Goal: Task Accomplishment & Management: Manage account settings

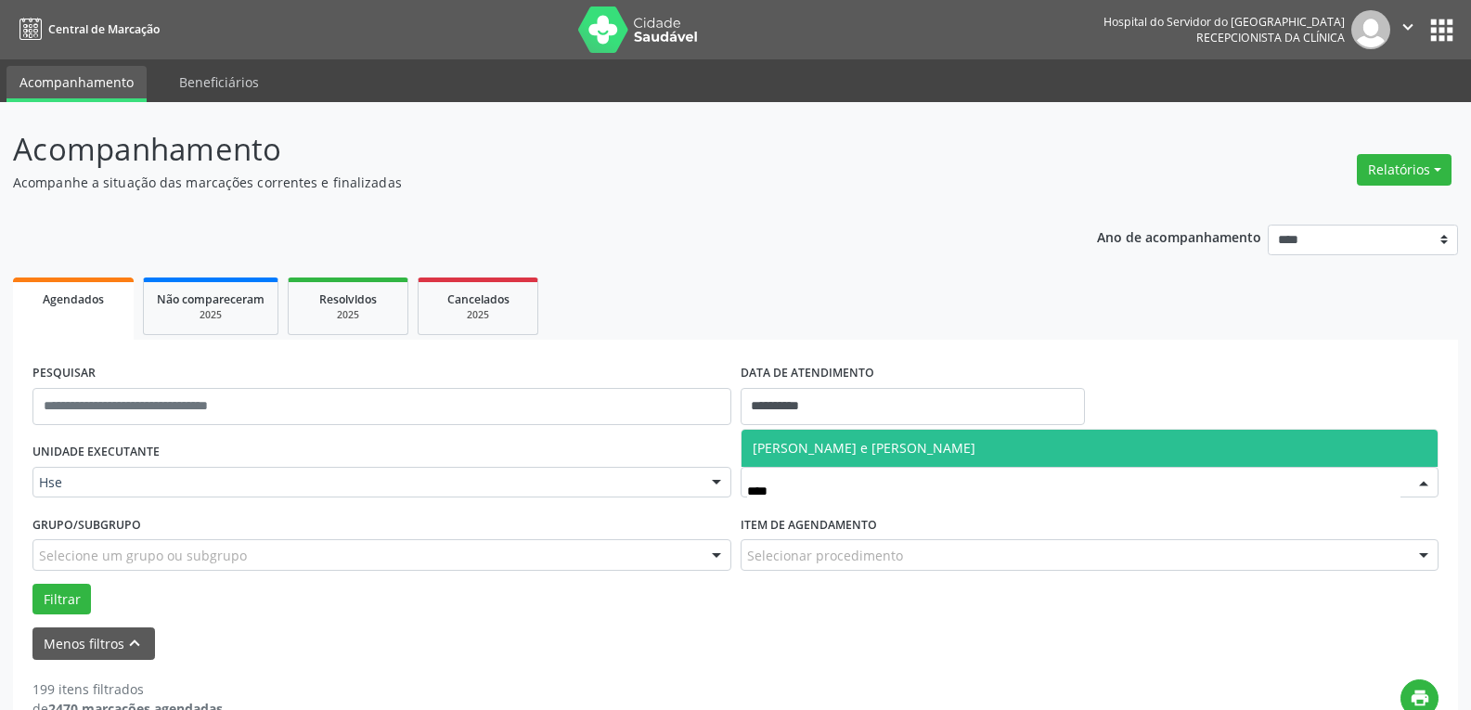
click at [812, 434] on span "[PERSON_NAME] e [PERSON_NAME]" at bounding box center [1090, 448] width 697 height 37
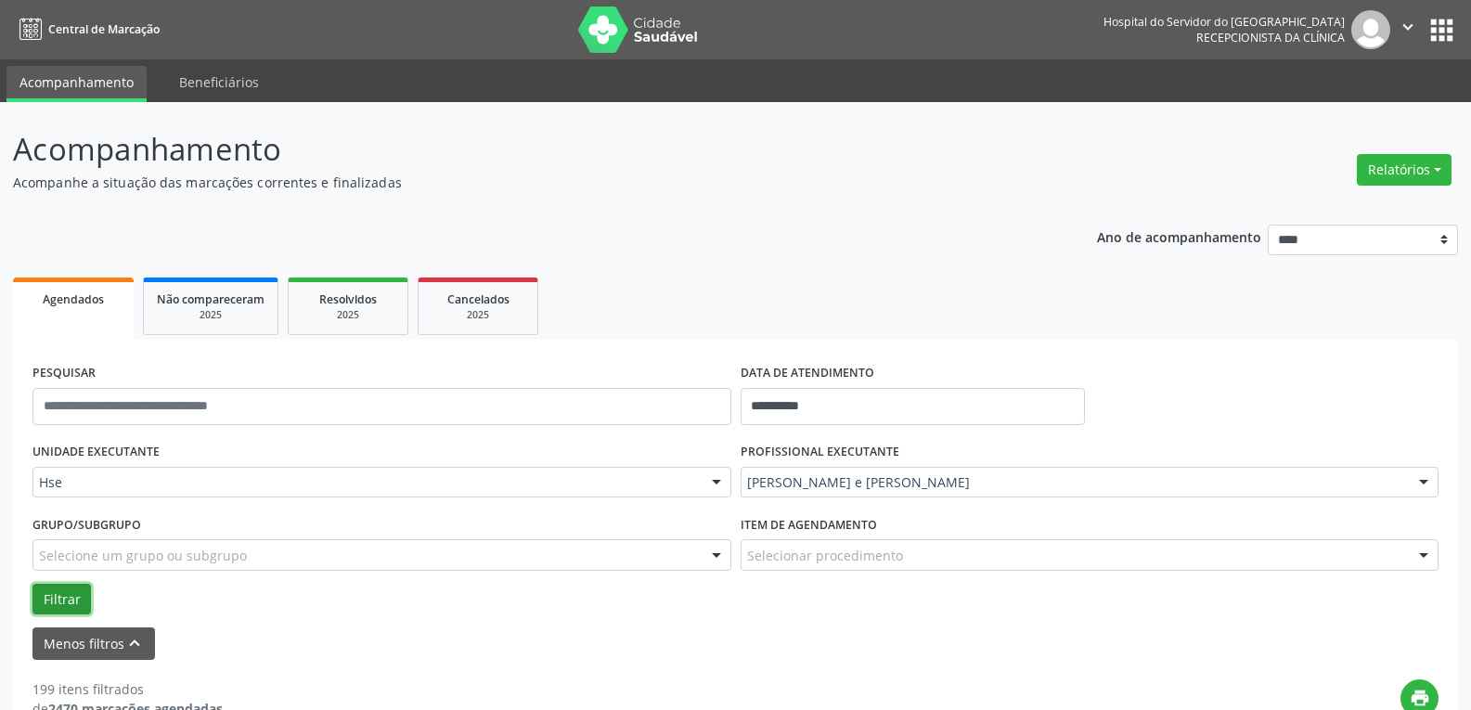
click at [45, 584] on button "Filtrar" at bounding box center [61, 600] width 58 height 32
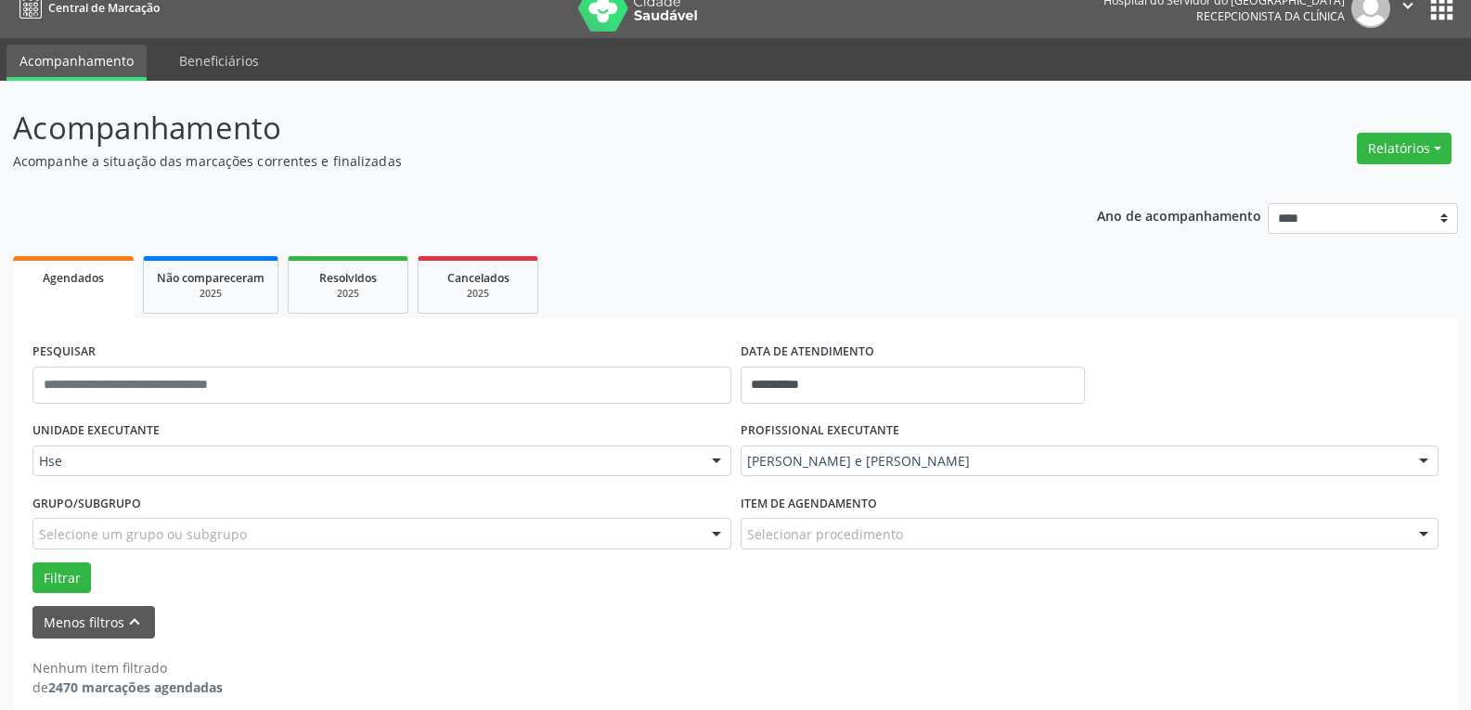
scroll to position [41, 0]
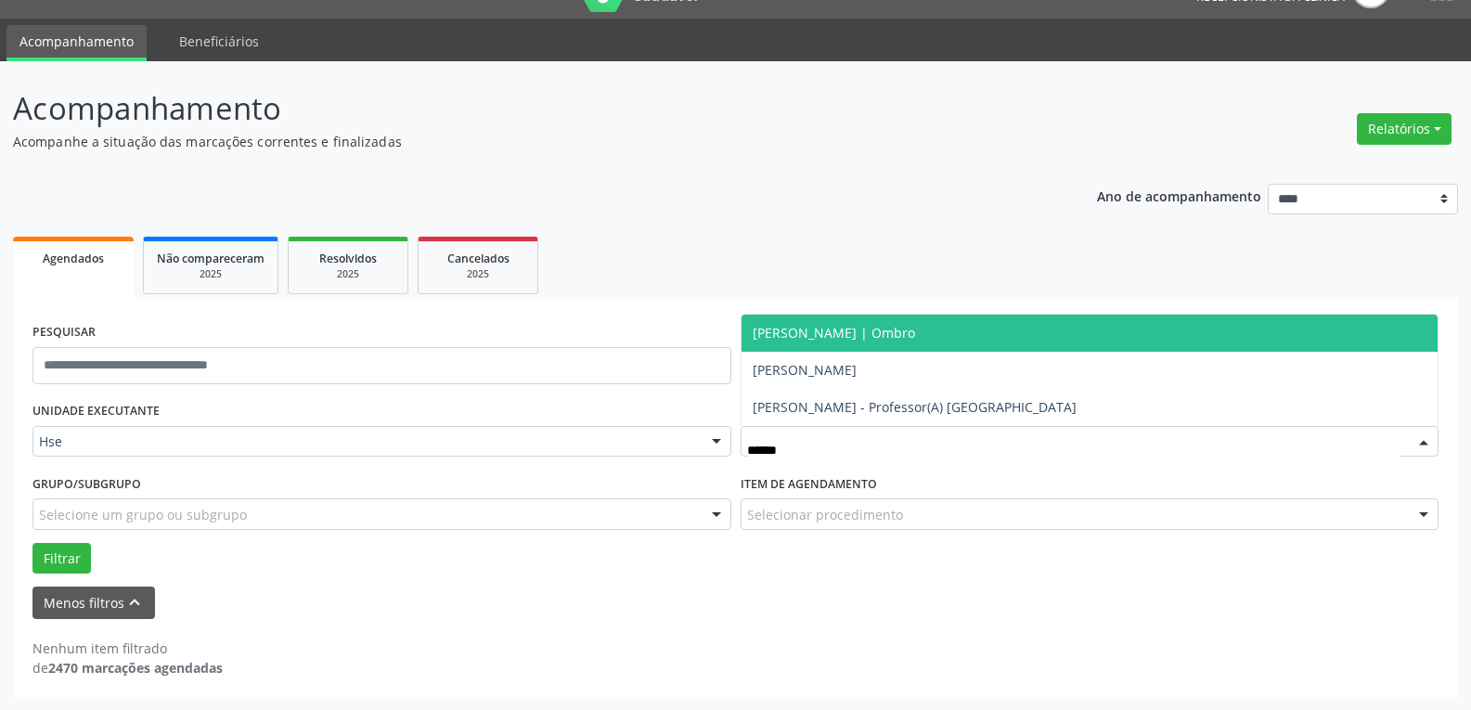
click at [915, 338] on span "[PERSON_NAME] | Ombro" at bounding box center [834, 333] width 162 height 18
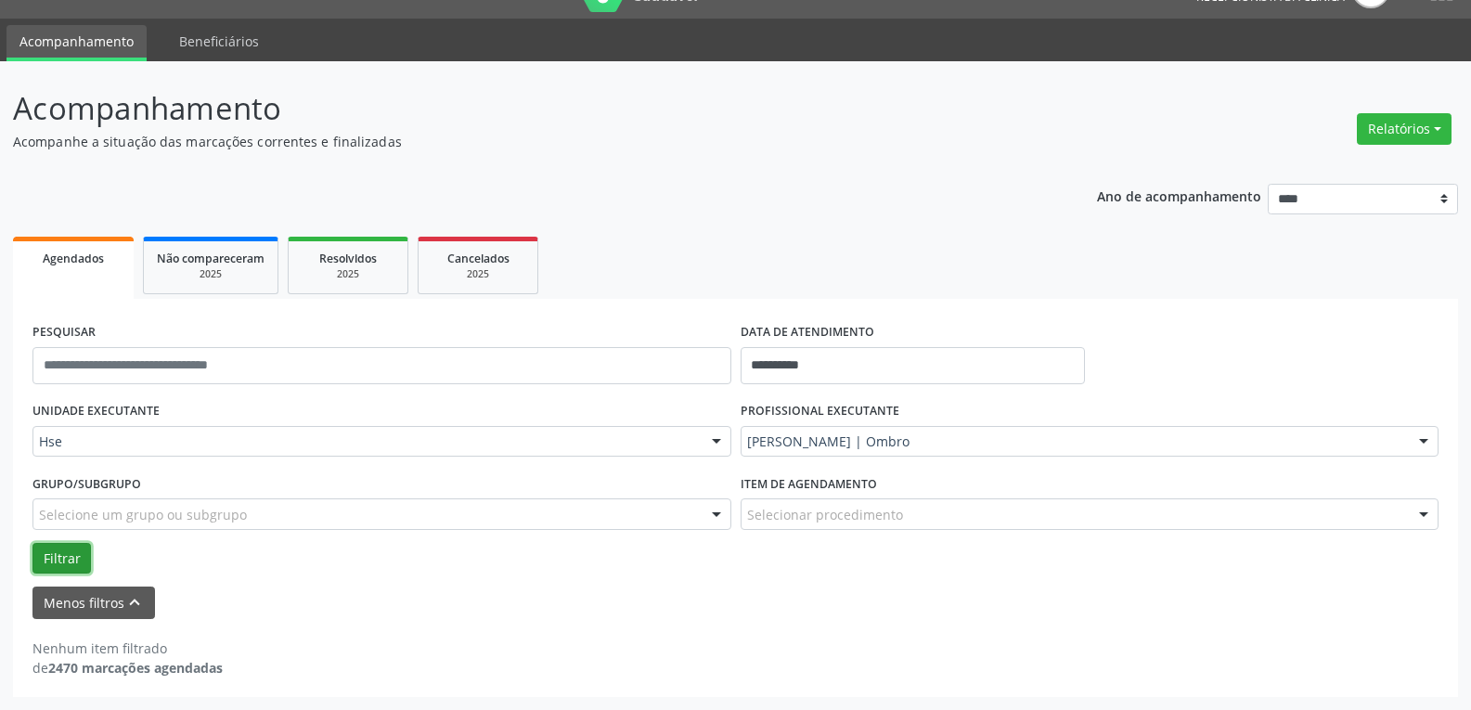
click at [70, 551] on button "Filtrar" at bounding box center [61, 559] width 58 height 32
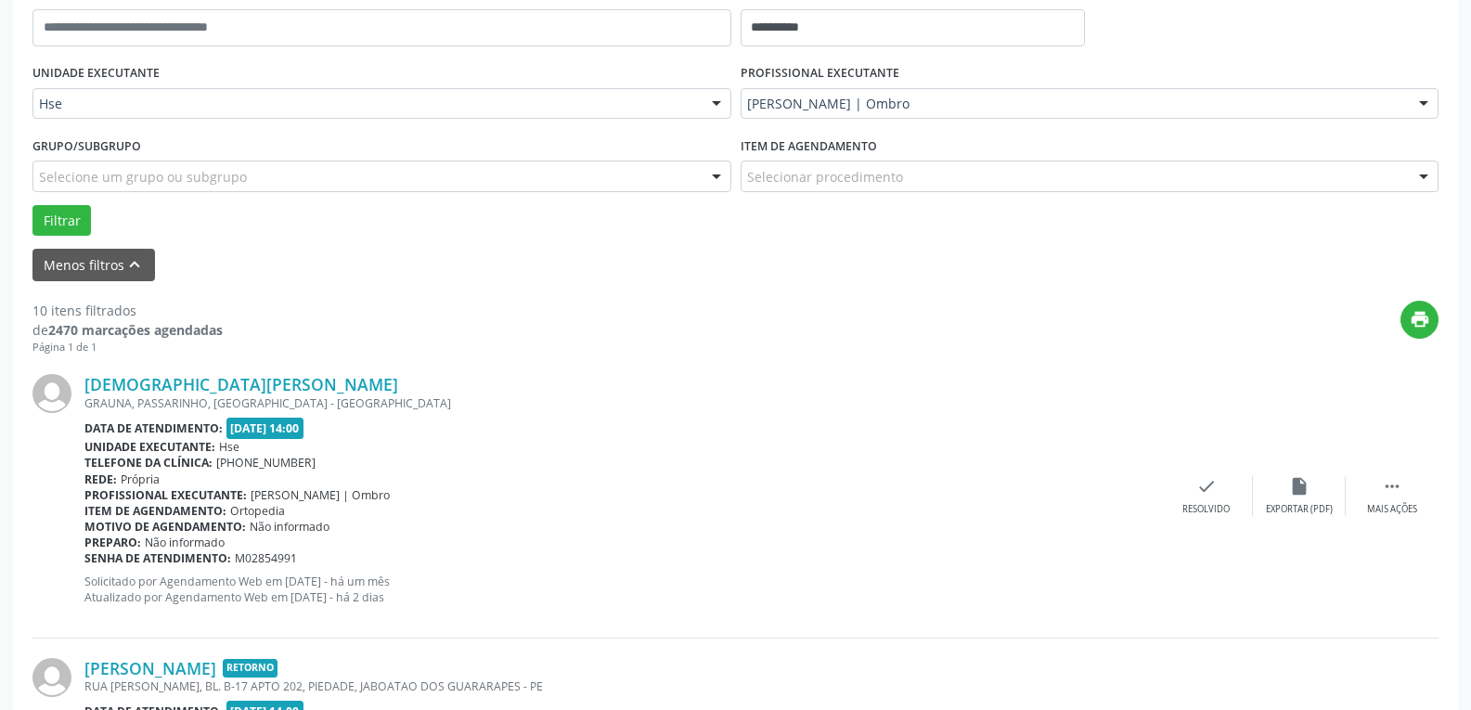
scroll to position [412, 0]
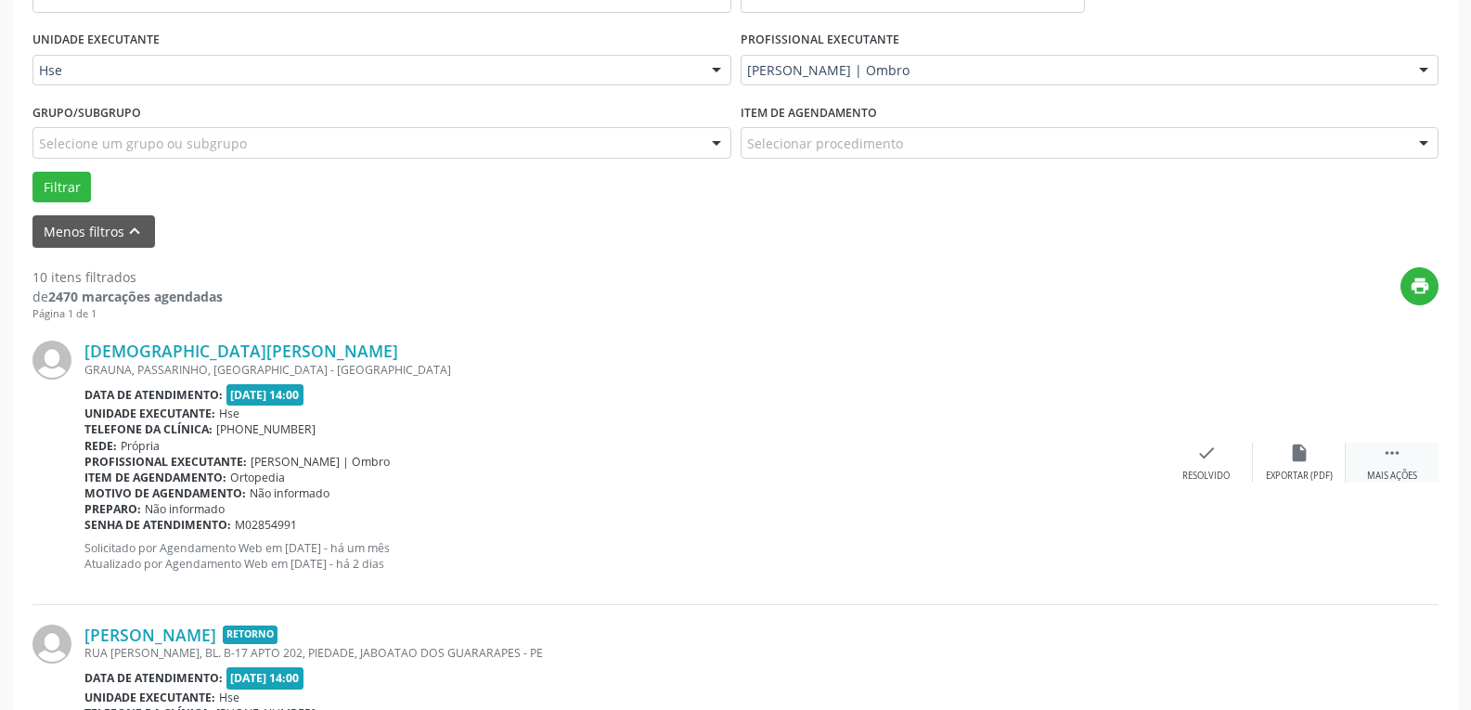
click at [1369, 462] on div " Mais ações" at bounding box center [1392, 463] width 93 height 40
click at [1314, 462] on div "alarm_off Não compareceu" at bounding box center [1299, 463] width 93 height 40
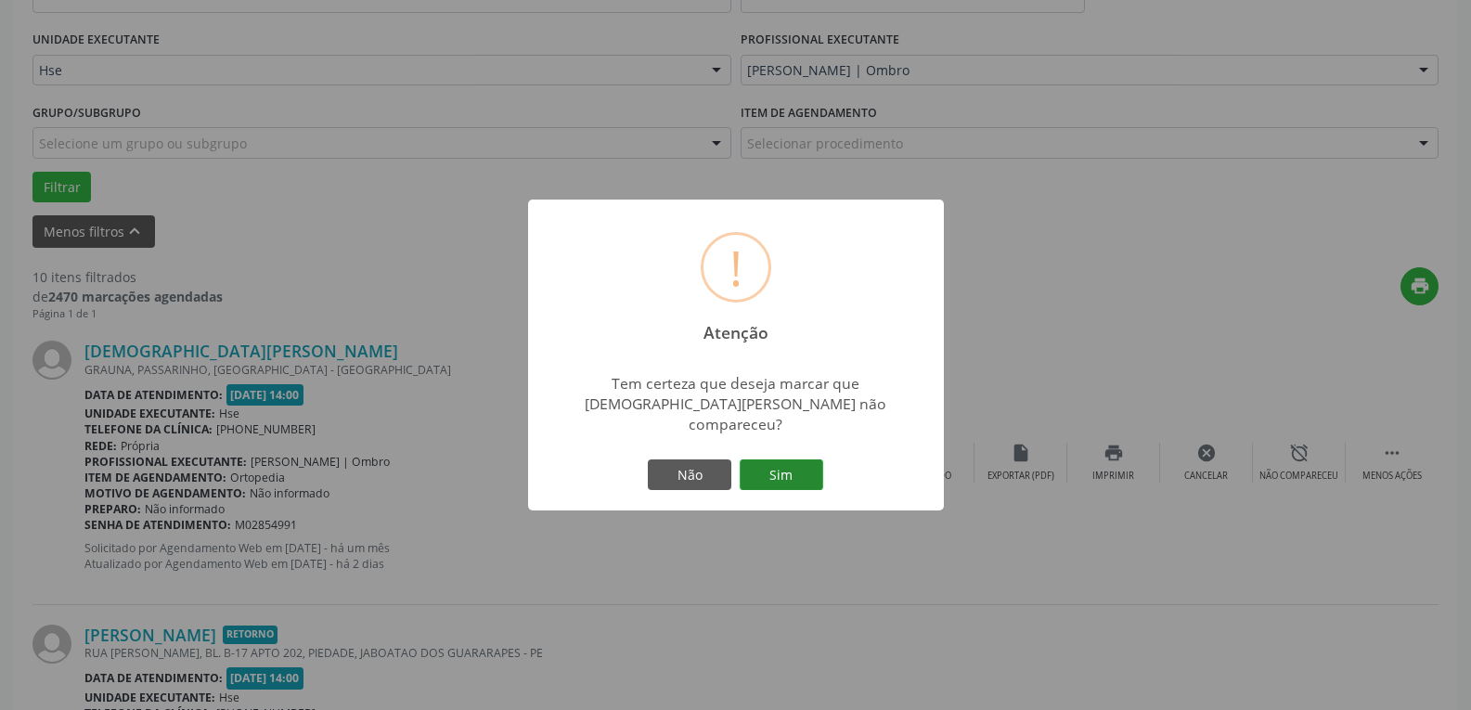
click at [796, 463] on button "Sim" at bounding box center [782, 475] width 84 height 32
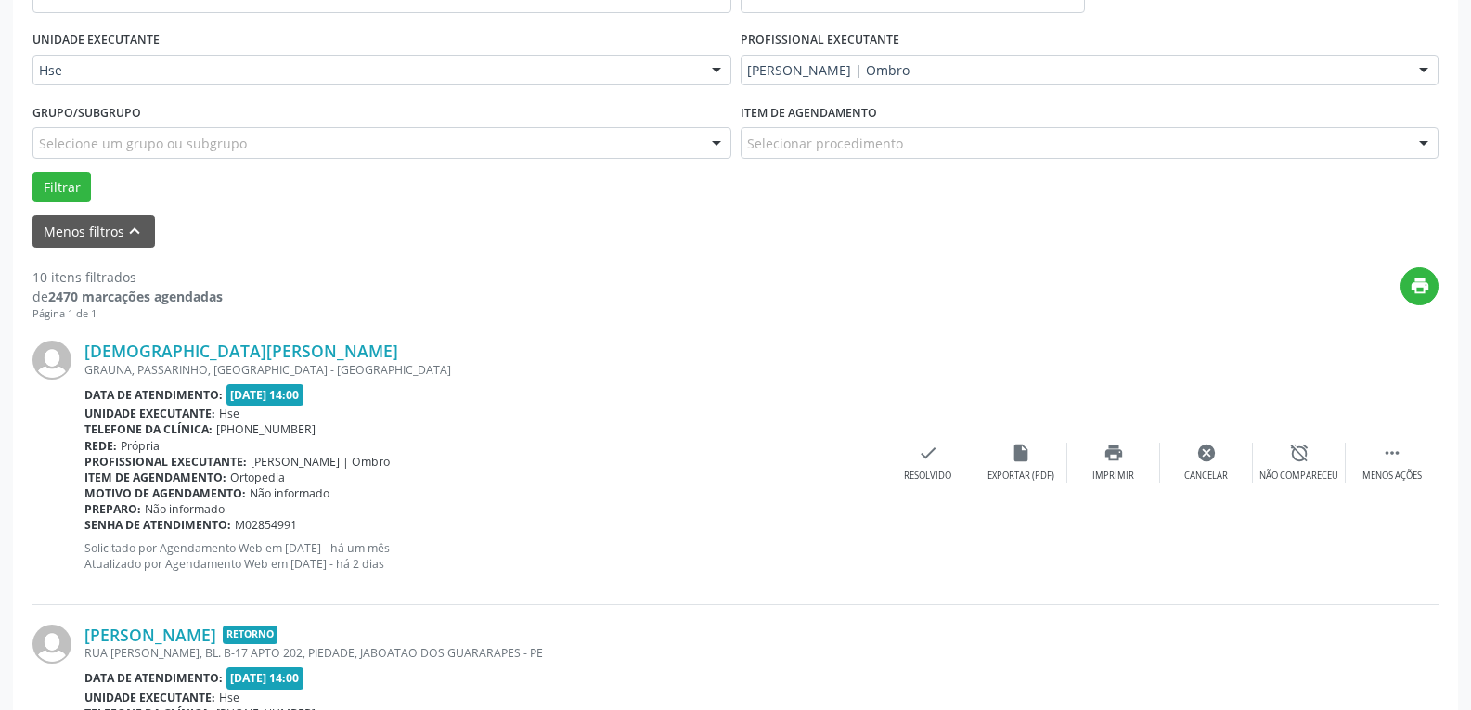
scroll to position [100, 0]
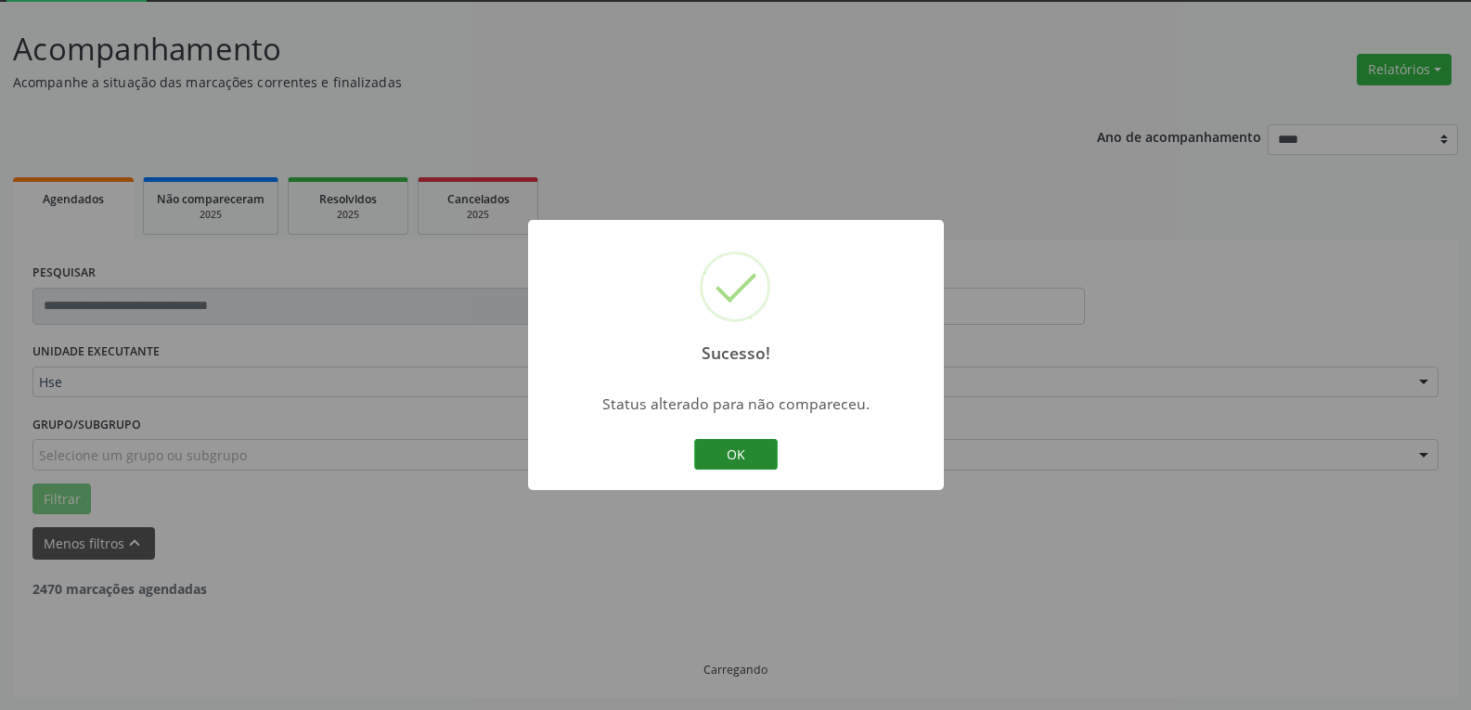
click at [727, 452] on button "OK" at bounding box center [736, 455] width 84 height 32
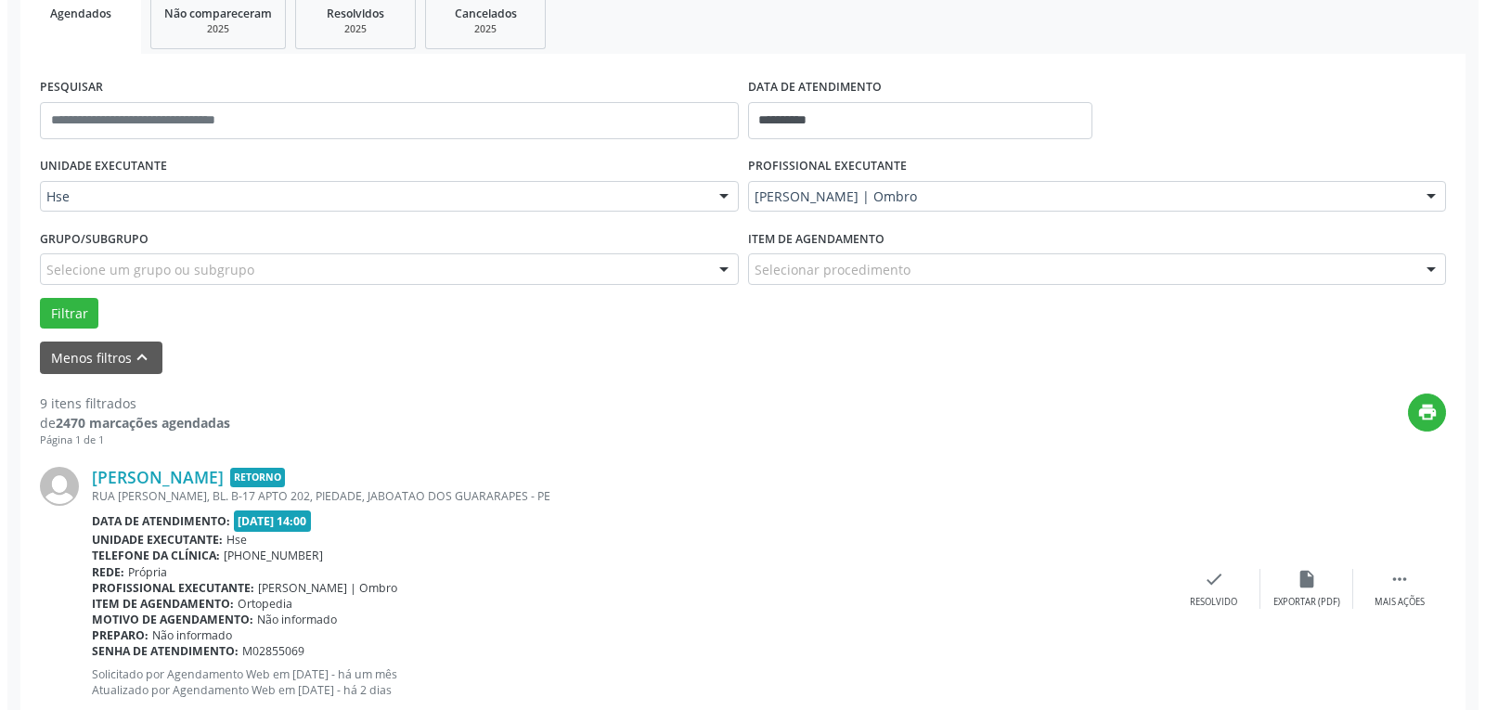
scroll to position [379, 0]
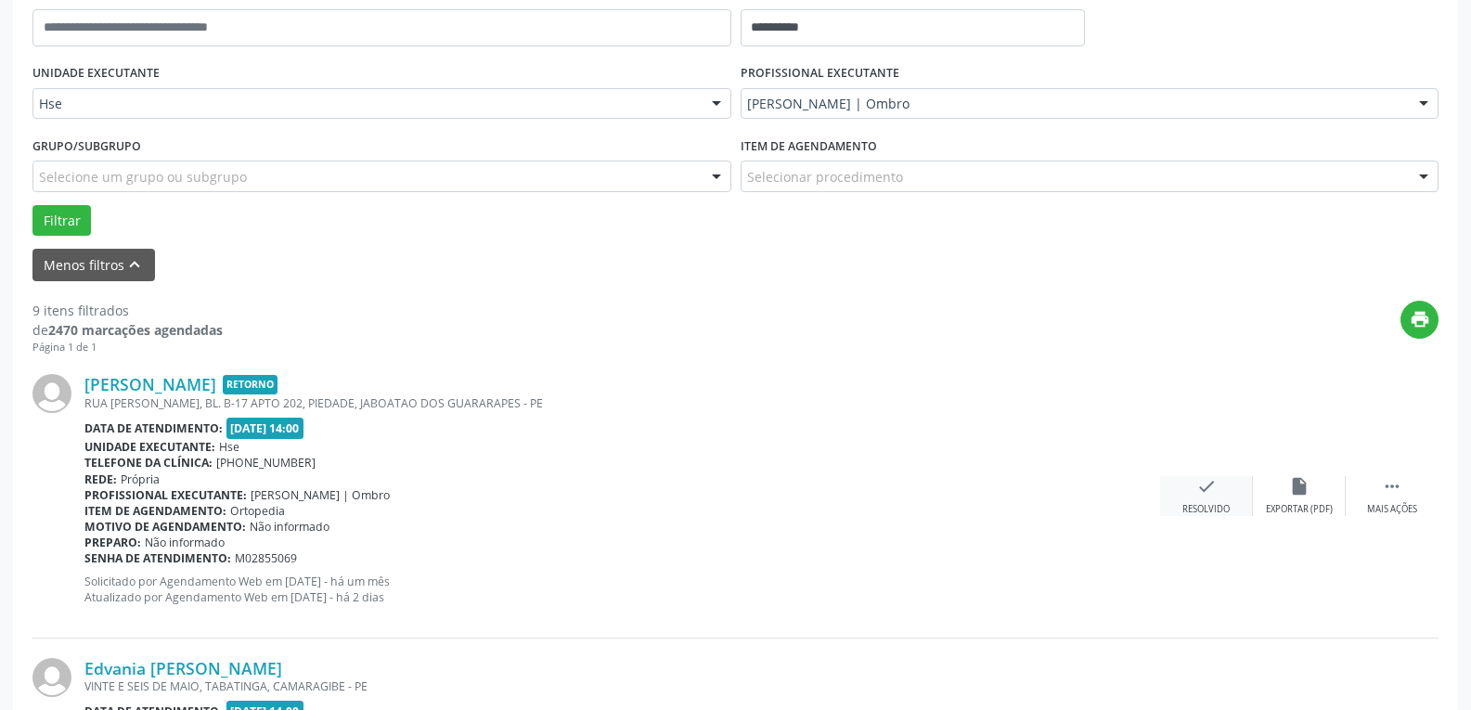
click at [1197, 494] on icon "check" at bounding box center [1207, 486] width 20 height 20
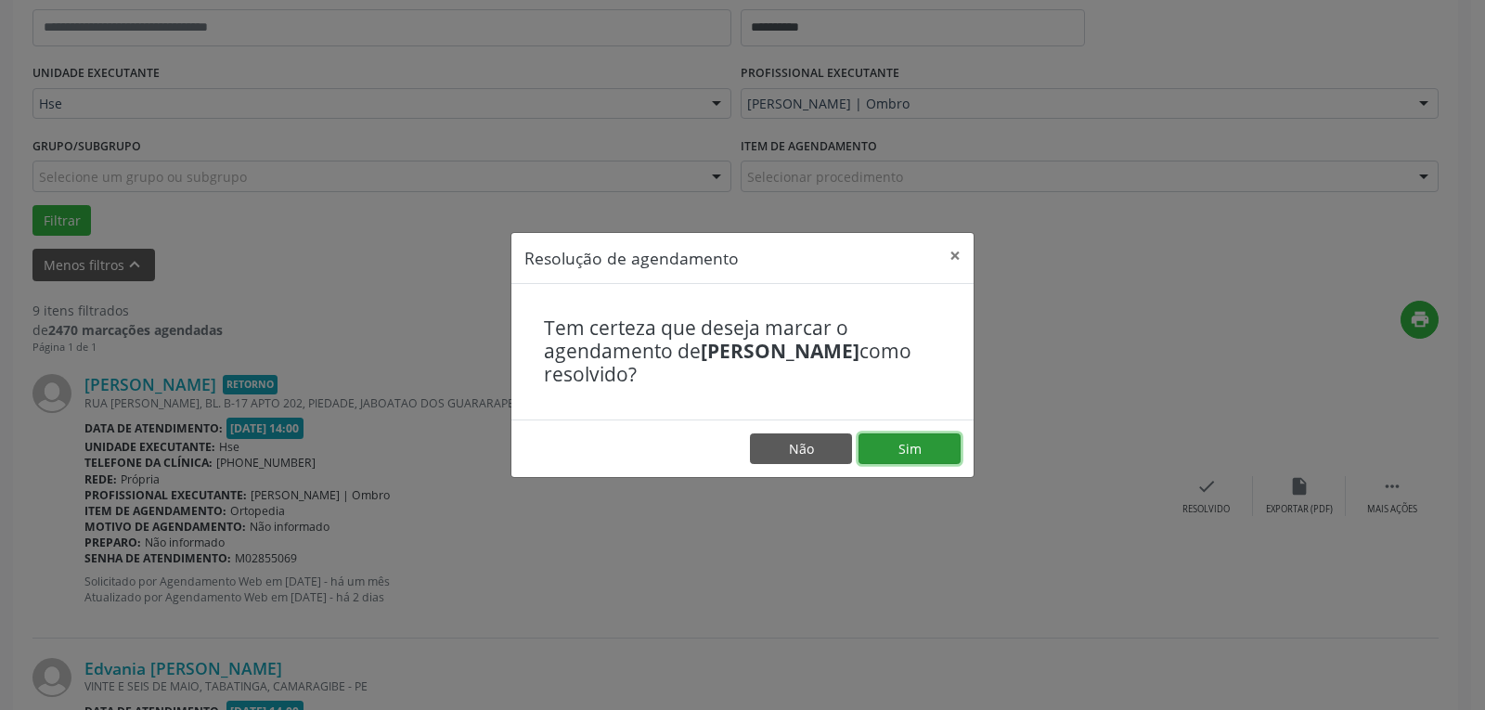
click at [899, 435] on button "Sim" at bounding box center [910, 449] width 102 height 32
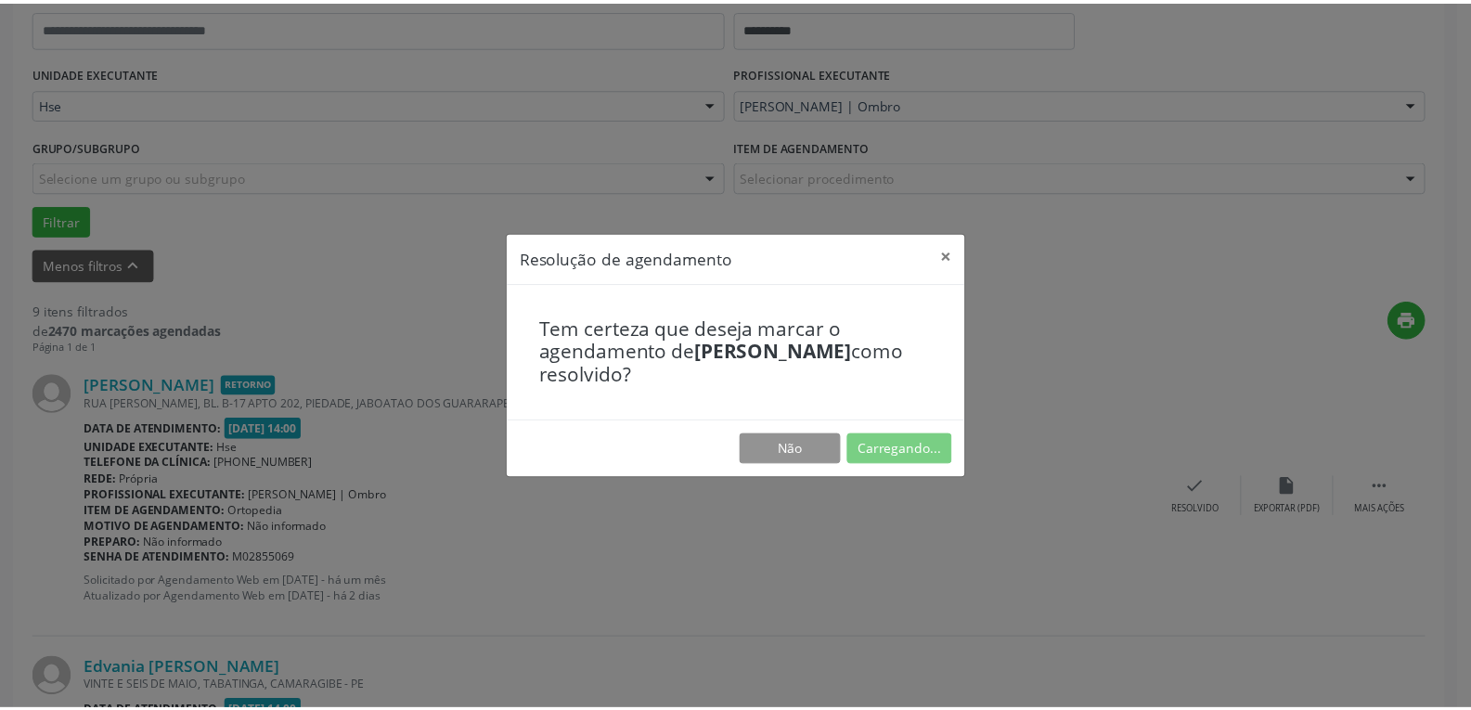
scroll to position [81, 0]
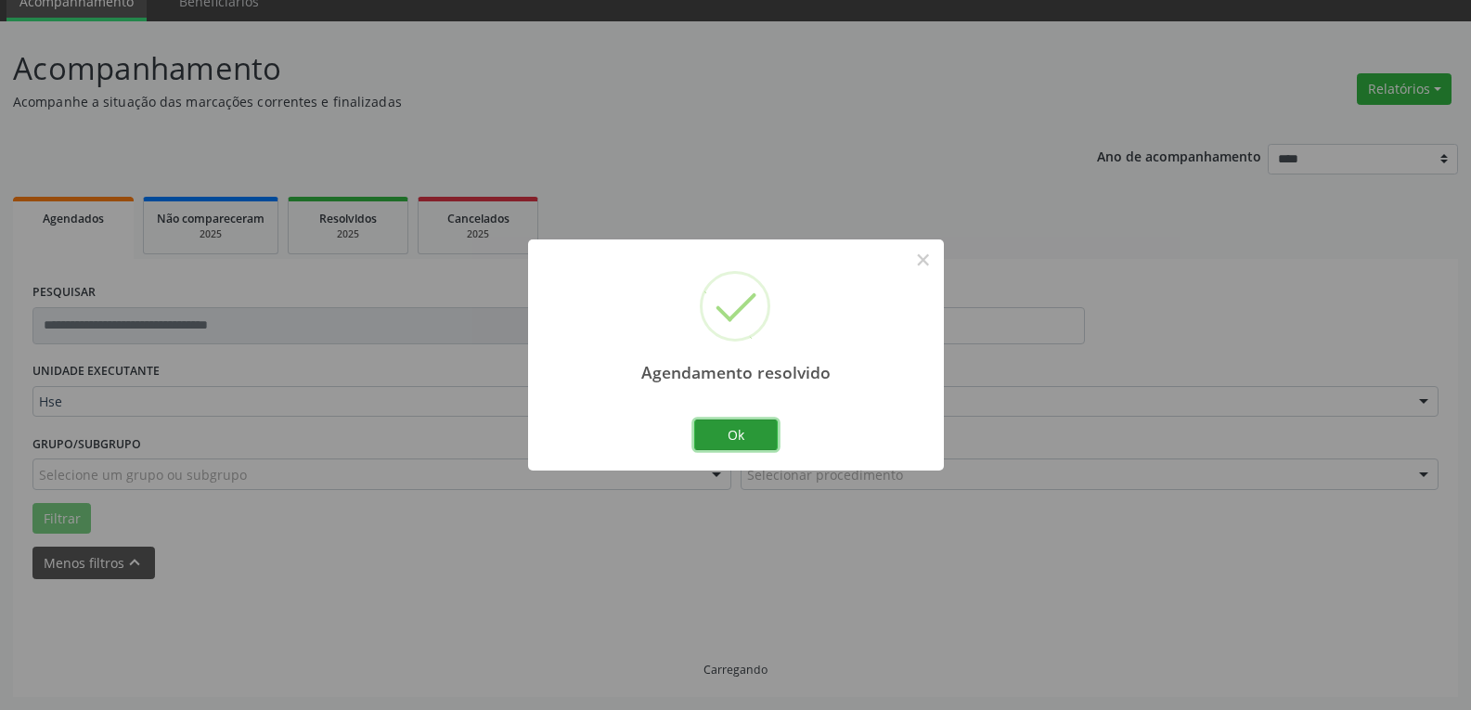
click at [742, 428] on button "Ok" at bounding box center [736, 436] width 84 height 32
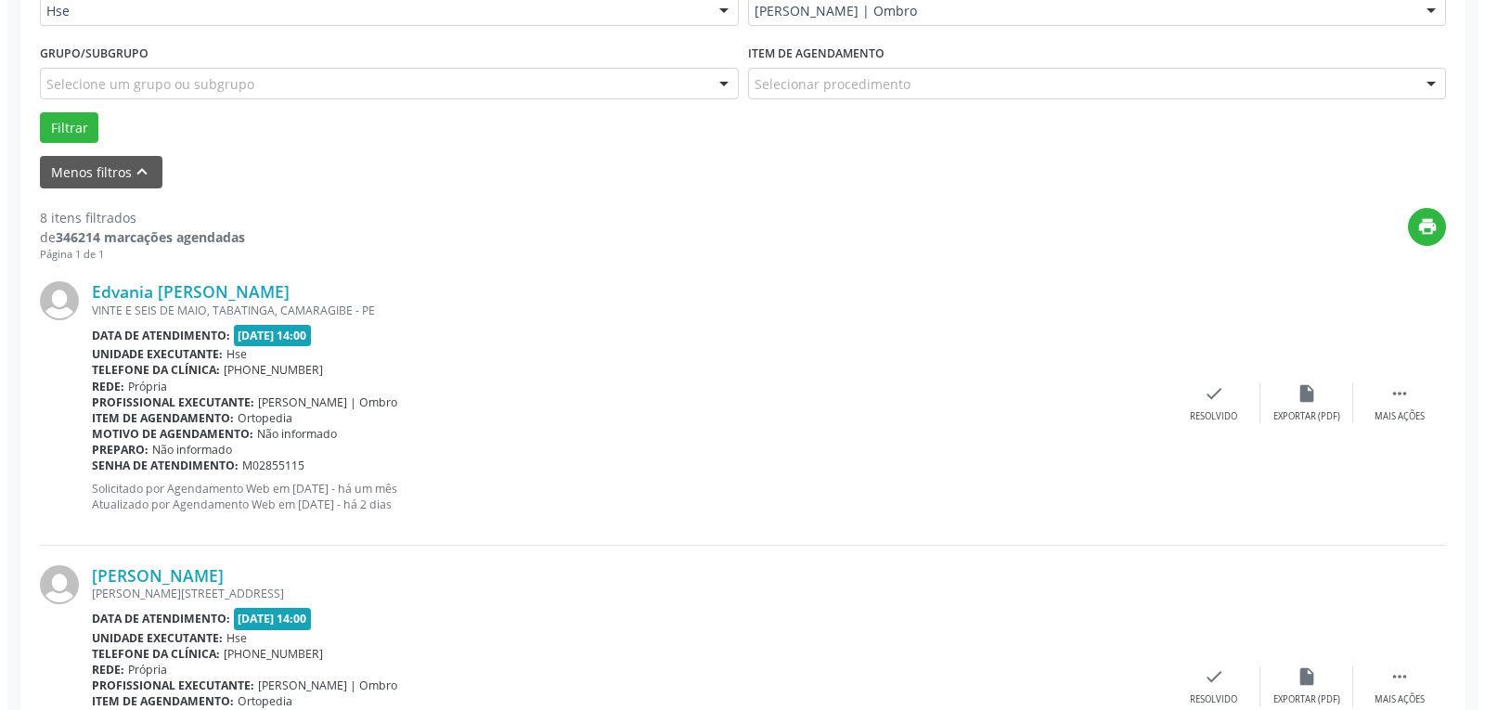
scroll to position [545, 0]
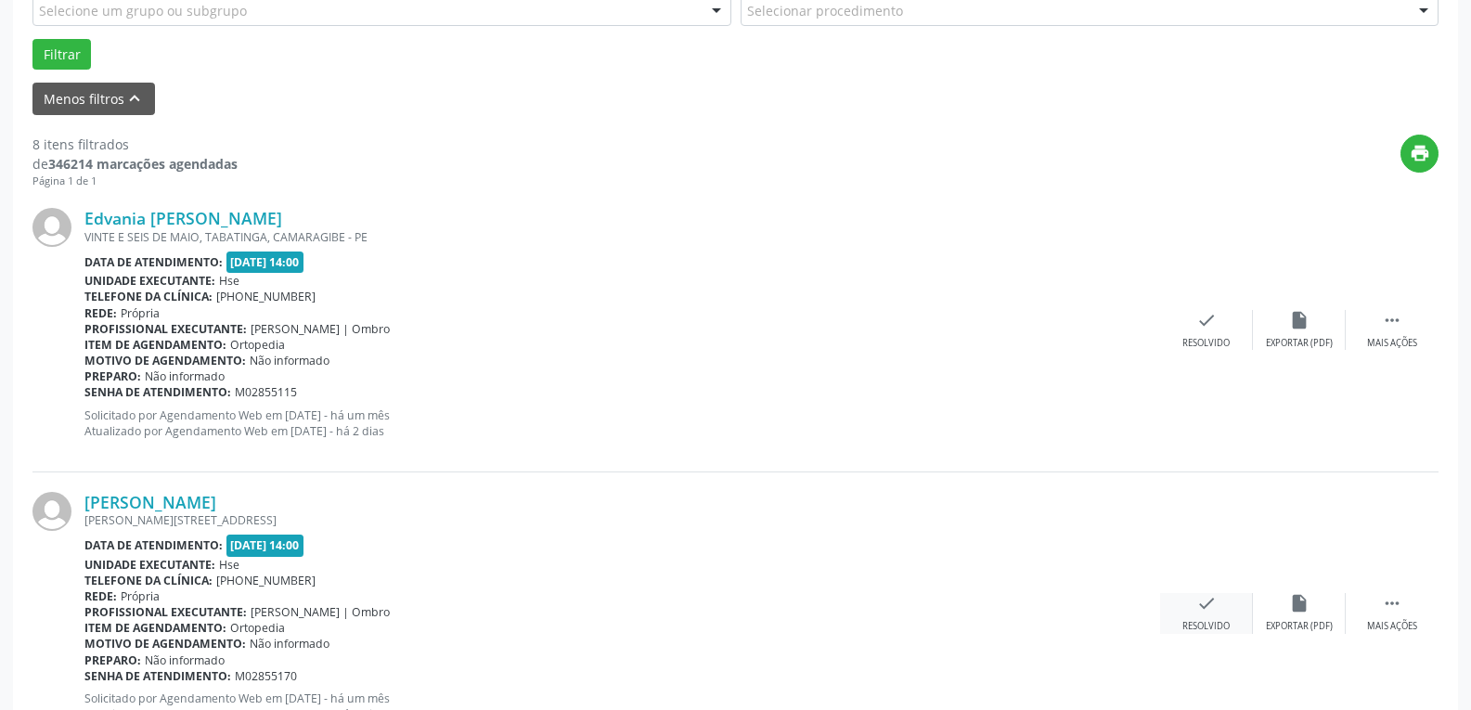
click at [1215, 633] on div "Resolvido" at bounding box center [1206, 626] width 47 height 13
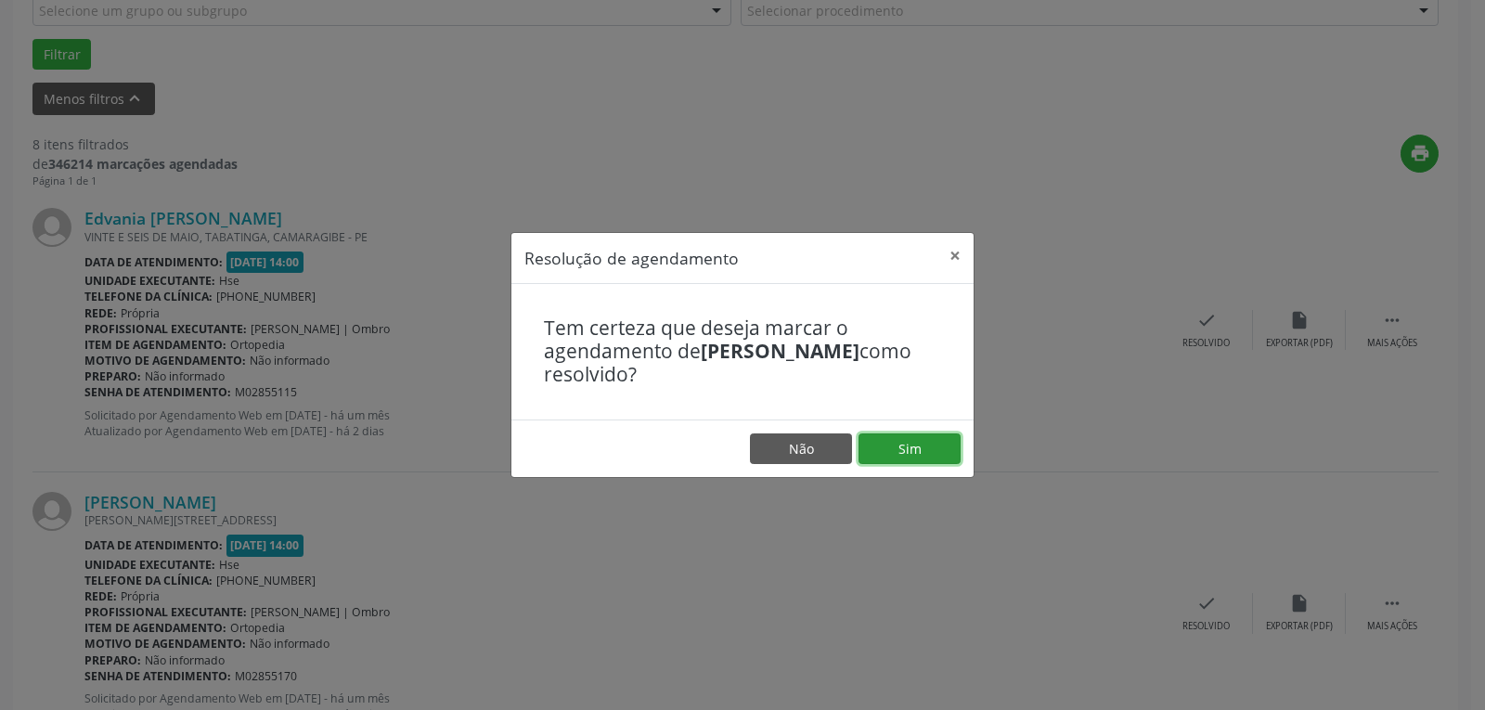
click at [911, 460] on button "Sim" at bounding box center [910, 449] width 102 height 32
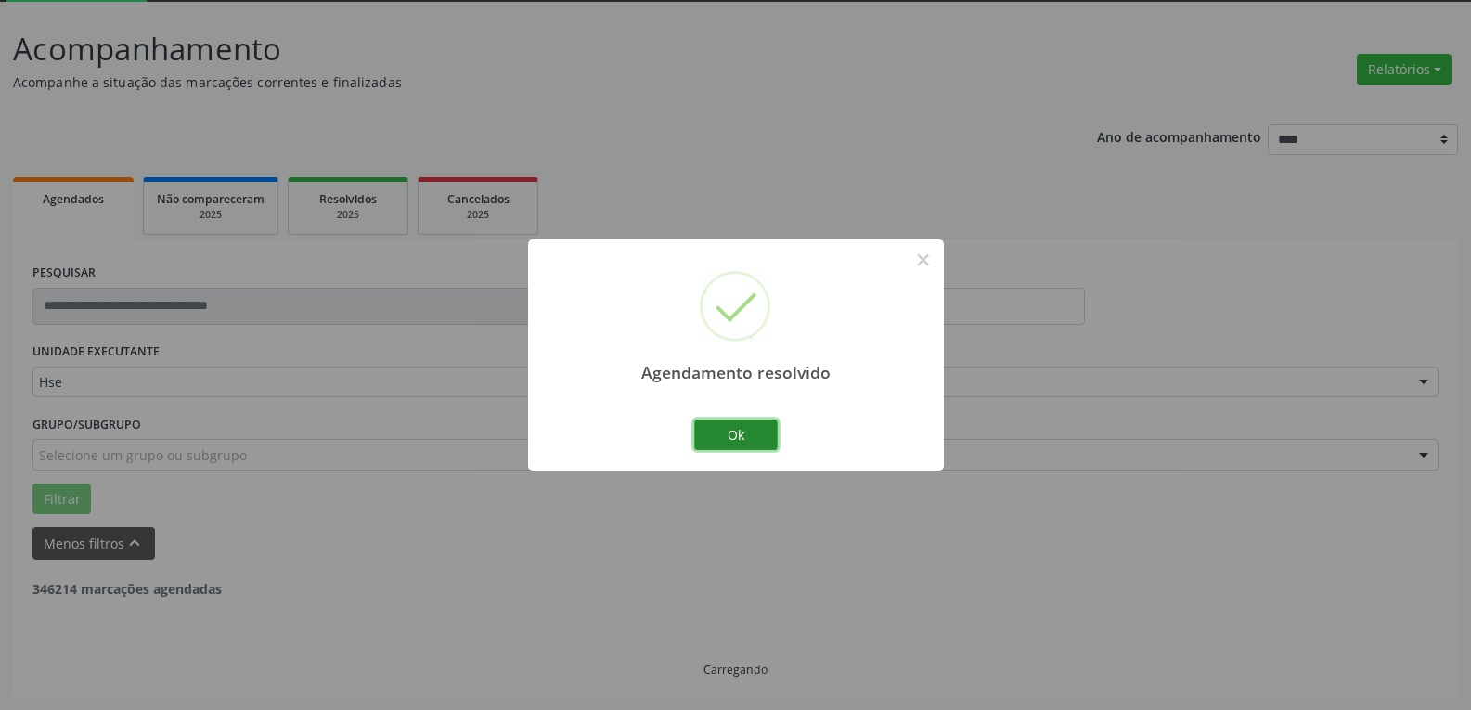
click at [760, 438] on button "Ok" at bounding box center [736, 436] width 84 height 32
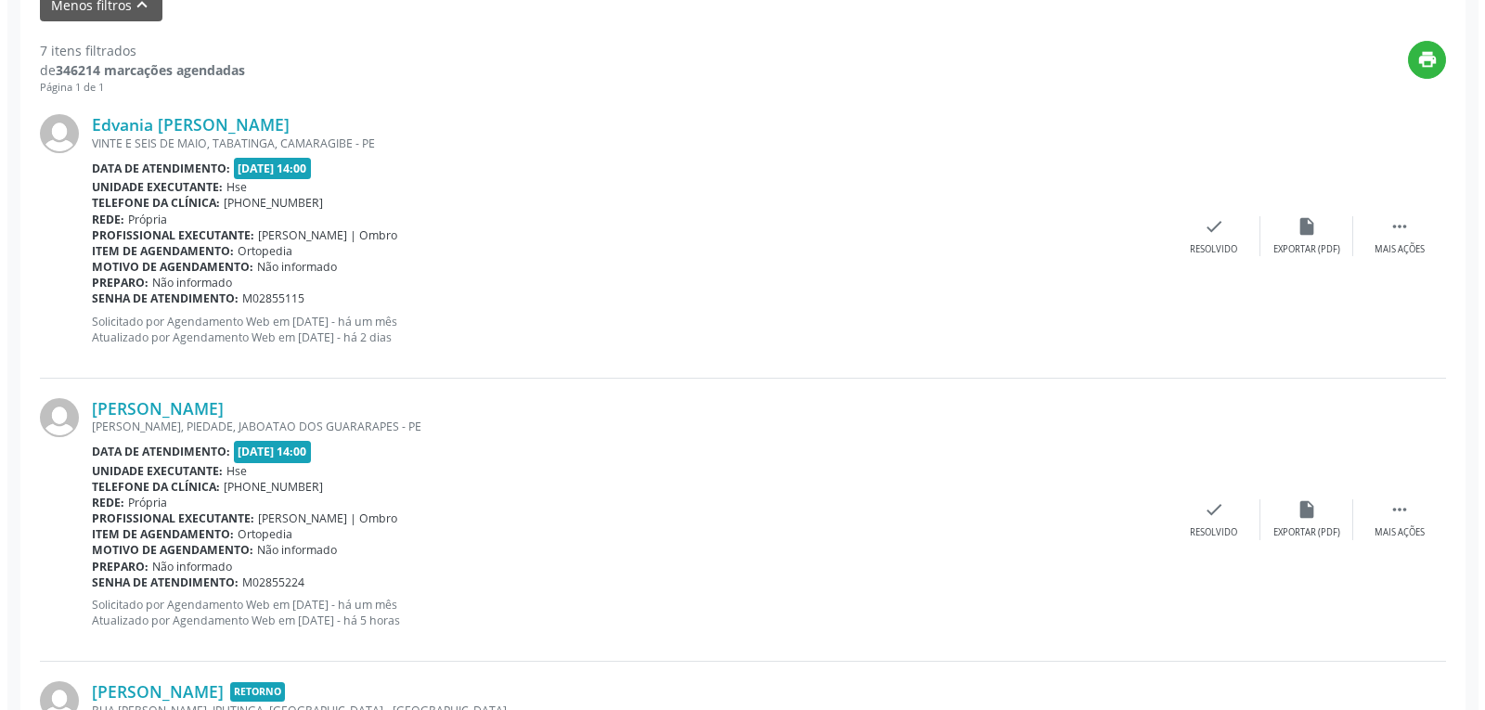
scroll to position [657, 0]
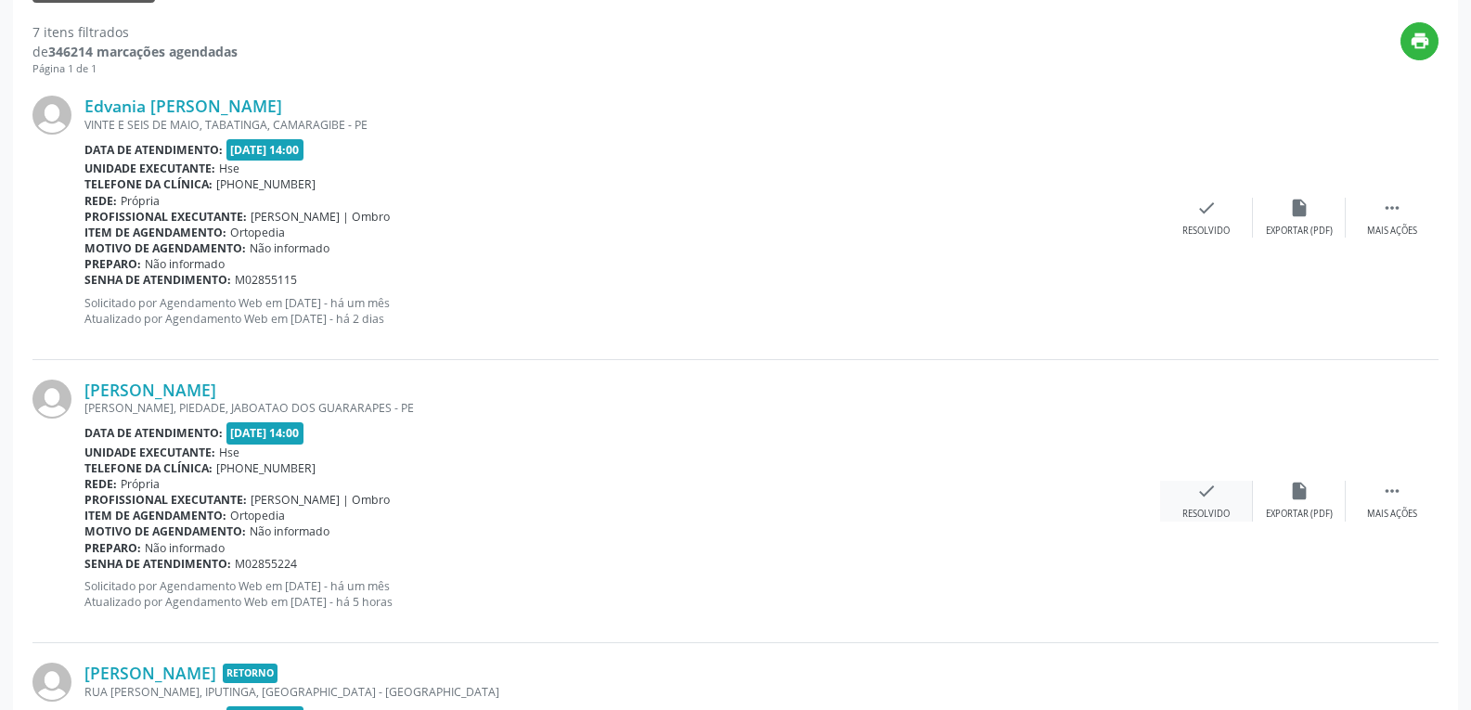
click at [1197, 509] on div "Resolvido" at bounding box center [1206, 514] width 47 height 13
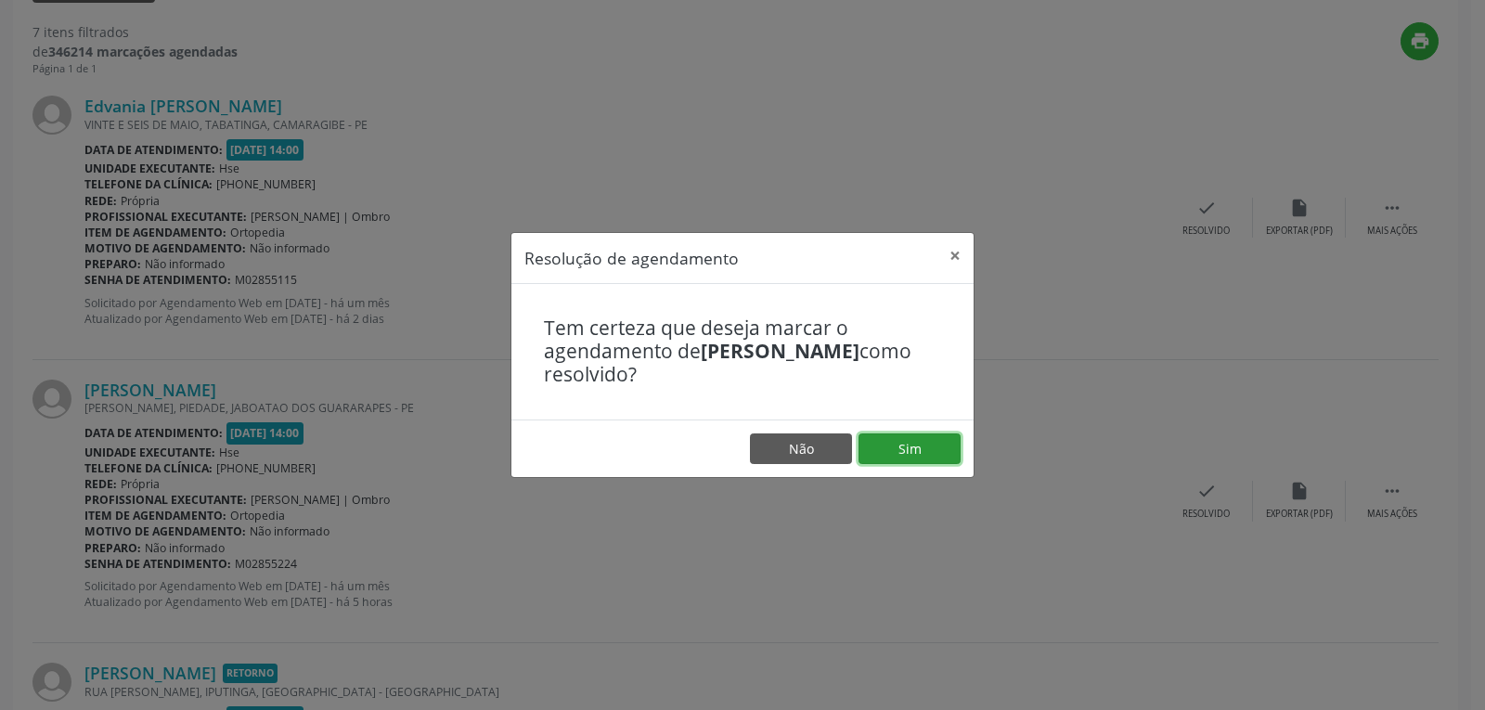
click at [882, 440] on button "Sim" at bounding box center [910, 449] width 102 height 32
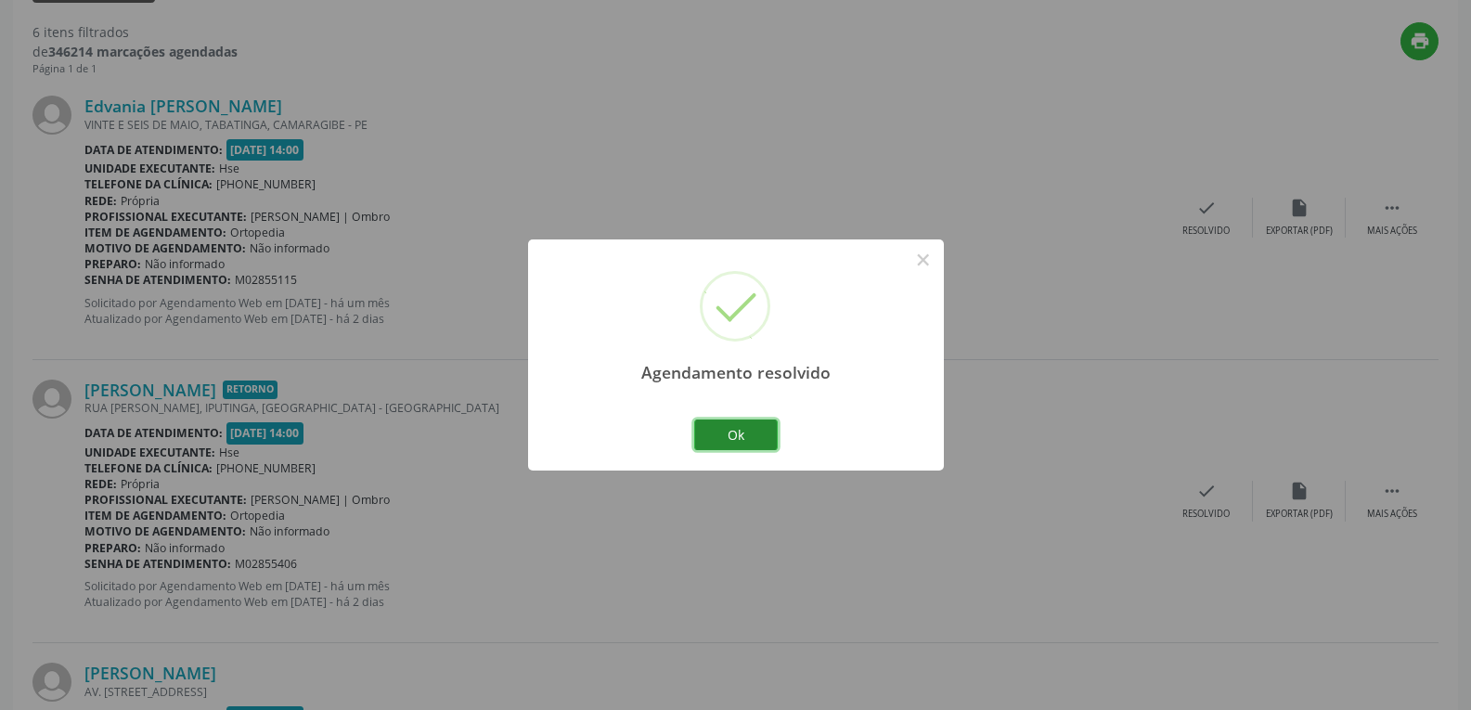
click at [723, 436] on button "Ok" at bounding box center [736, 436] width 84 height 32
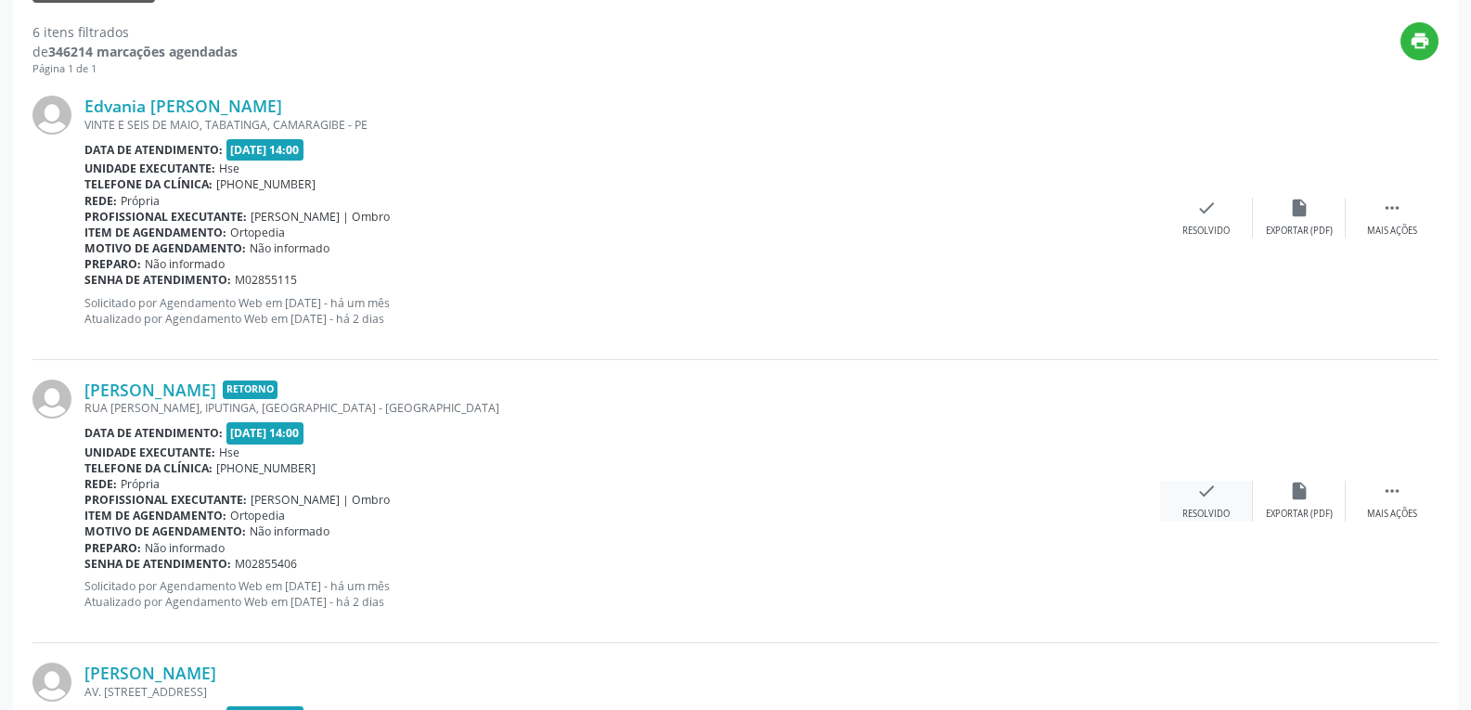
click at [1202, 500] on icon "check" at bounding box center [1207, 491] width 20 height 20
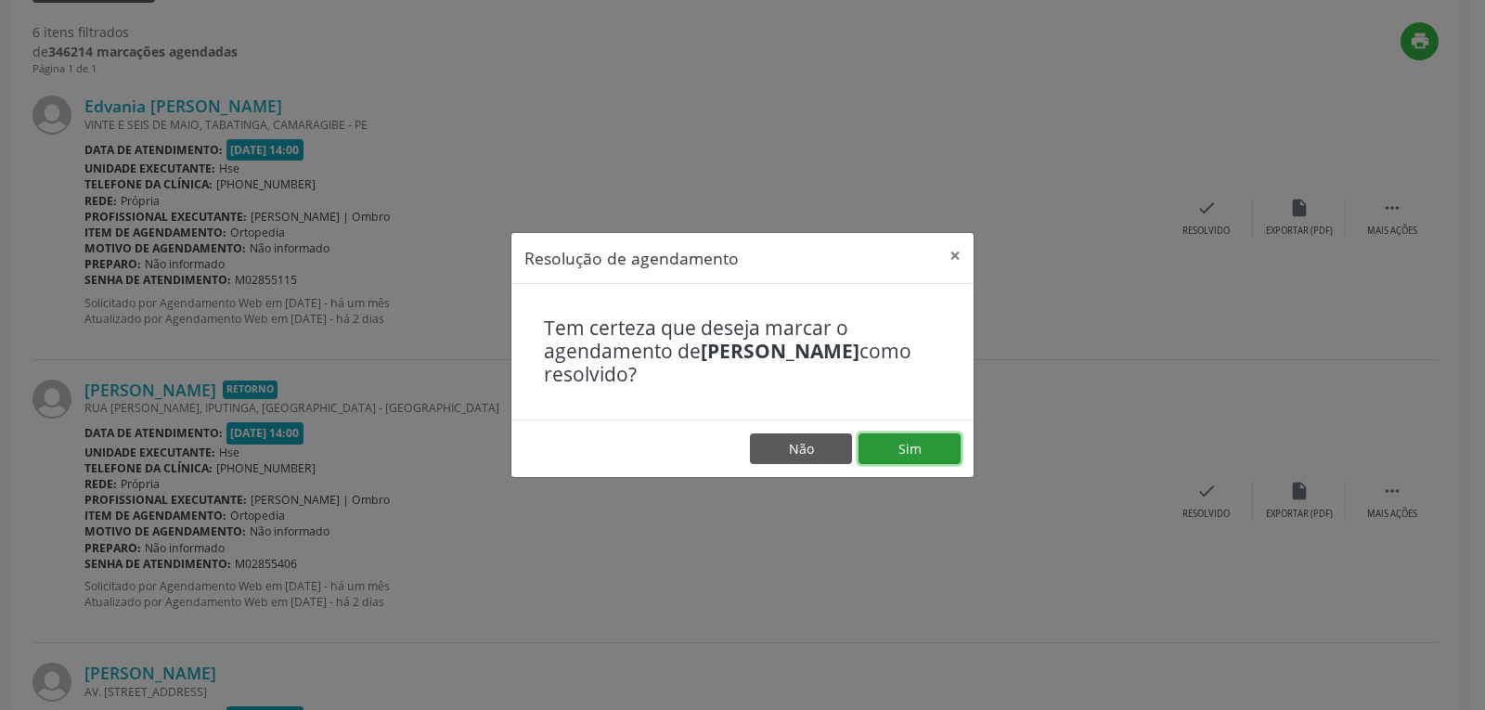
click at [912, 460] on button "Sim" at bounding box center [910, 449] width 102 height 32
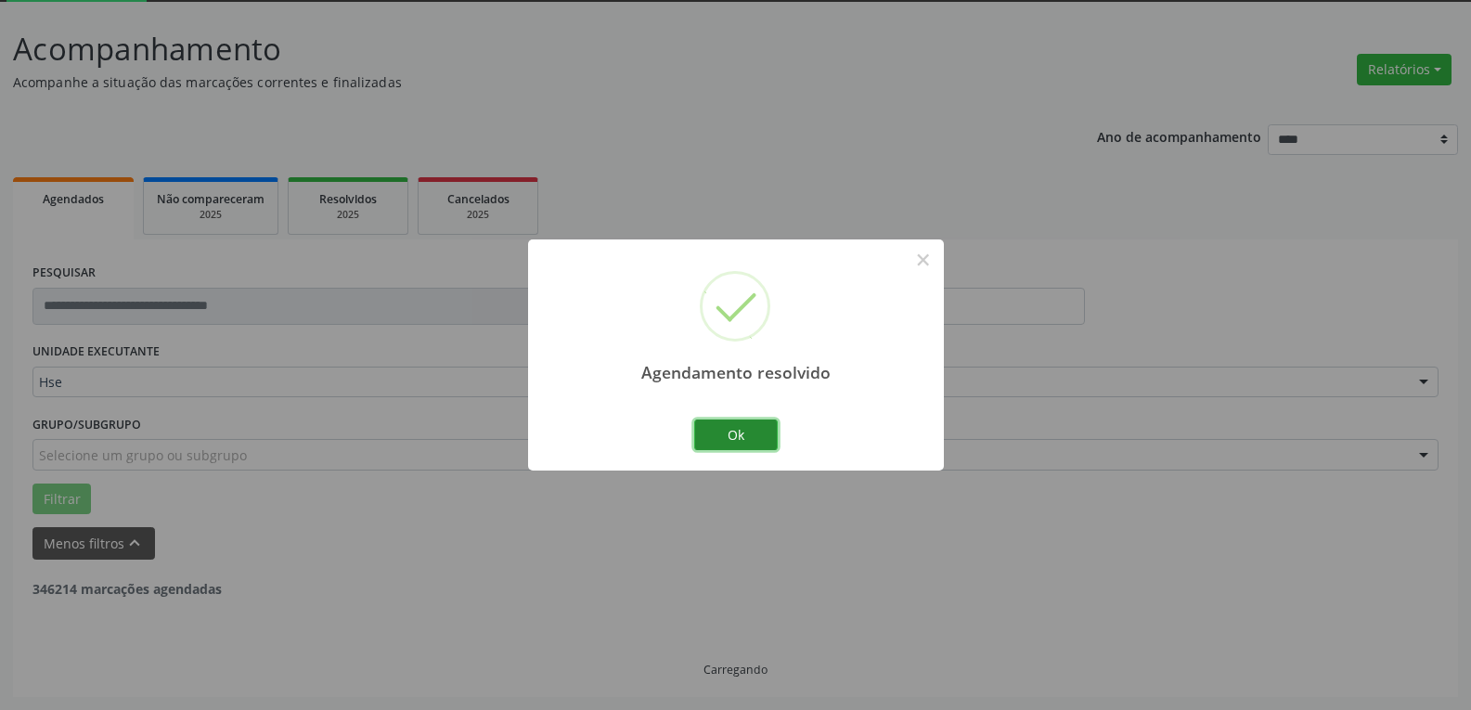
click at [743, 433] on button "Ok" at bounding box center [736, 436] width 84 height 32
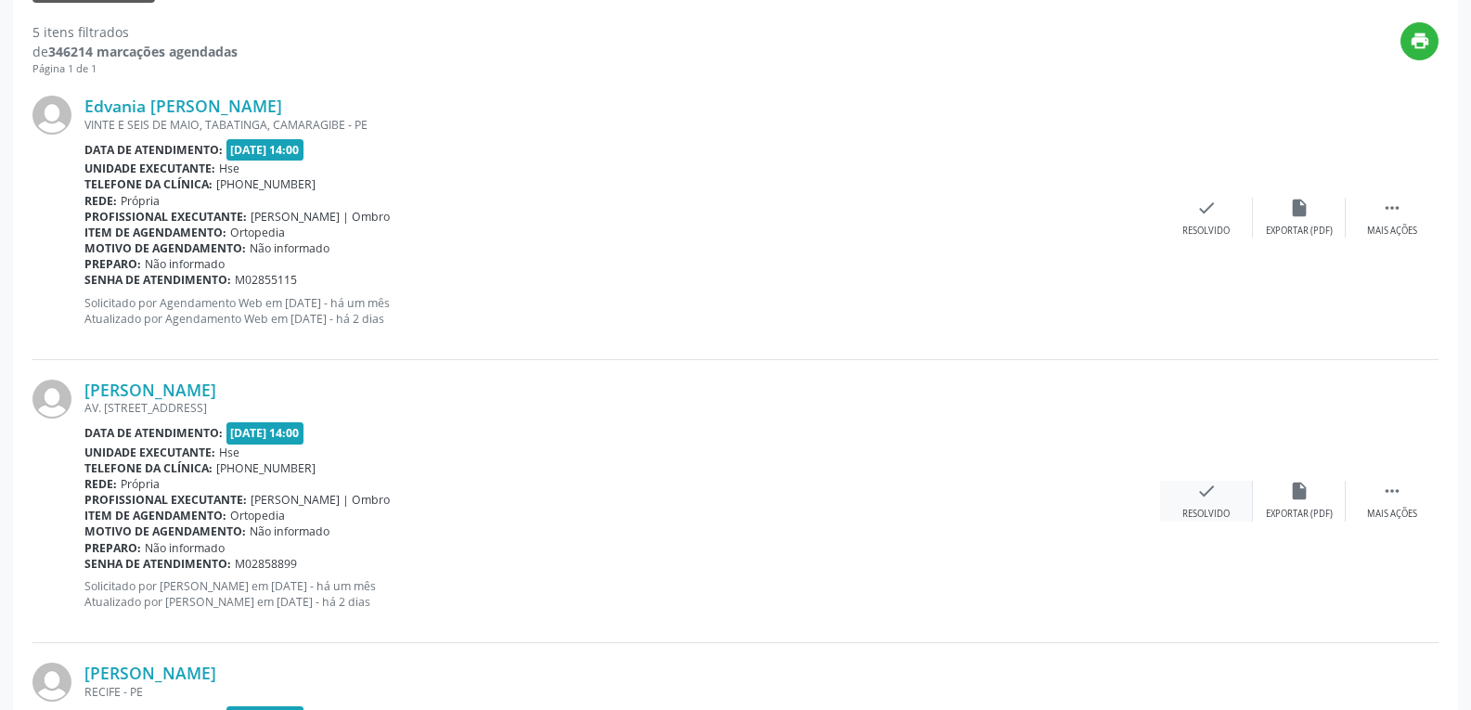
click at [1189, 515] on div "Resolvido" at bounding box center [1206, 514] width 47 height 13
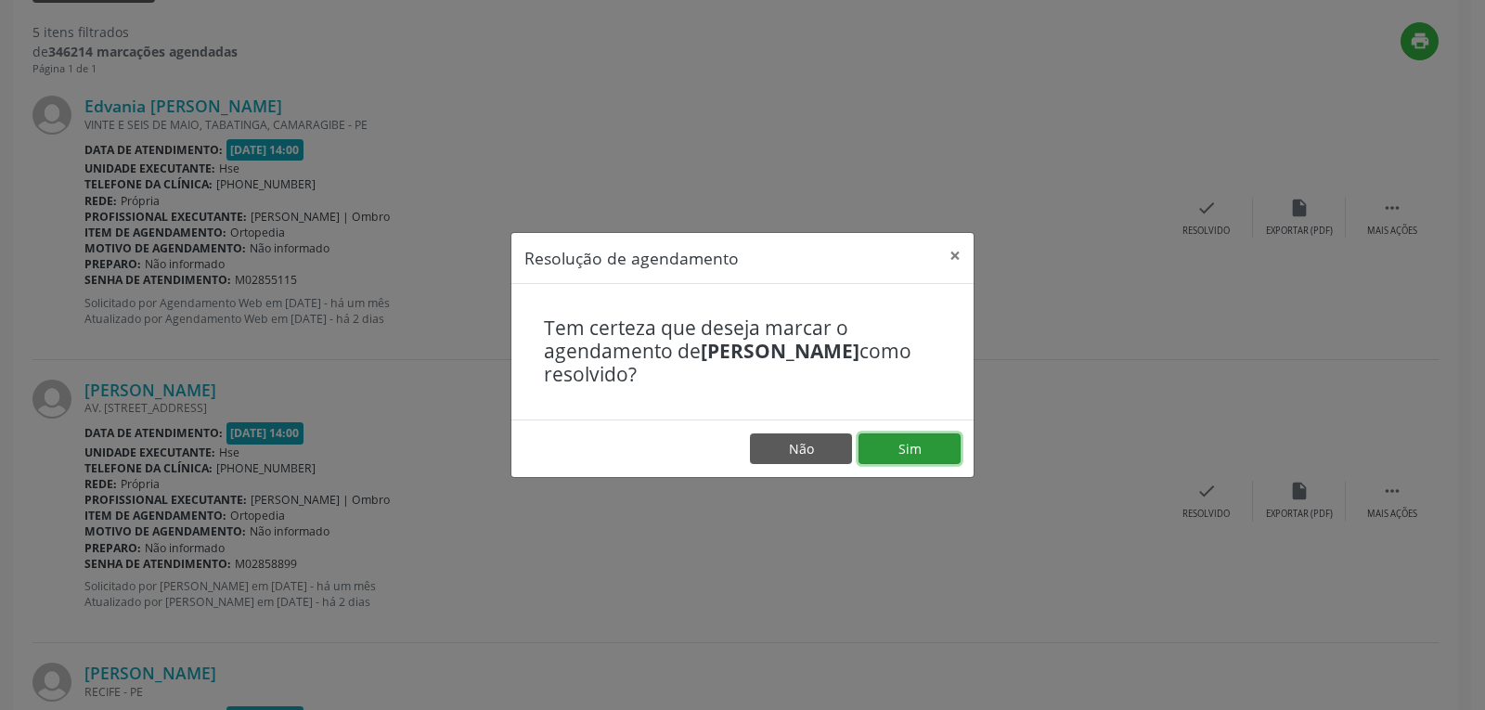
click at [899, 452] on button "Sim" at bounding box center [910, 449] width 102 height 32
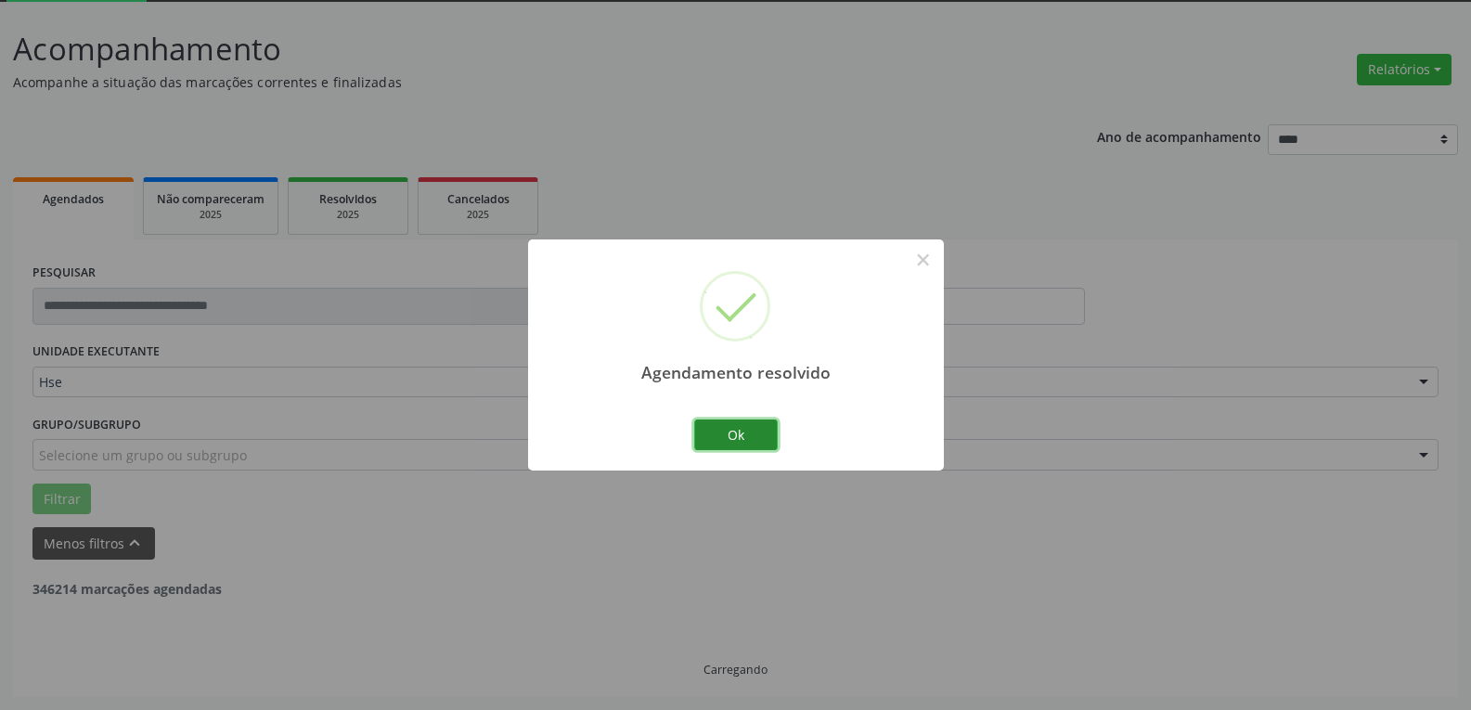
click at [760, 431] on button "Ok" at bounding box center [736, 436] width 84 height 32
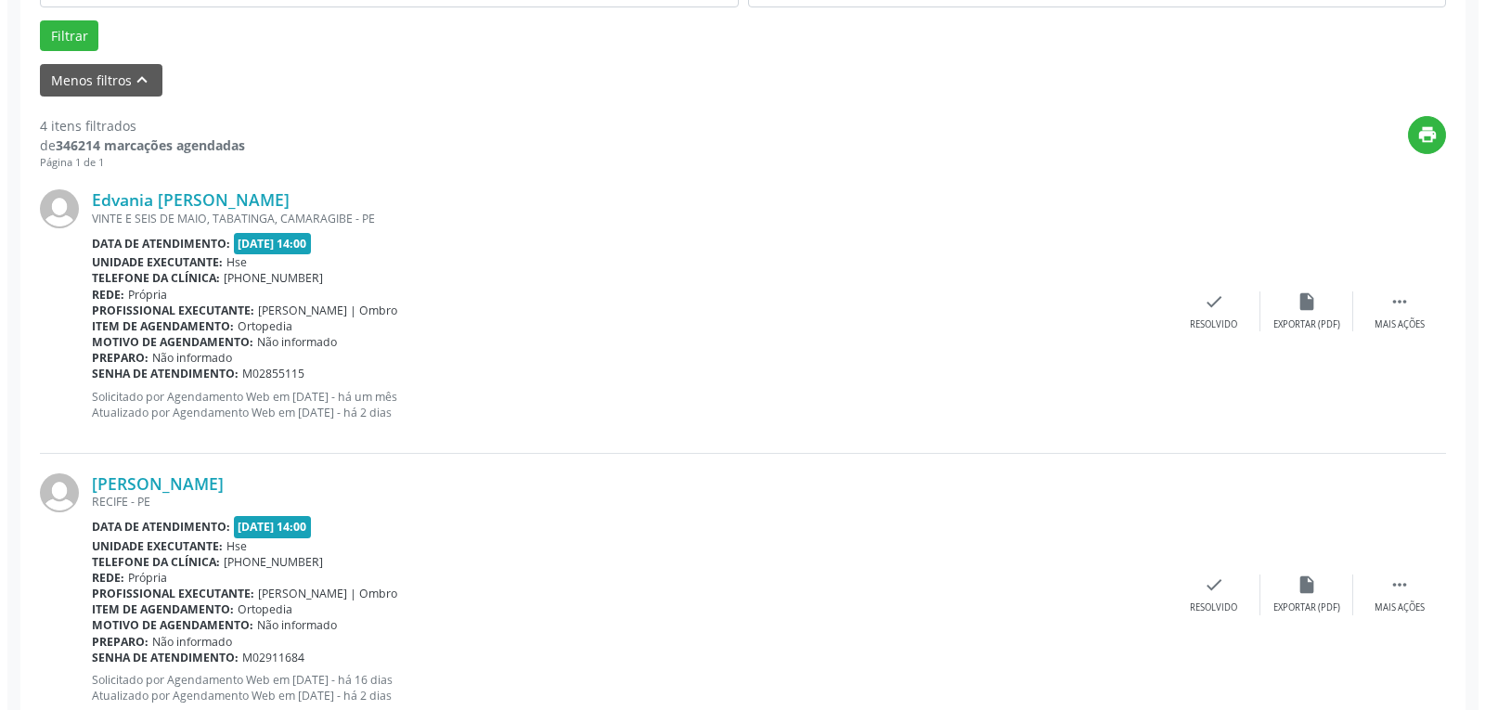
scroll to position [564, 0]
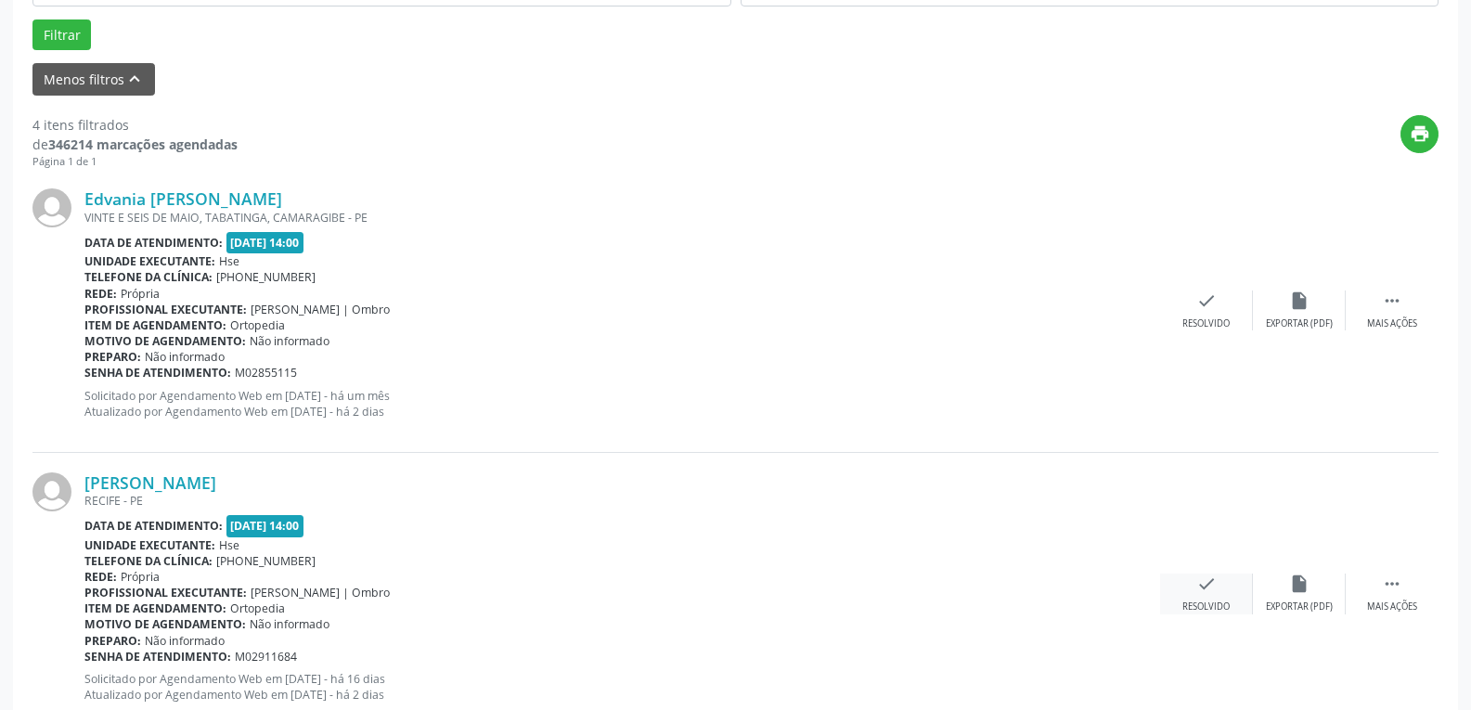
click at [1202, 584] on icon "check" at bounding box center [1207, 584] width 20 height 20
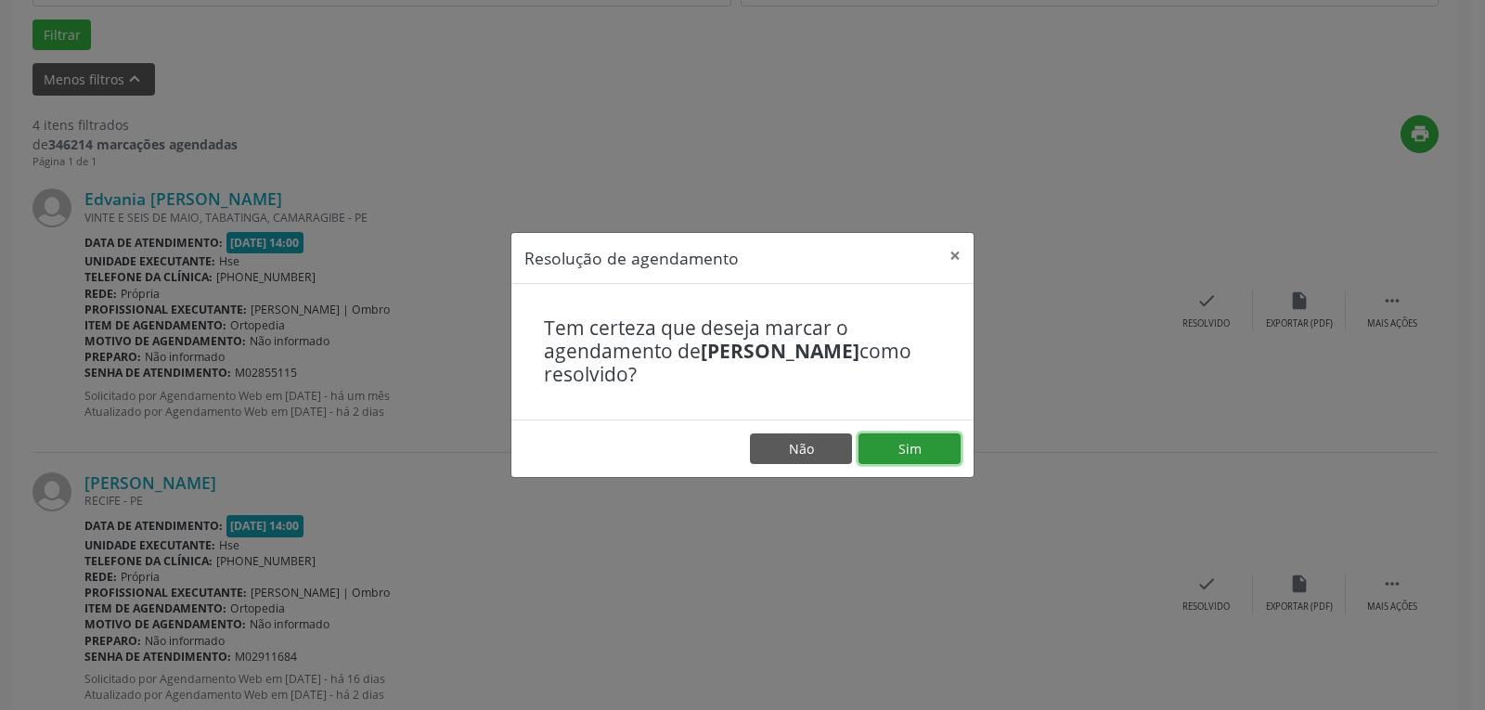
click at [925, 444] on button "Sim" at bounding box center [910, 449] width 102 height 32
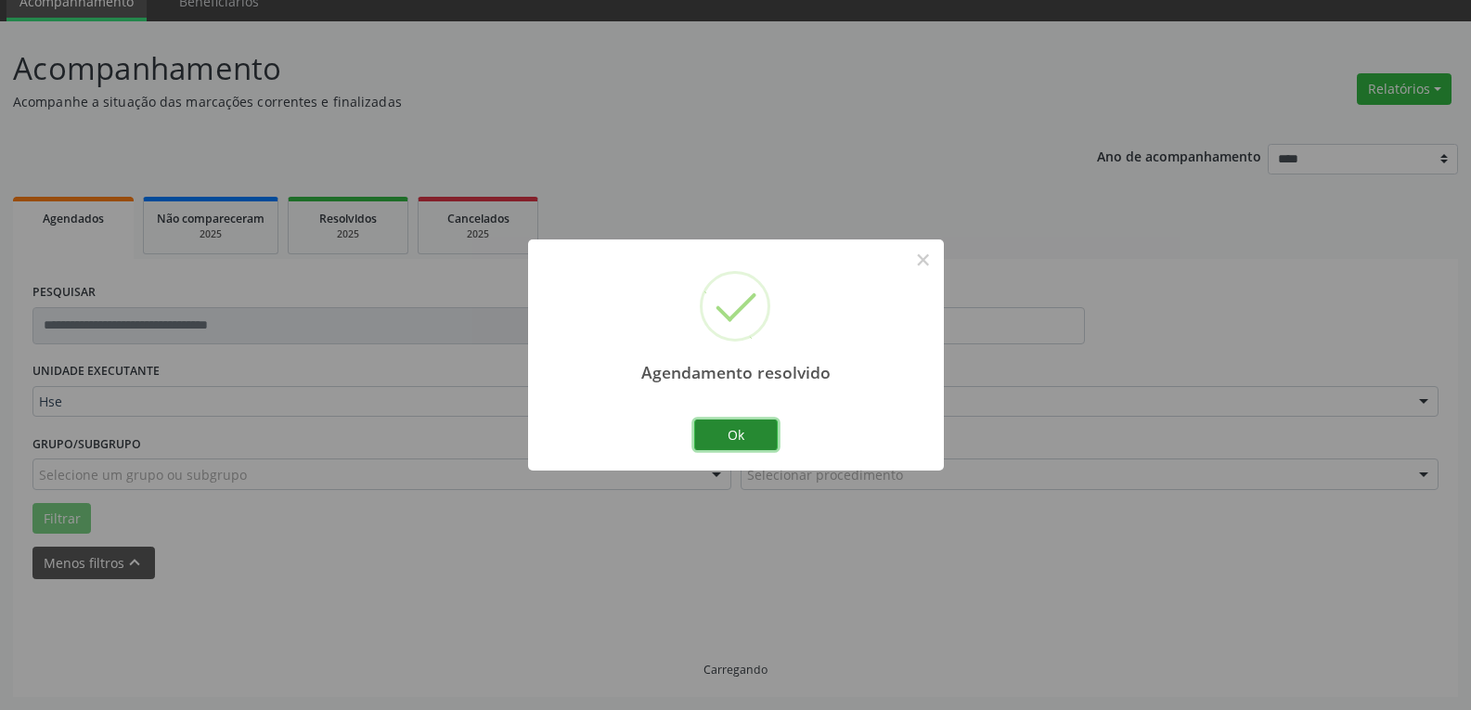
click at [718, 426] on button "Ok" at bounding box center [736, 436] width 84 height 32
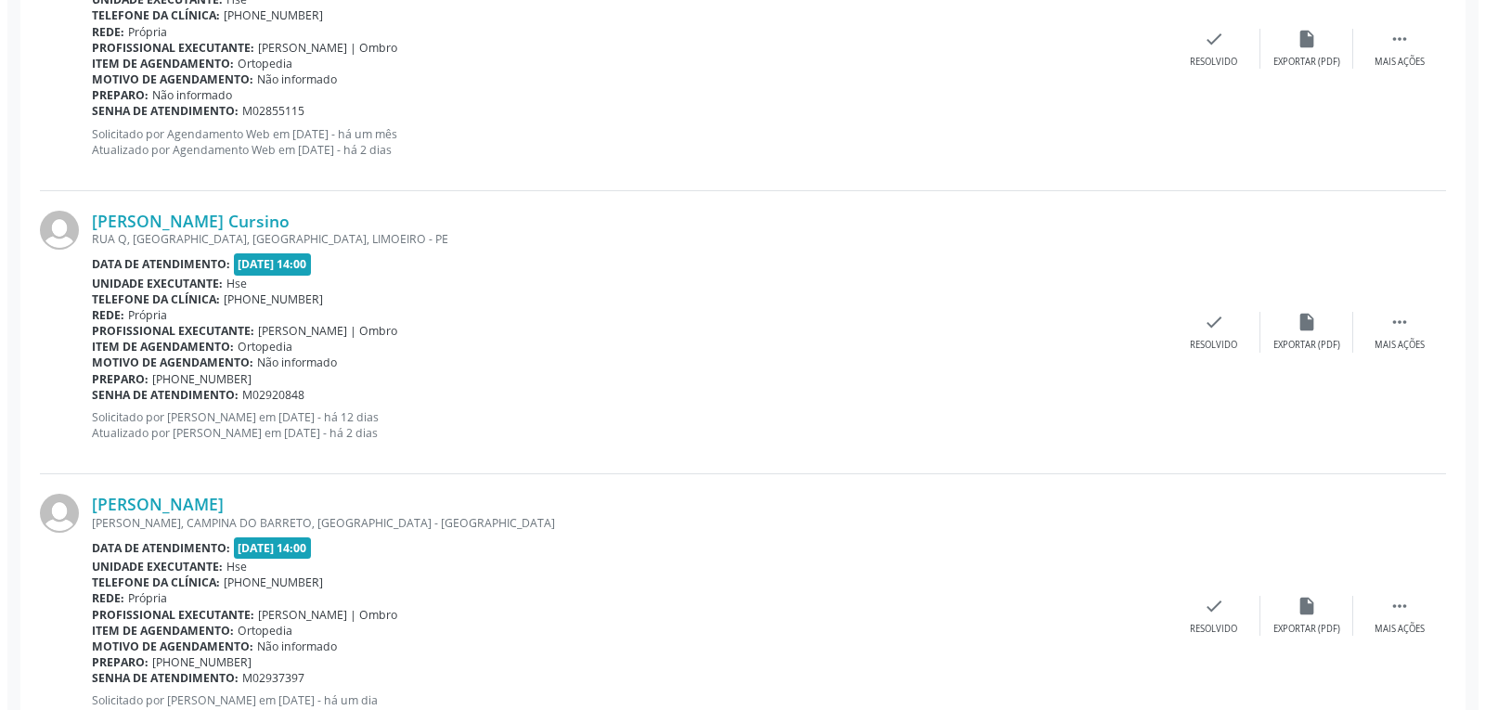
scroll to position [843, 0]
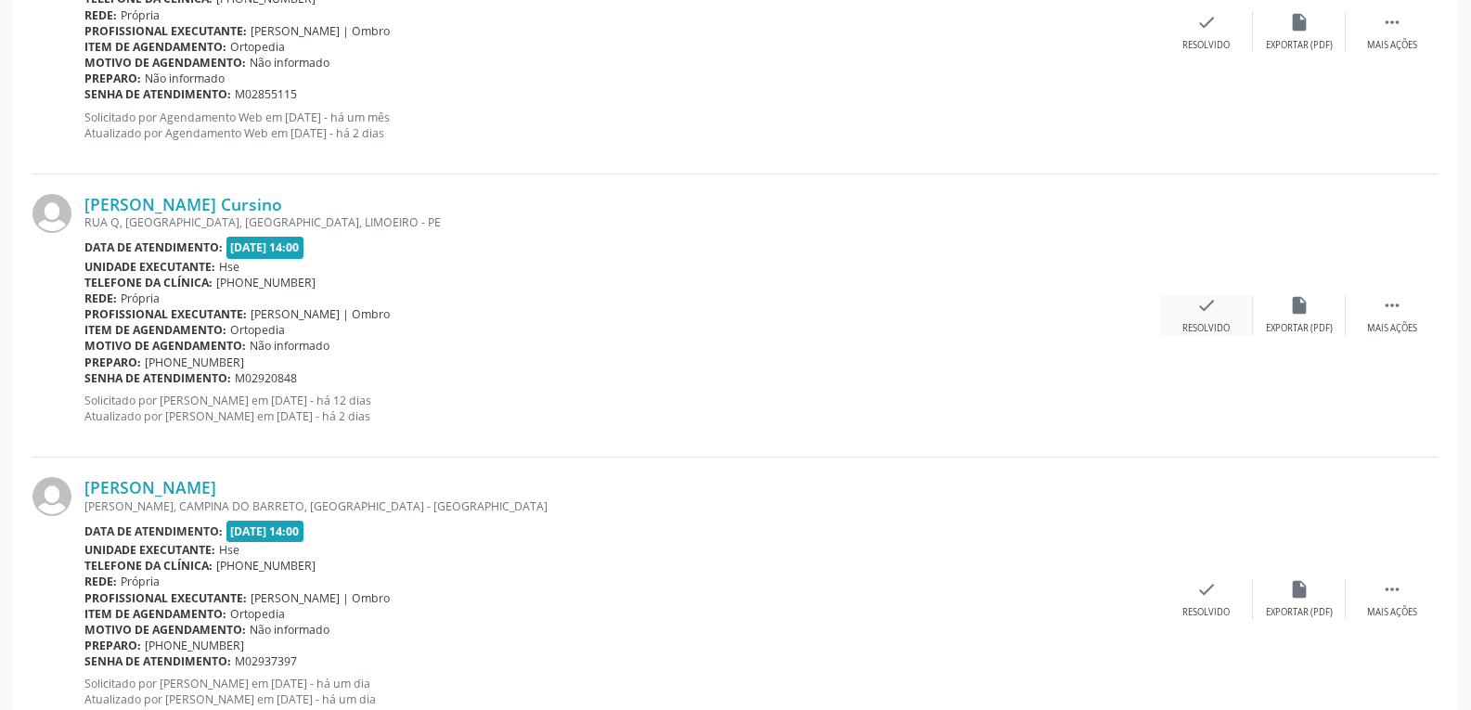
click at [1199, 321] on div "check Resolvido" at bounding box center [1206, 315] width 93 height 40
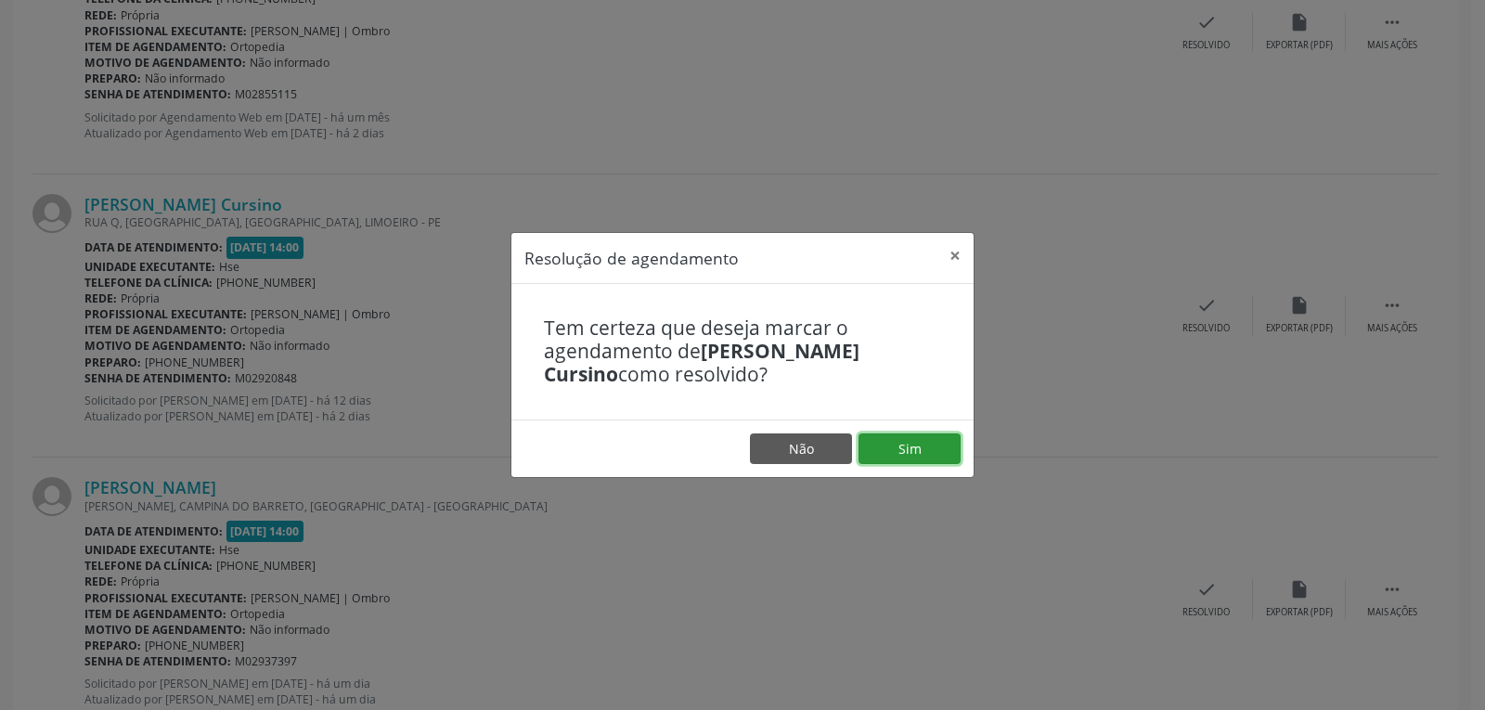
click at [886, 459] on button "Sim" at bounding box center [910, 449] width 102 height 32
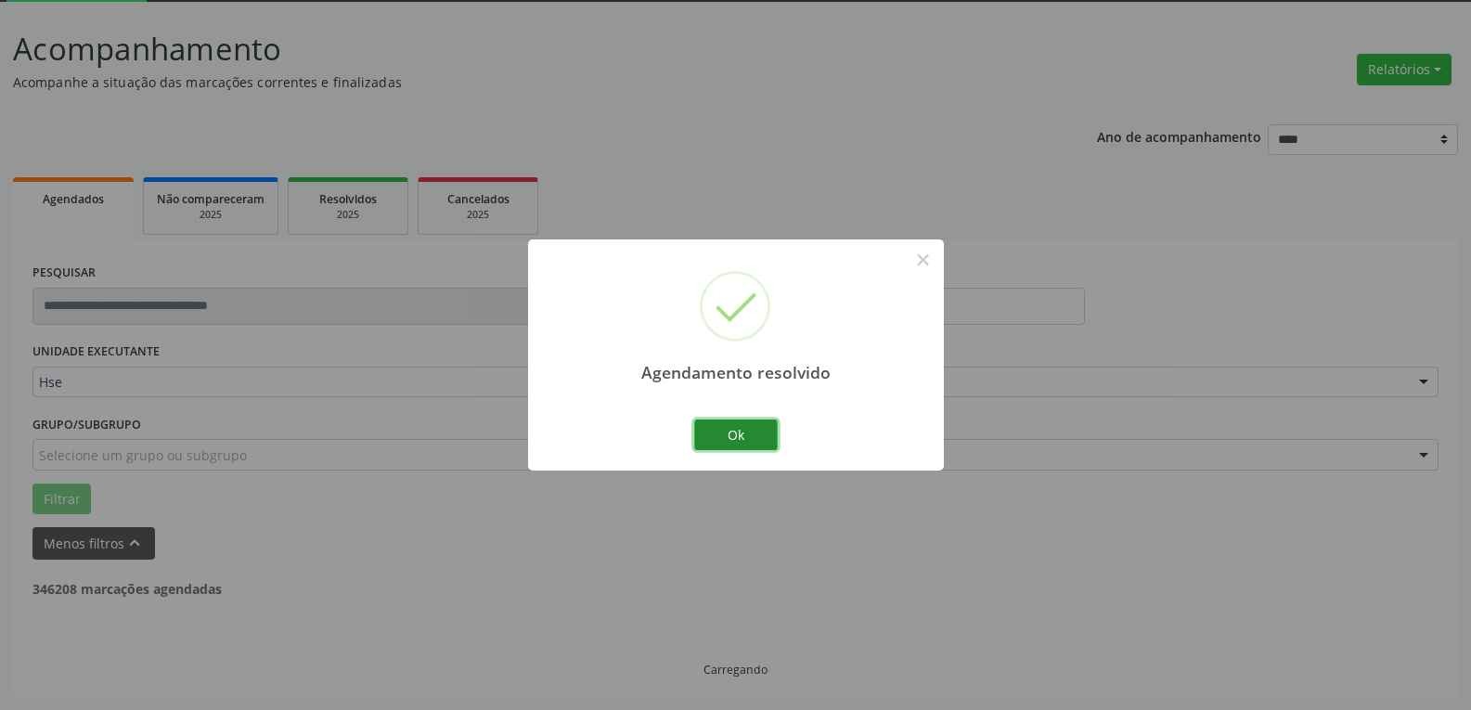
click at [746, 423] on button "Ok" at bounding box center [736, 436] width 84 height 32
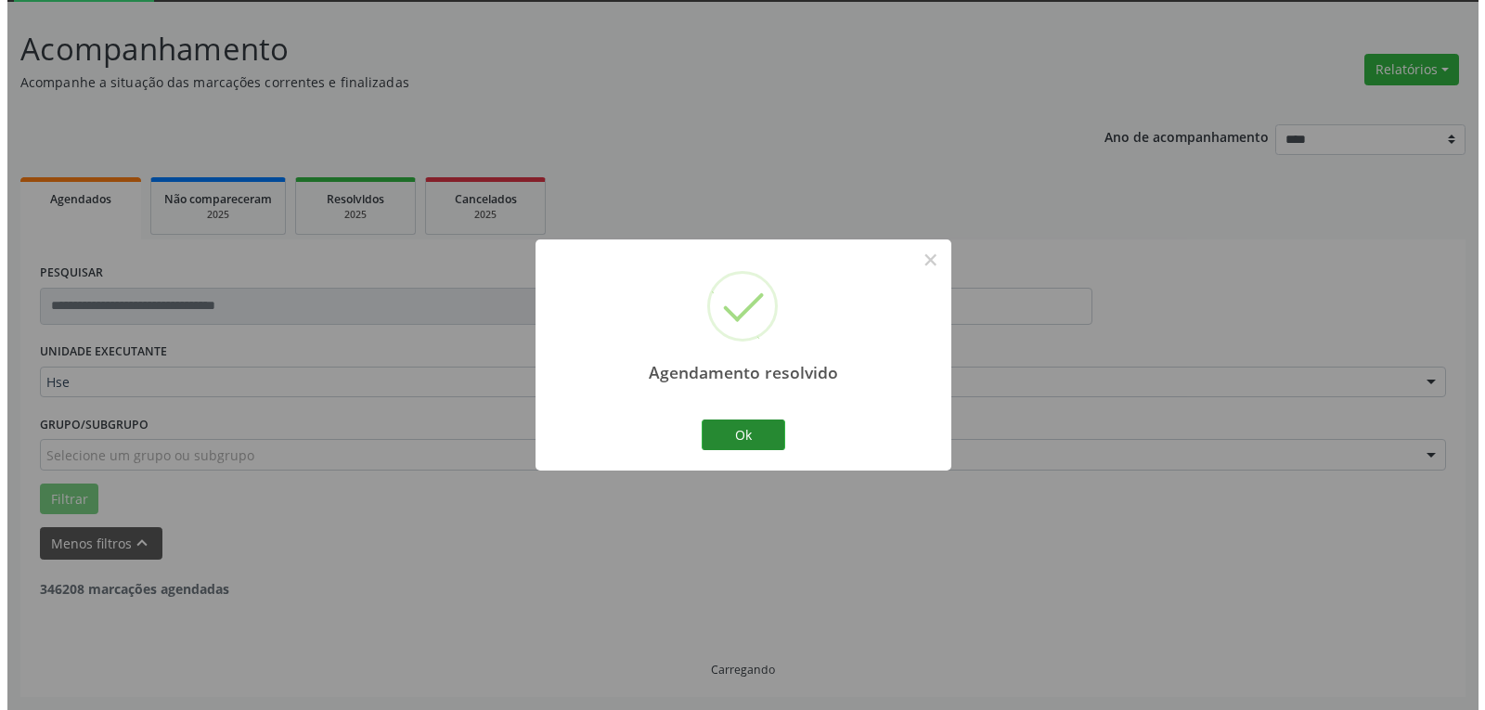
scroll to position [622, 0]
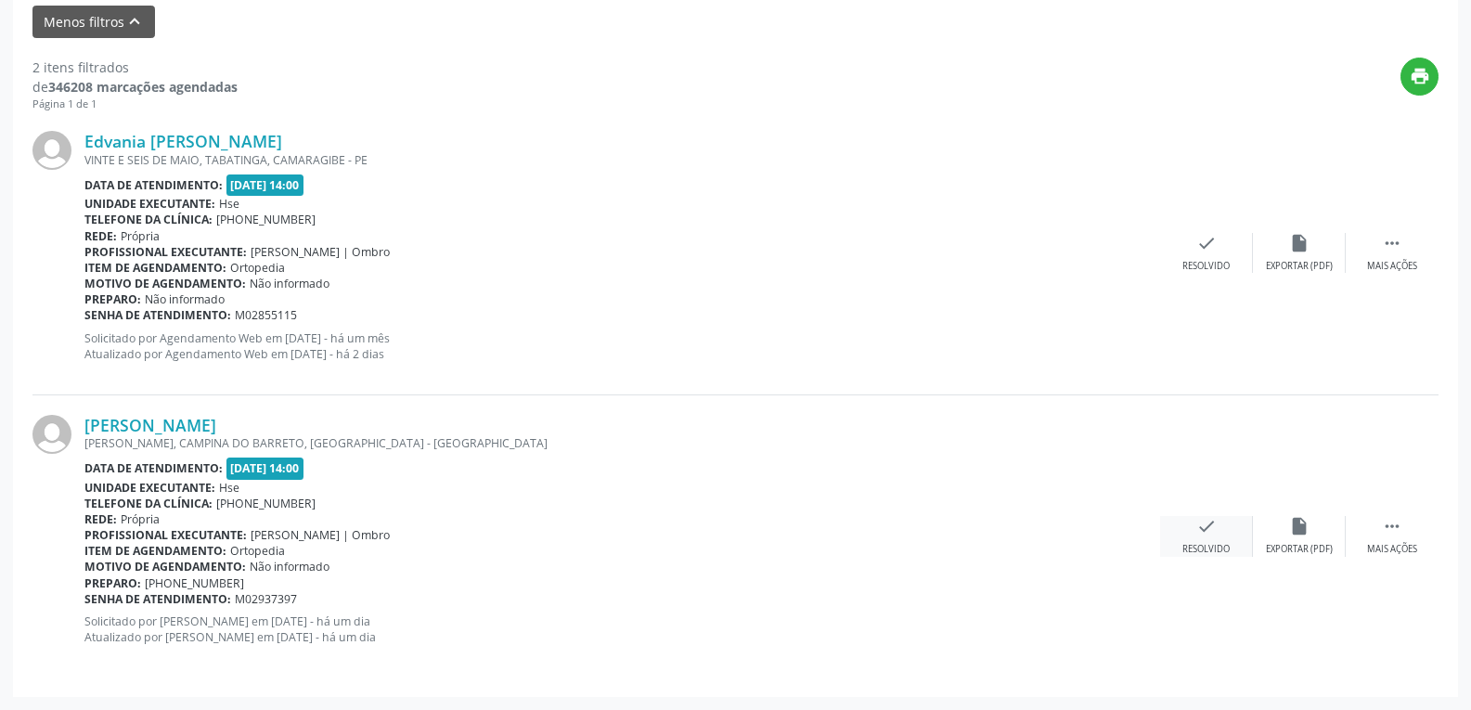
click at [1197, 545] on div "Resolvido" at bounding box center [1206, 549] width 47 height 13
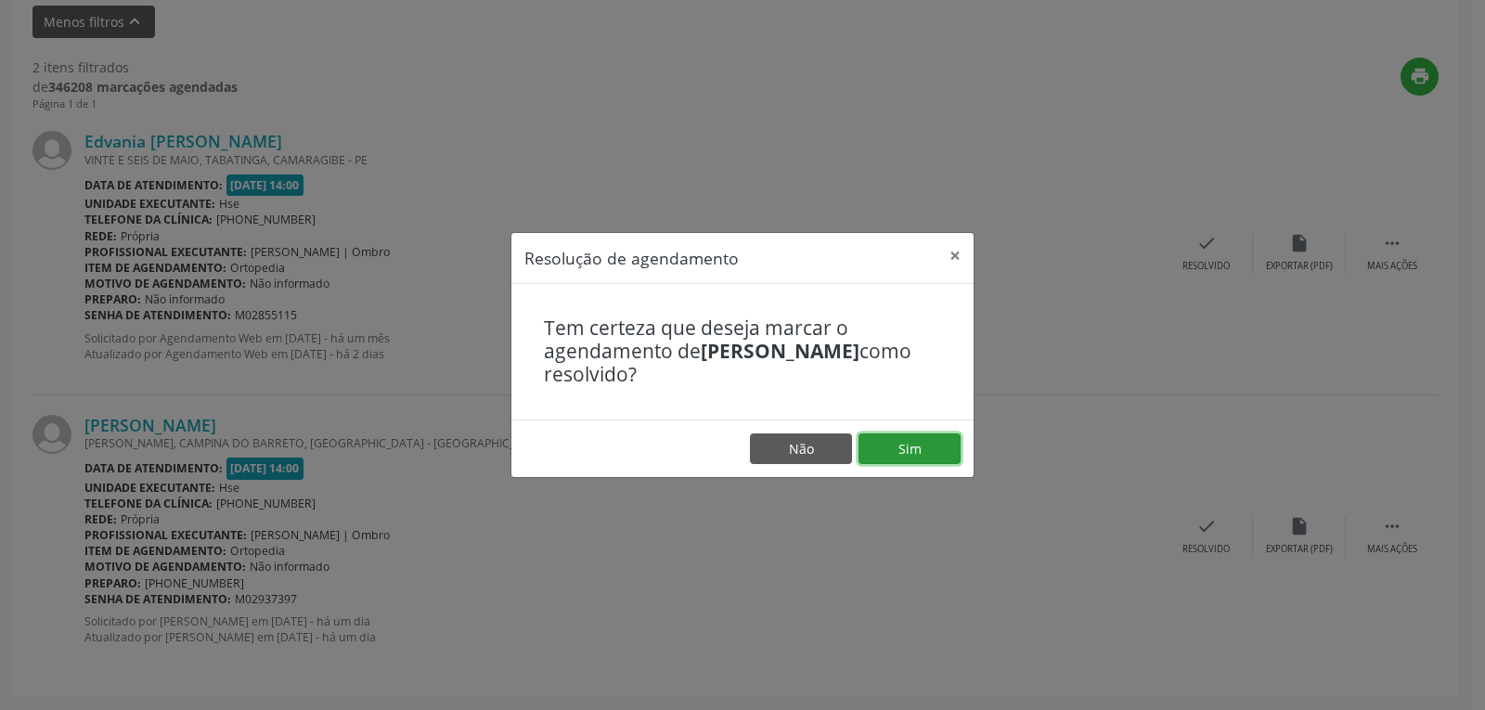
click at [942, 460] on button "Sim" at bounding box center [910, 449] width 102 height 32
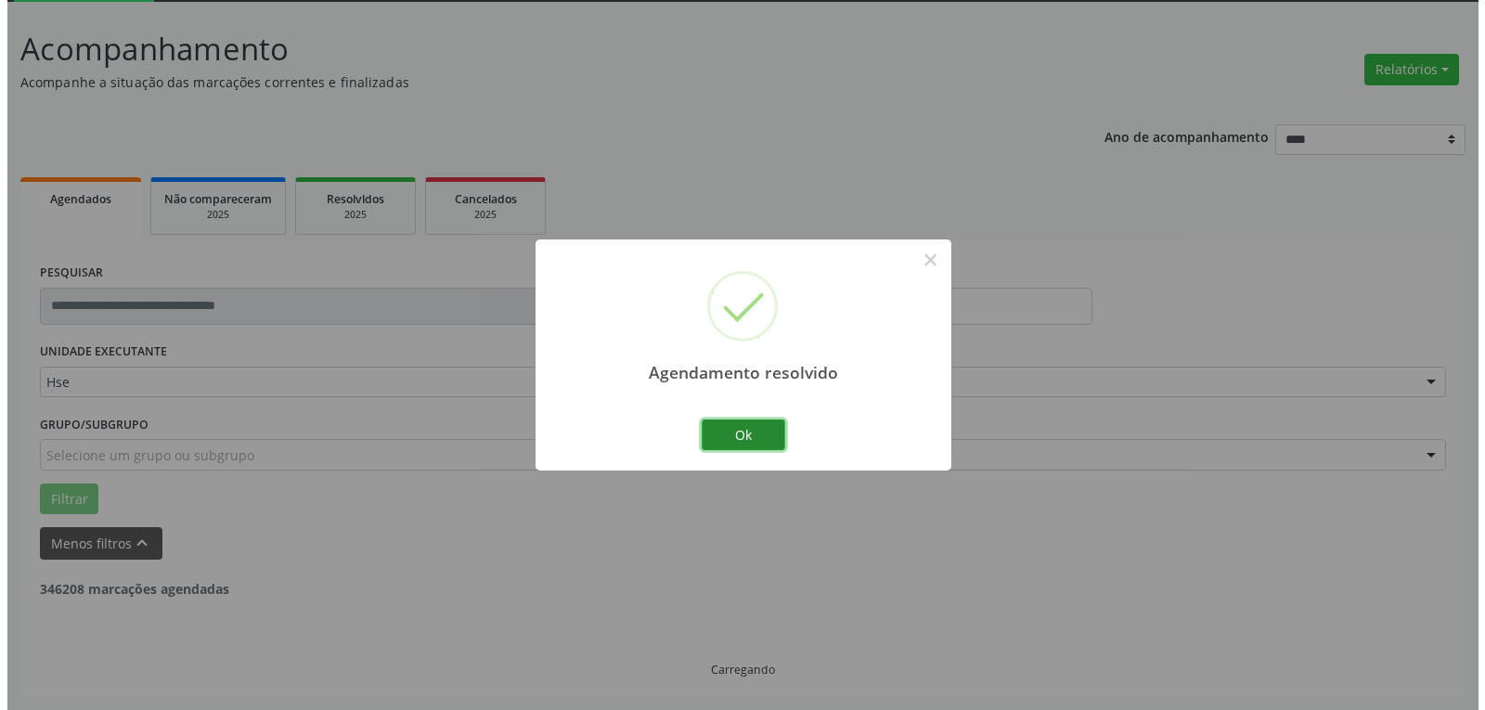
scroll to position [339, 0]
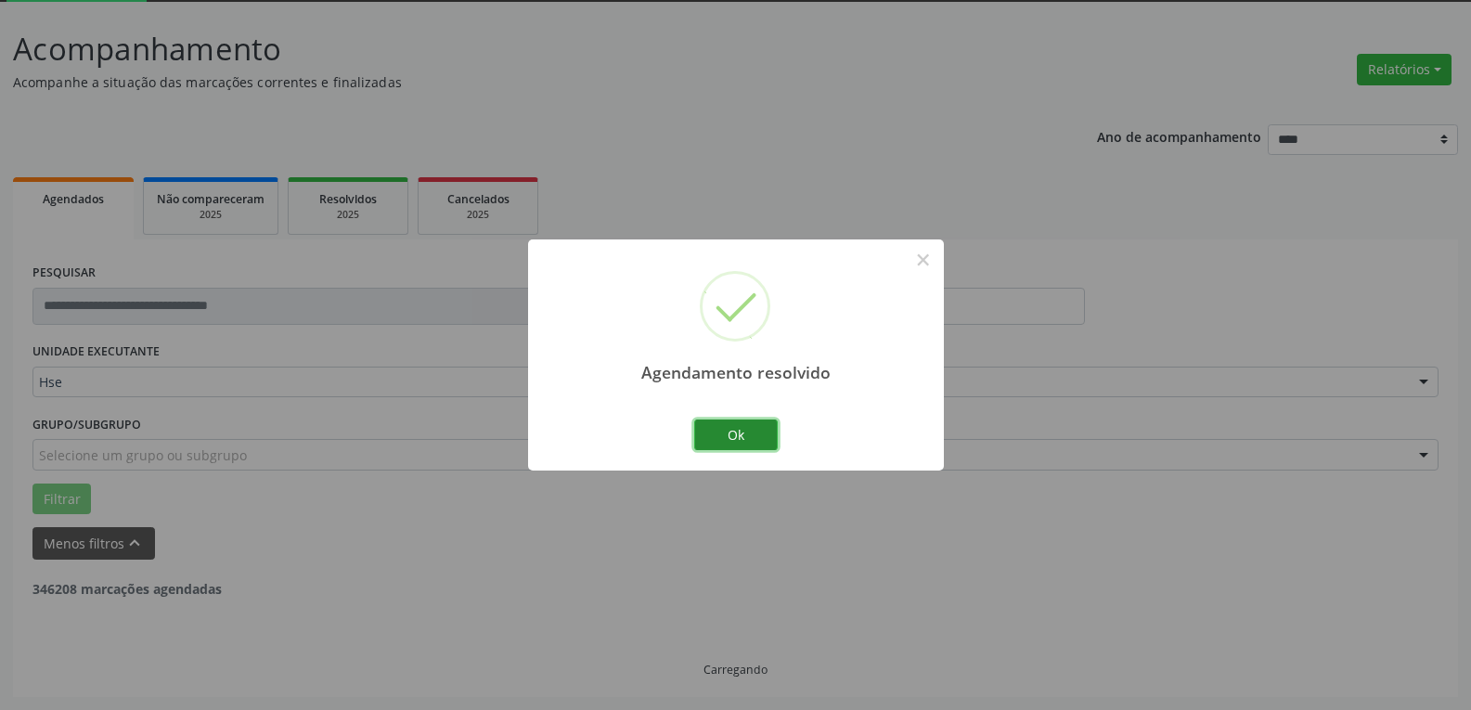
click at [751, 435] on button "Ok" at bounding box center [736, 436] width 84 height 32
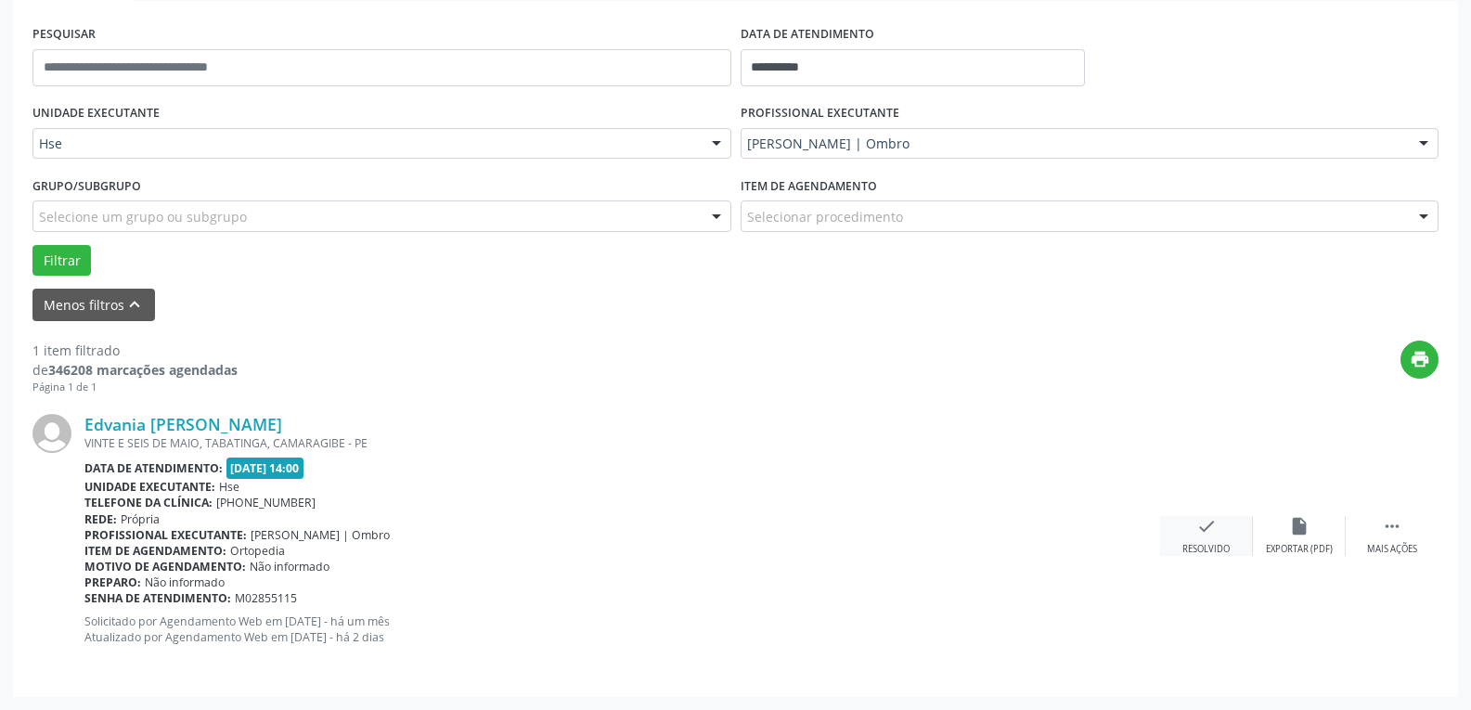
click at [1213, 548] on div "Resolvido" at bounding box center [1206, 549] width 47 height 13
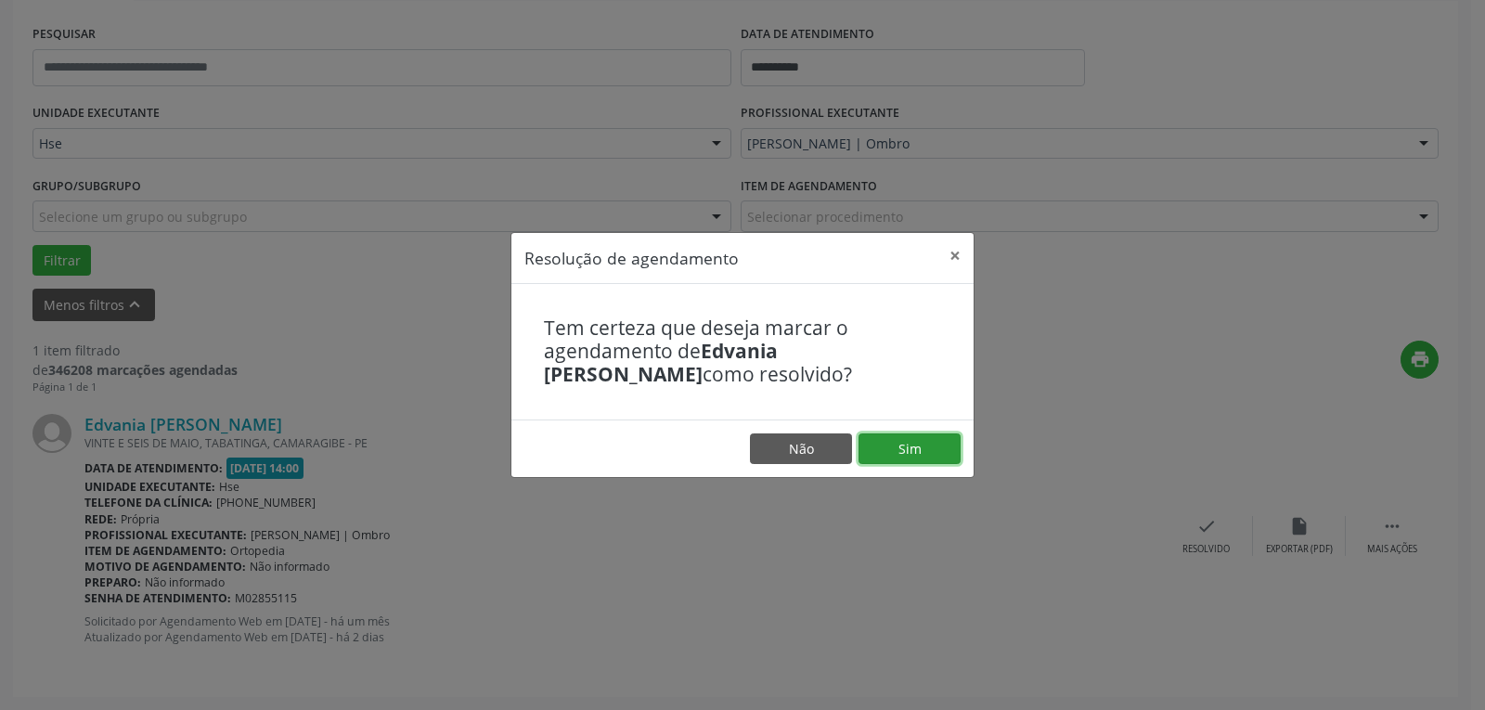
click at [931, 447] on button "Sim" at bounding box center [910, 449] width 102 height 32
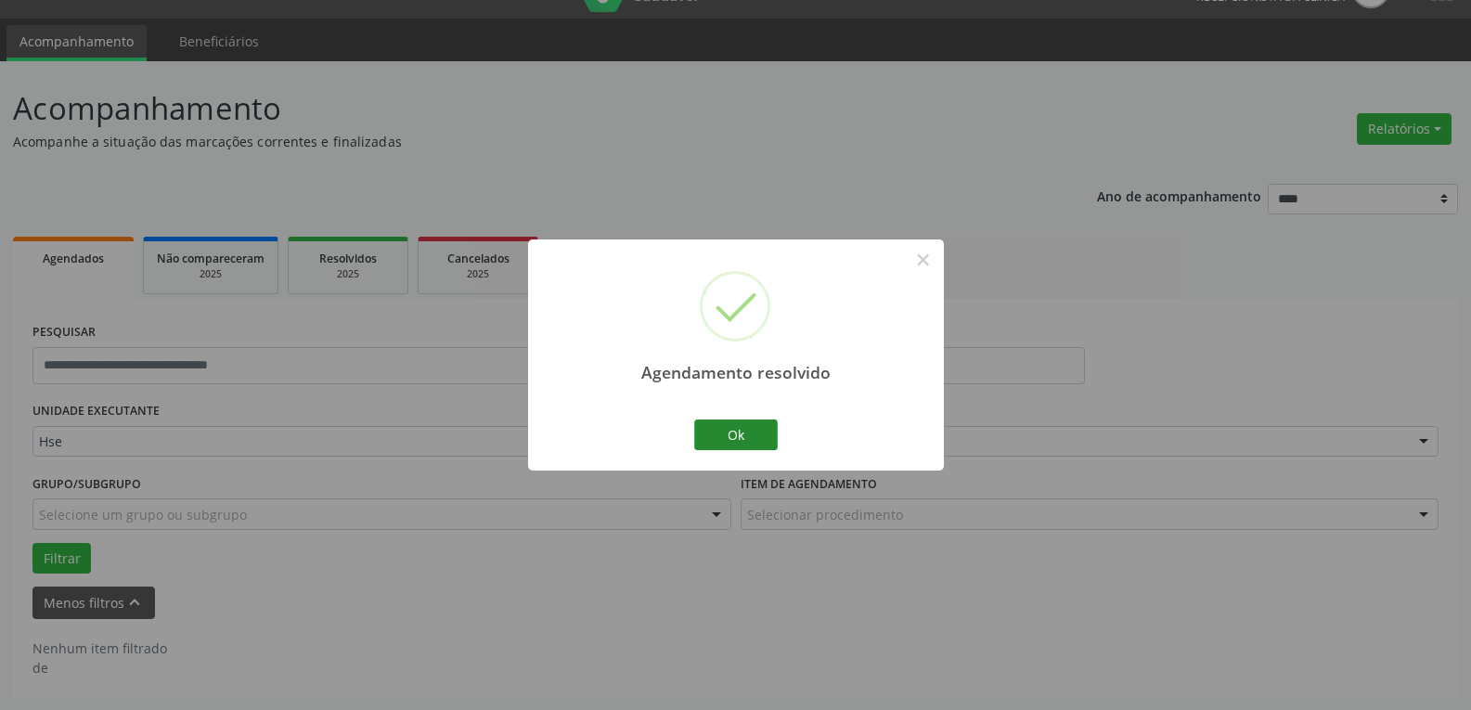
scroll to position [41, 0]
click at [734, 433] on button "Ok" at bounding box center [736, 436] width 84 height 32
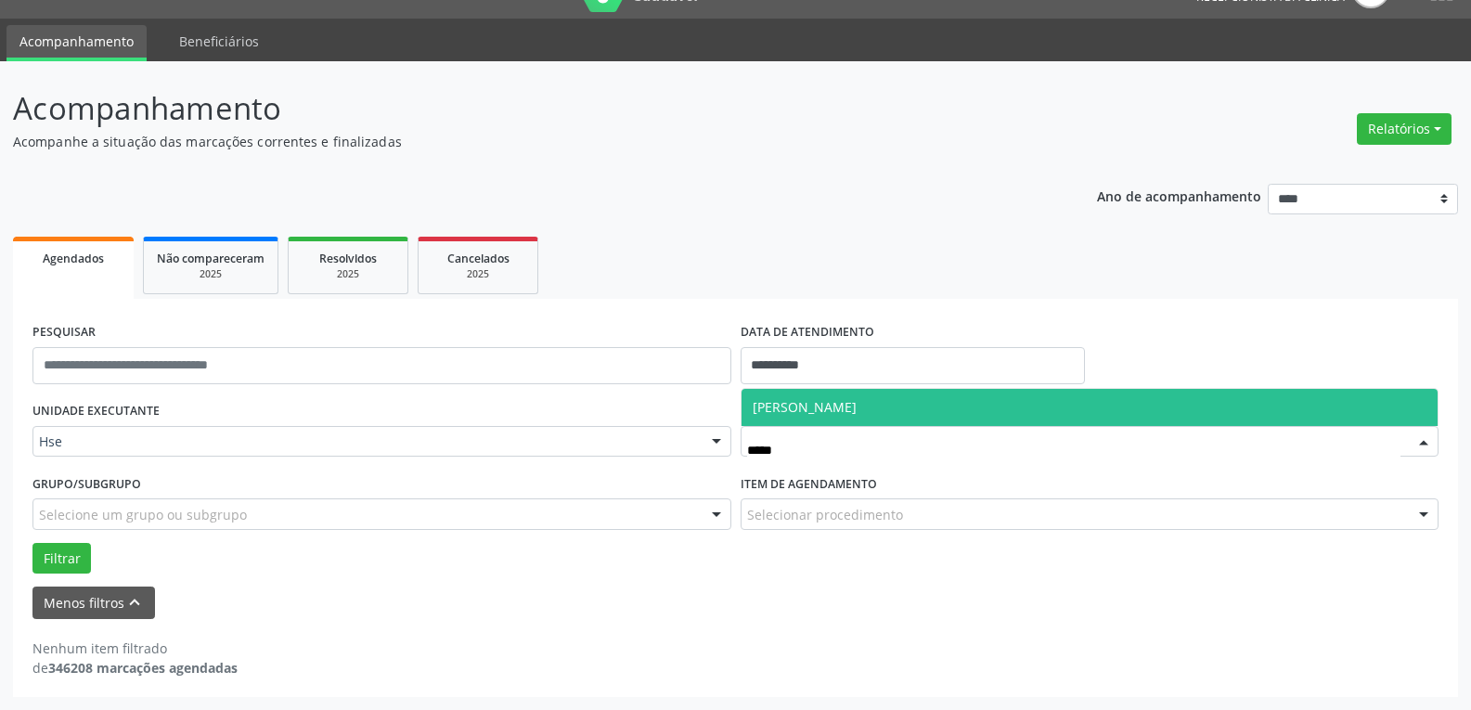
type input "******"
click at [840, 398] on span "[PERSON_NAME]" at bounding box center [1090, 407] width 697 height 37
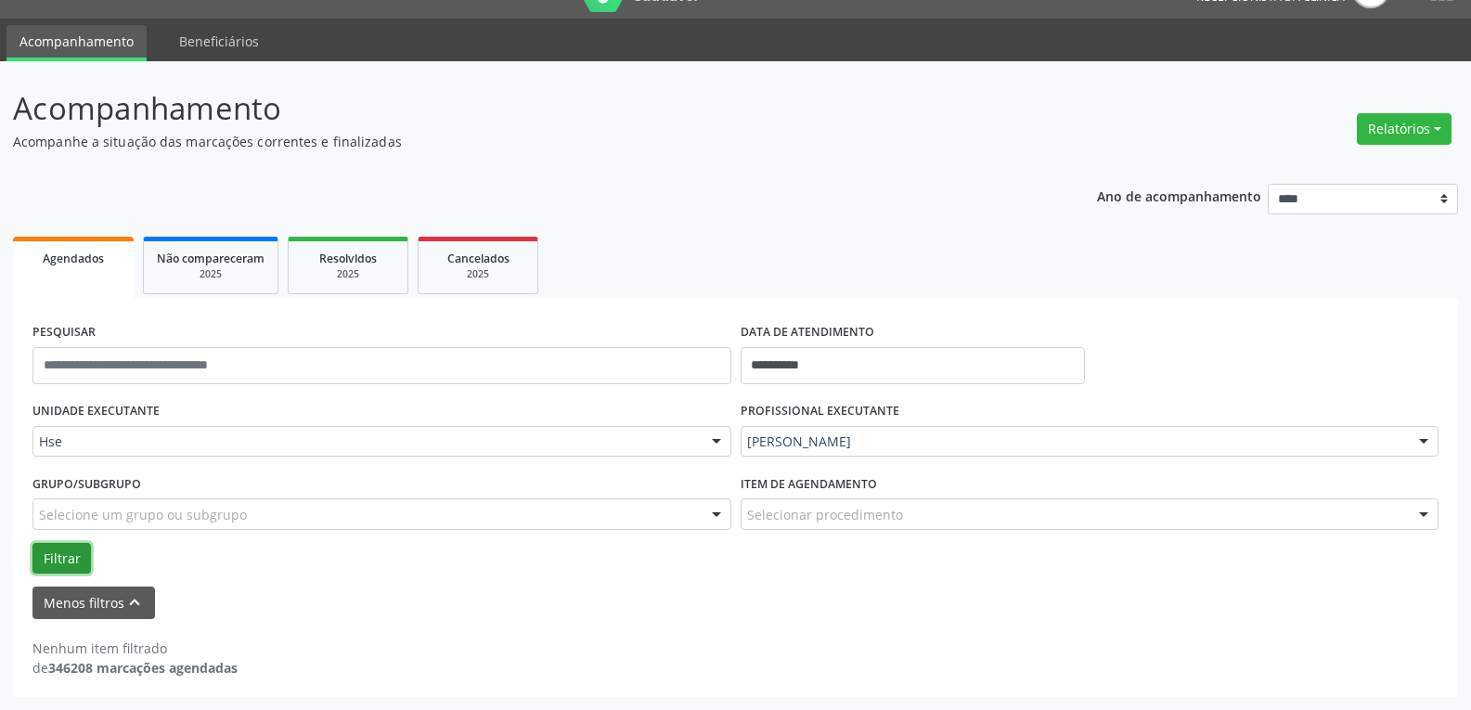
click at [78, 560] on button "Filtrar" at bounding box center [61, 559] width 58 height 32
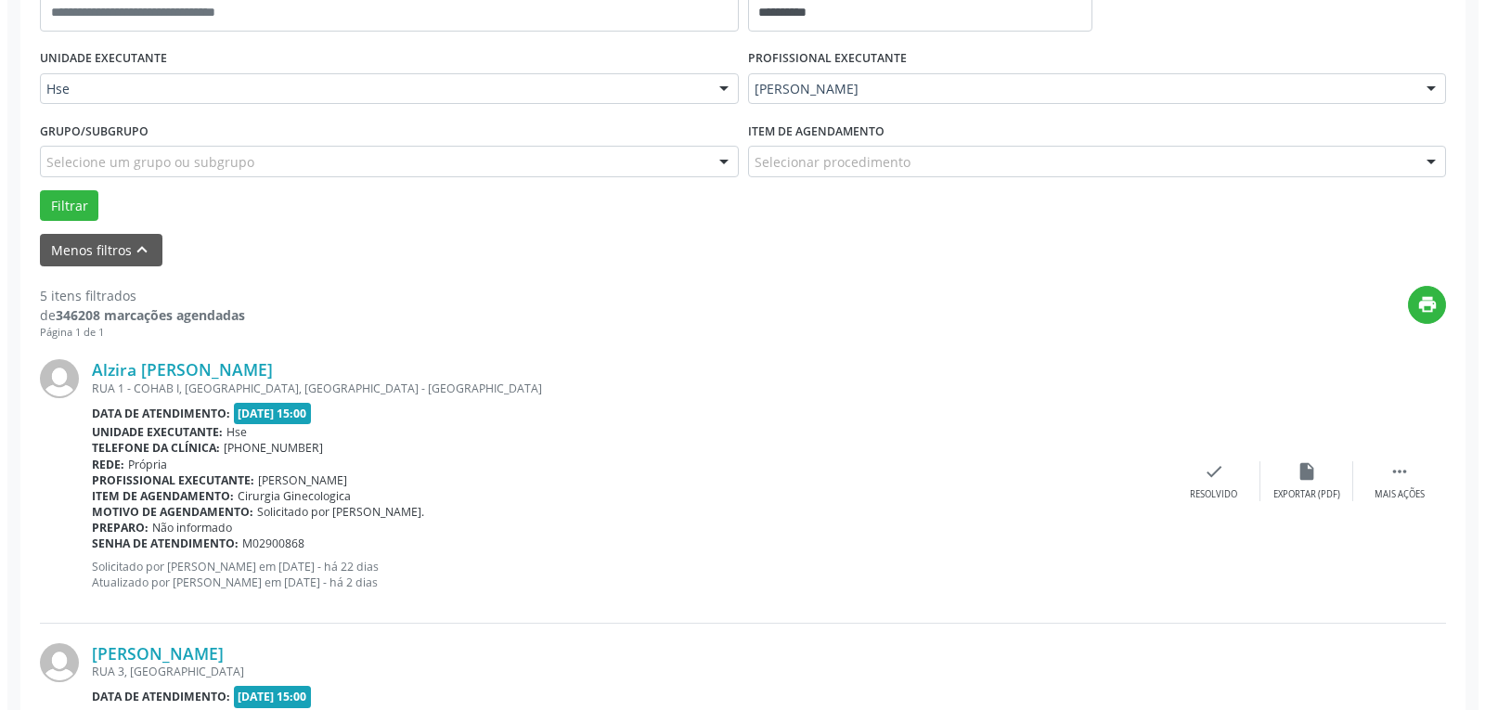
scroll to position [412, 0]
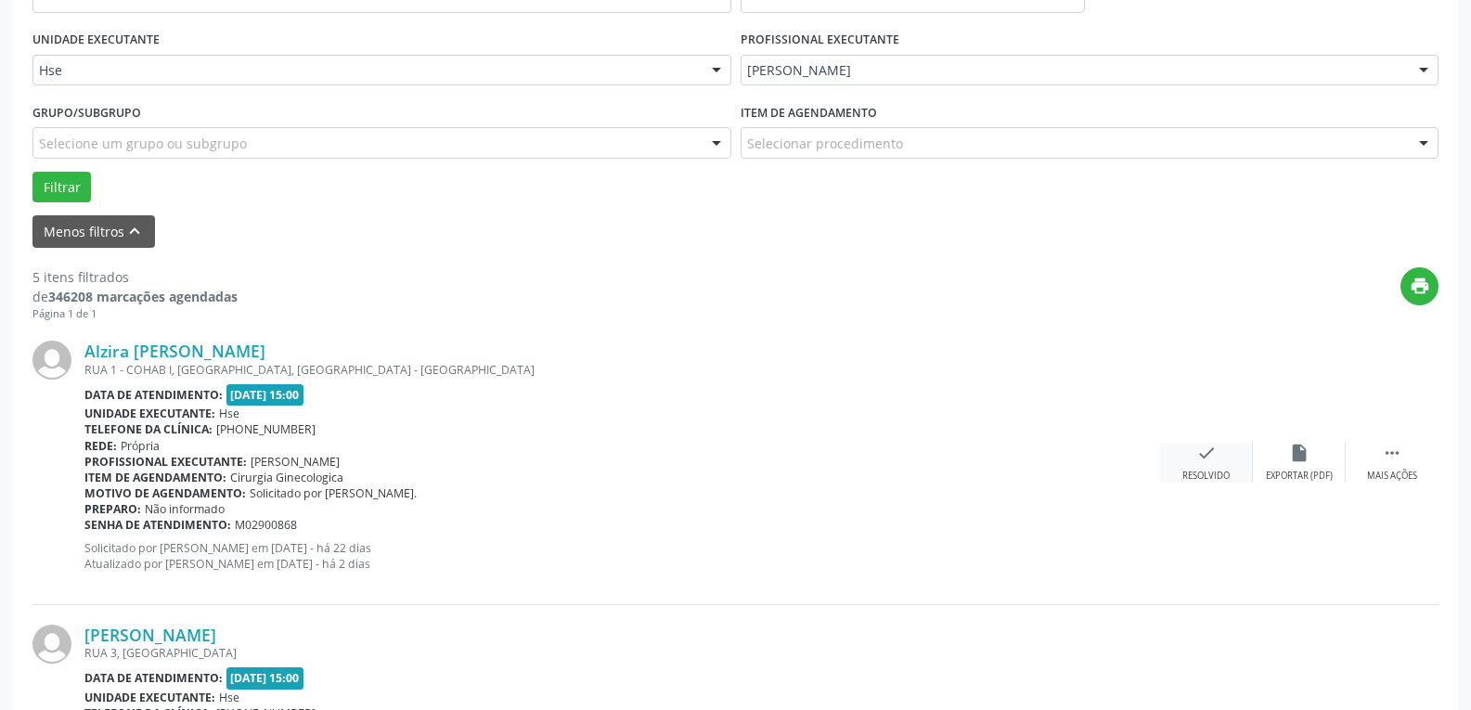
click at [1219, 467] on div "check Resolvido" at bounding box center [1206, 463] width 93 height 40
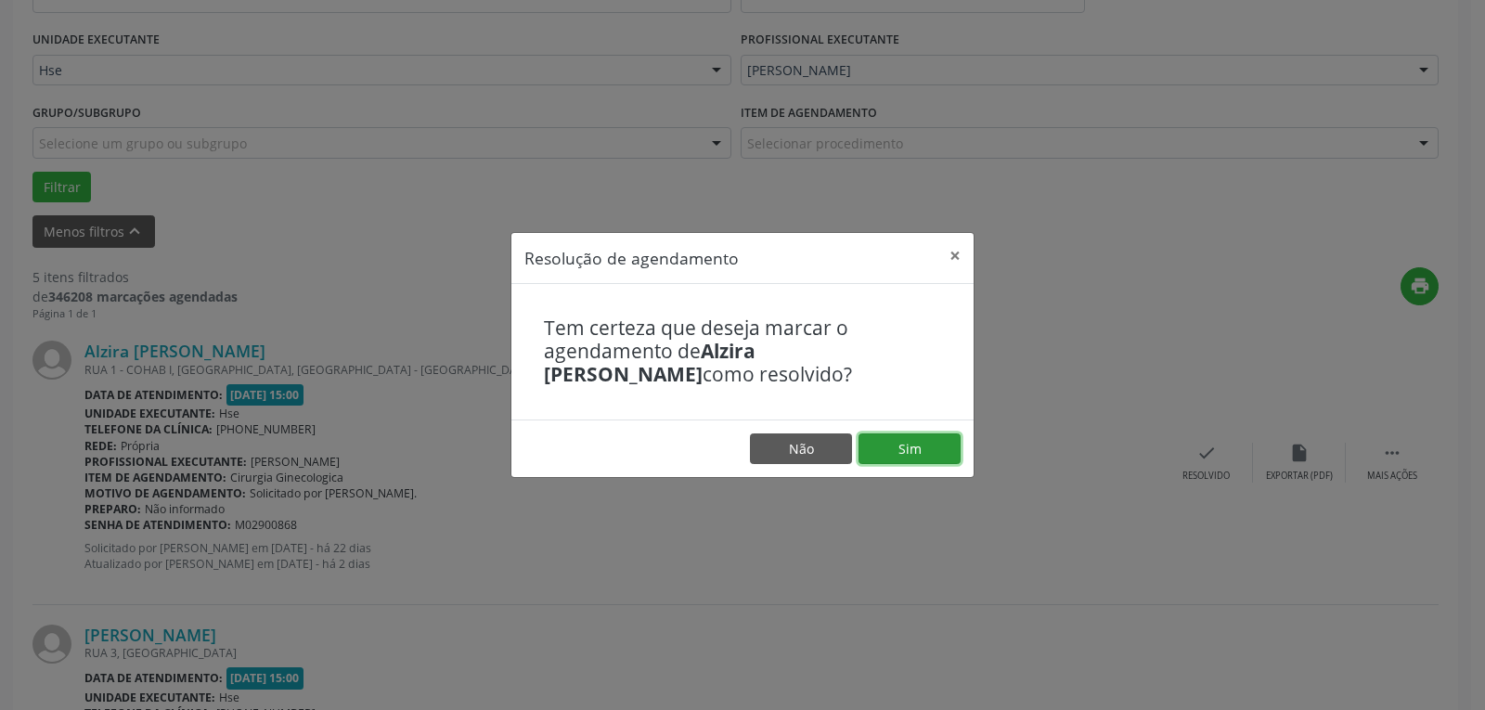
click at [923, 447] on button "Sim" at bounding box center [910, 449] width 102 height 32
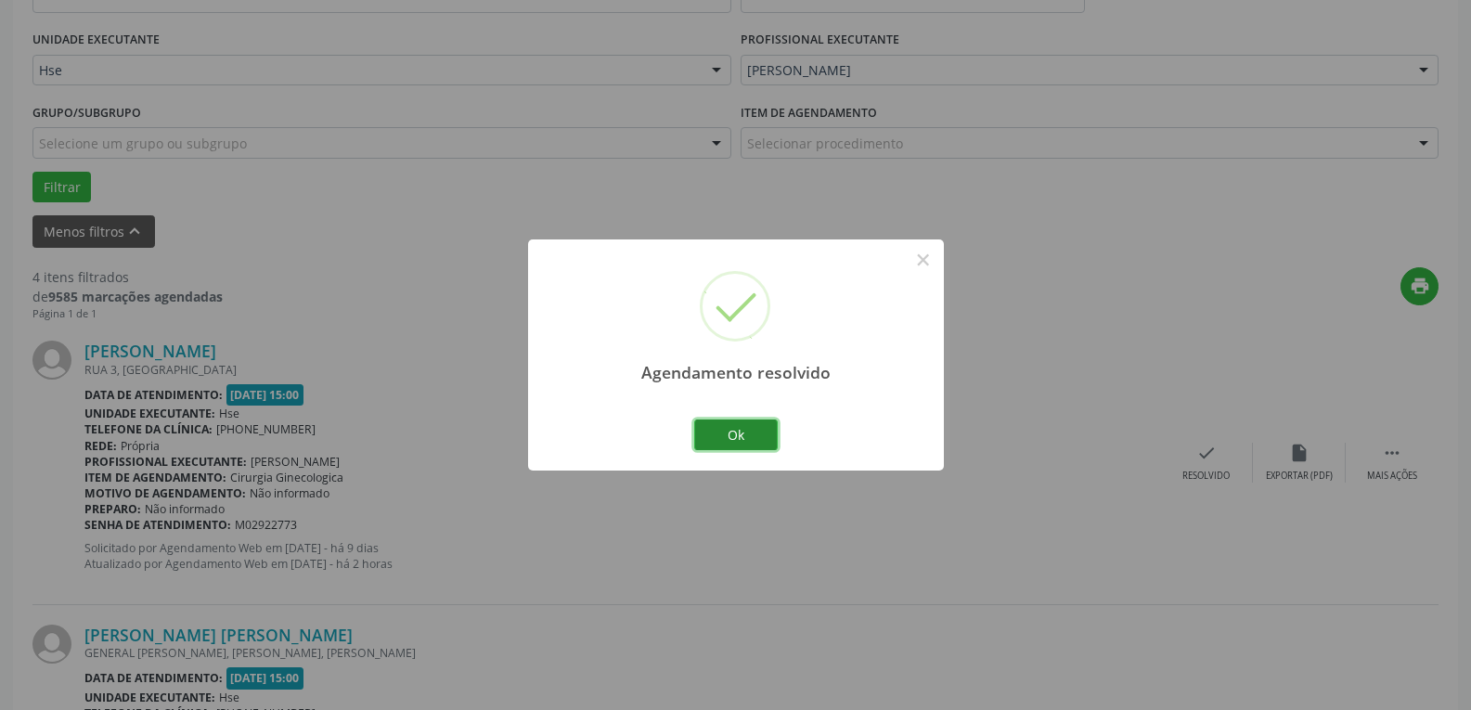
click at [770, 436] on button "Ok" at bounding box center [736, 436] width 84 height 32
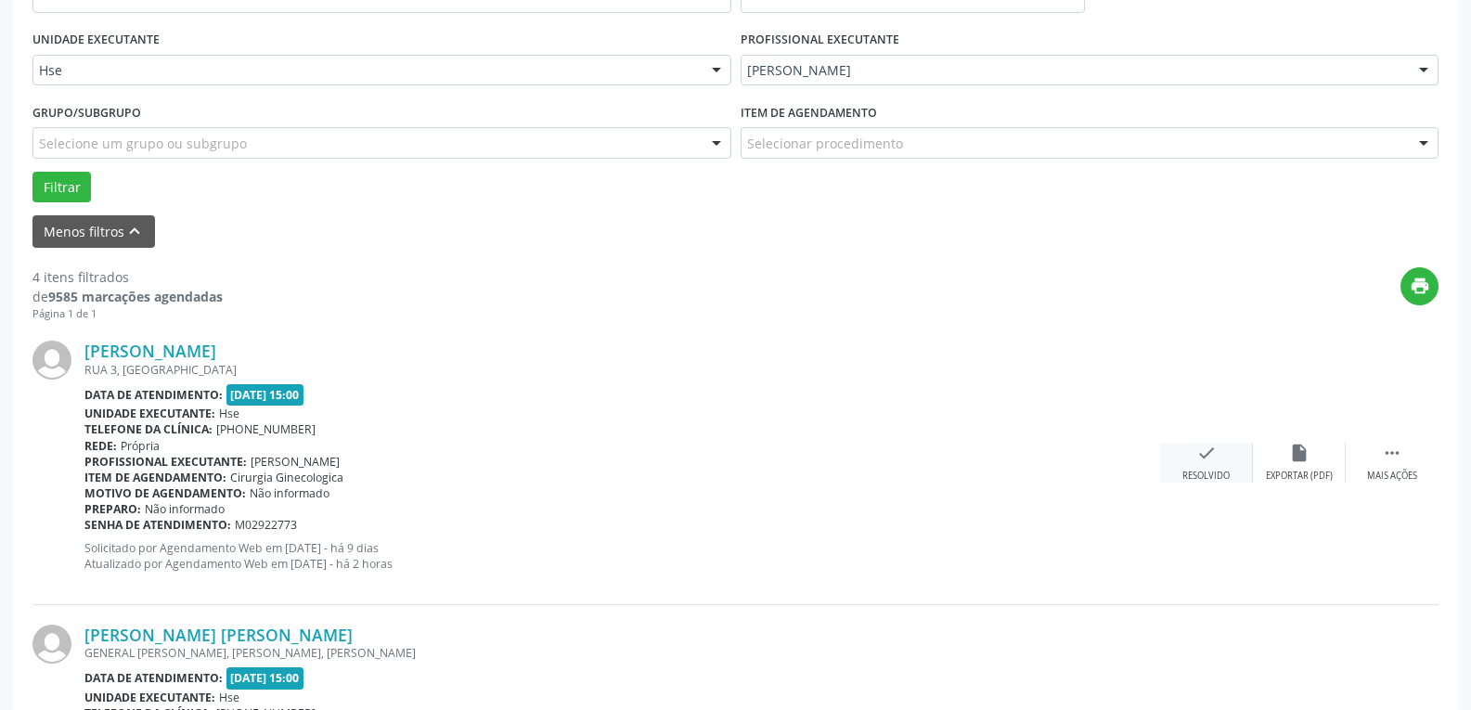
click at [1192, 459] on div "check Resolvido" at bounding box center [1206, 463] width 93 height 40
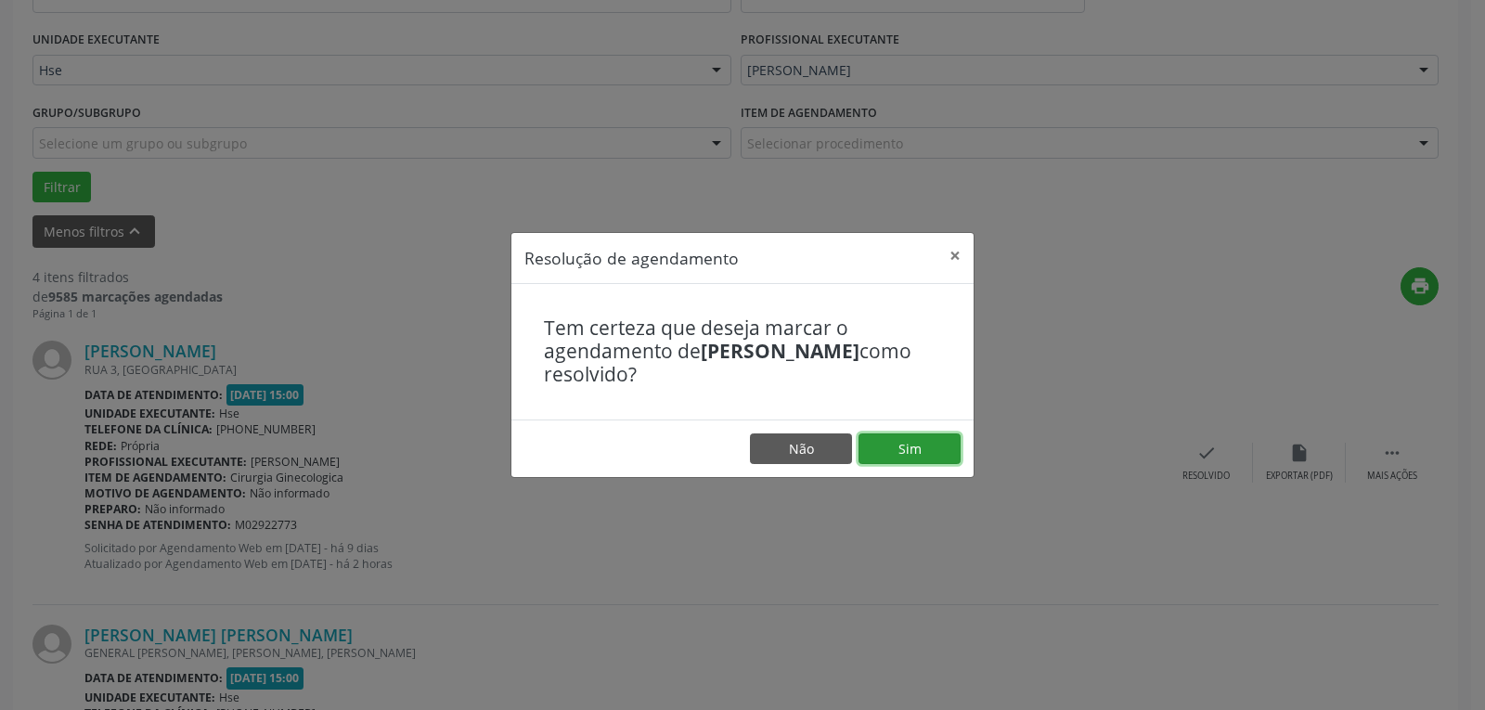
click at [914, 448] on button "Sim" at bounding box center [910, 449] width 102 height 32
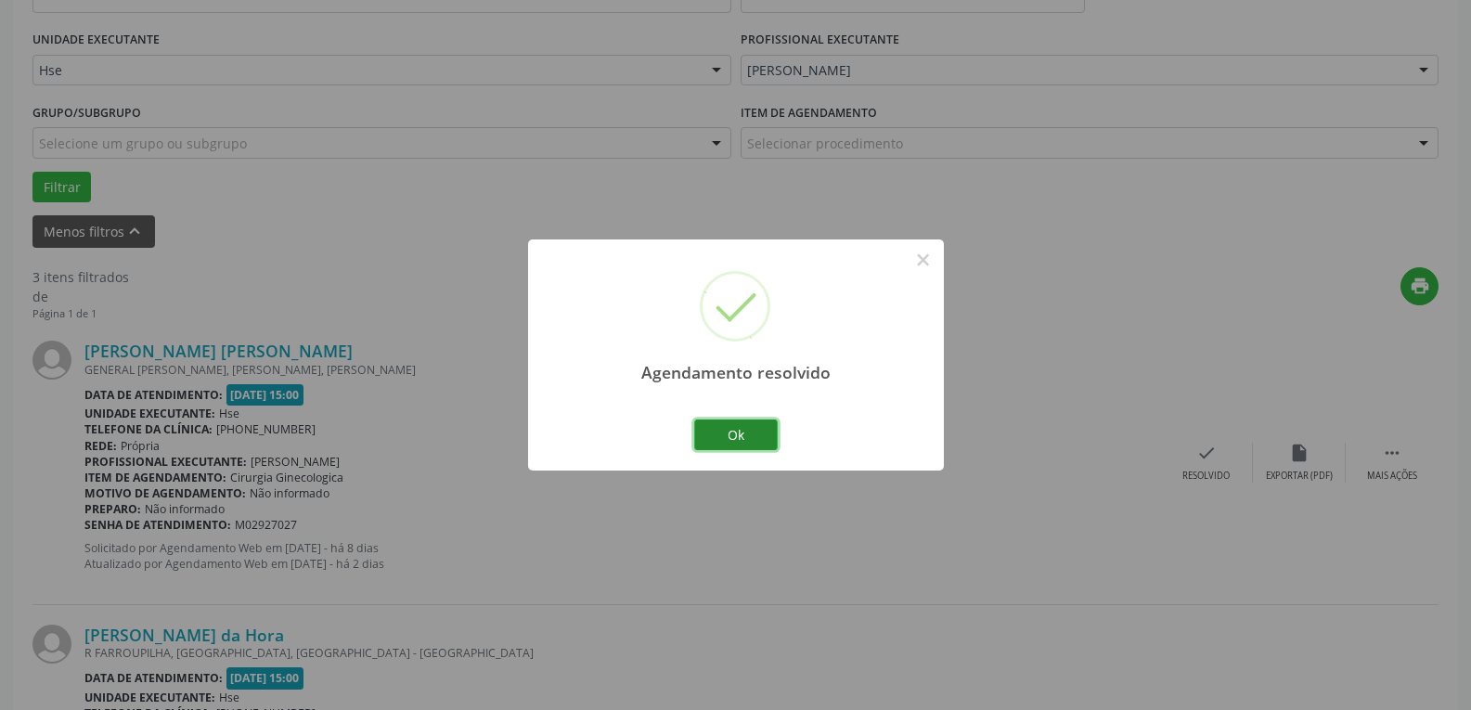
click at [757, 430] on button "Ok" at bounding box center [736, 436] width 84 height 32
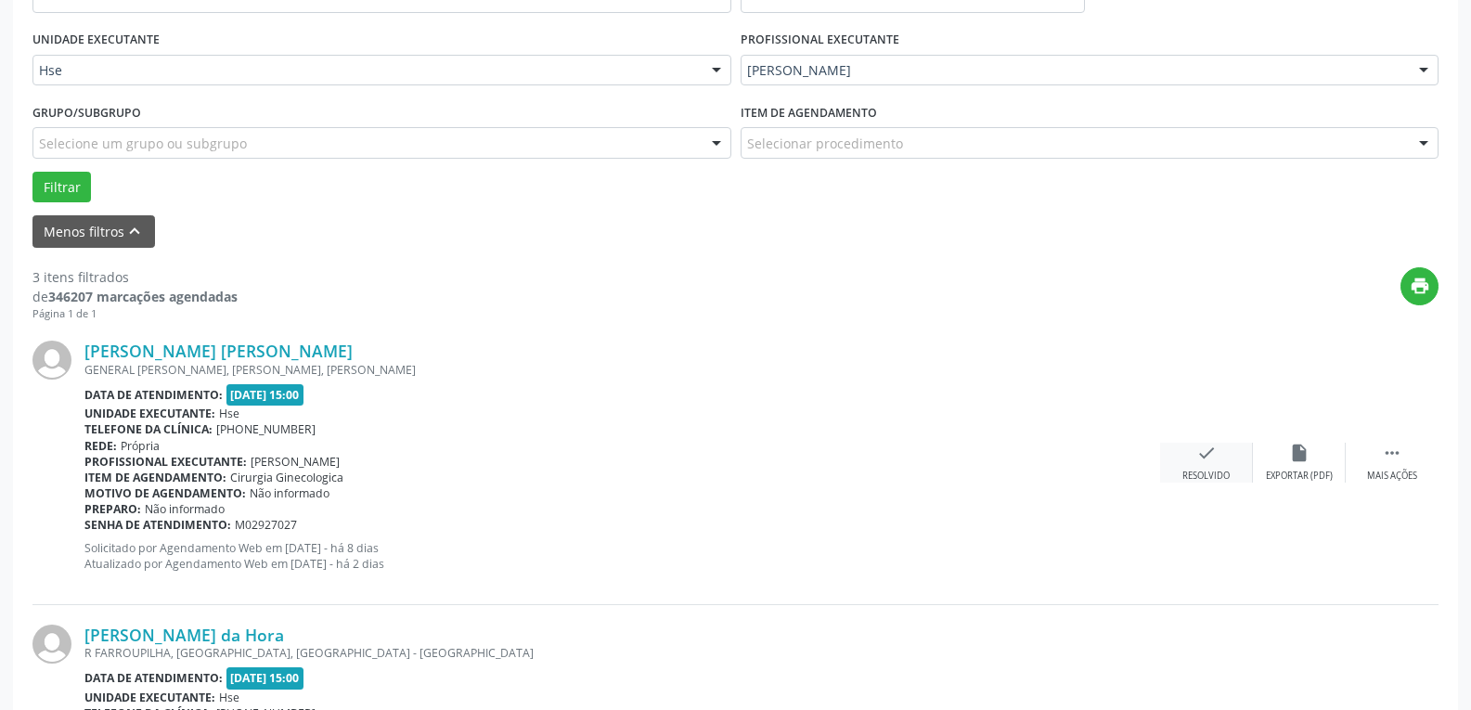
click at [1215, 457] on icon "check" at bounding box center [1207, 453] width 20 height 20
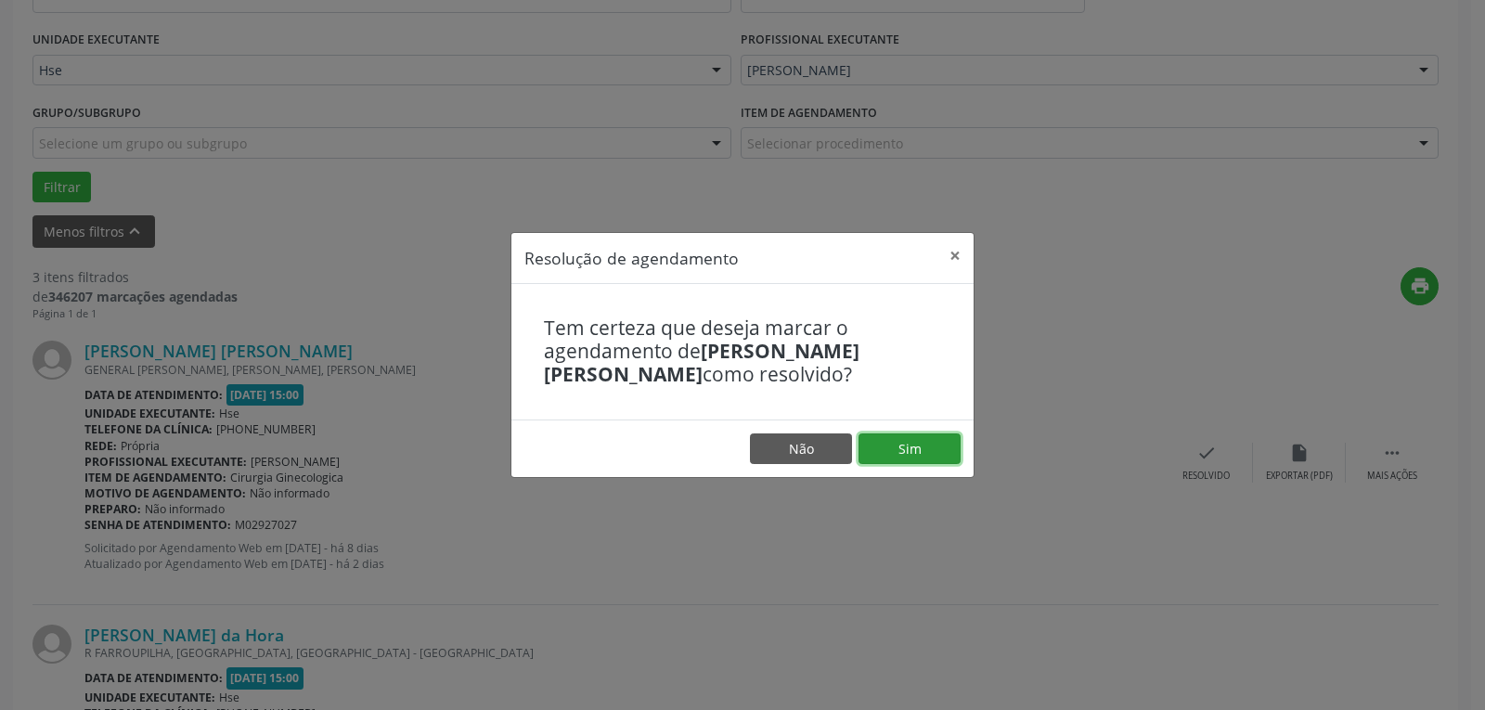
click at [941, 451] on button "Sim" at bounding box center [910, 449] width 102 height 32
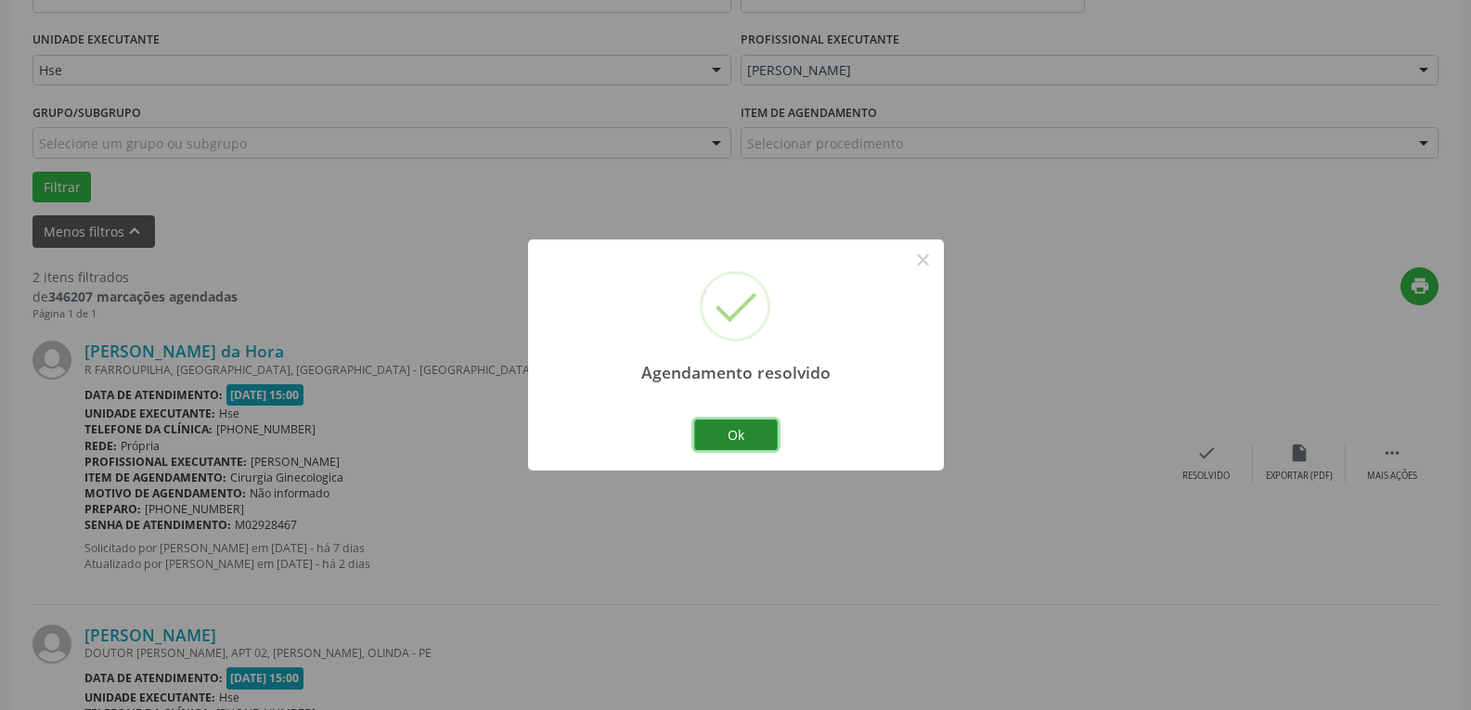
click at [741, 433] on button "Ok" at bounding box center [736, 436] width 84 height 32
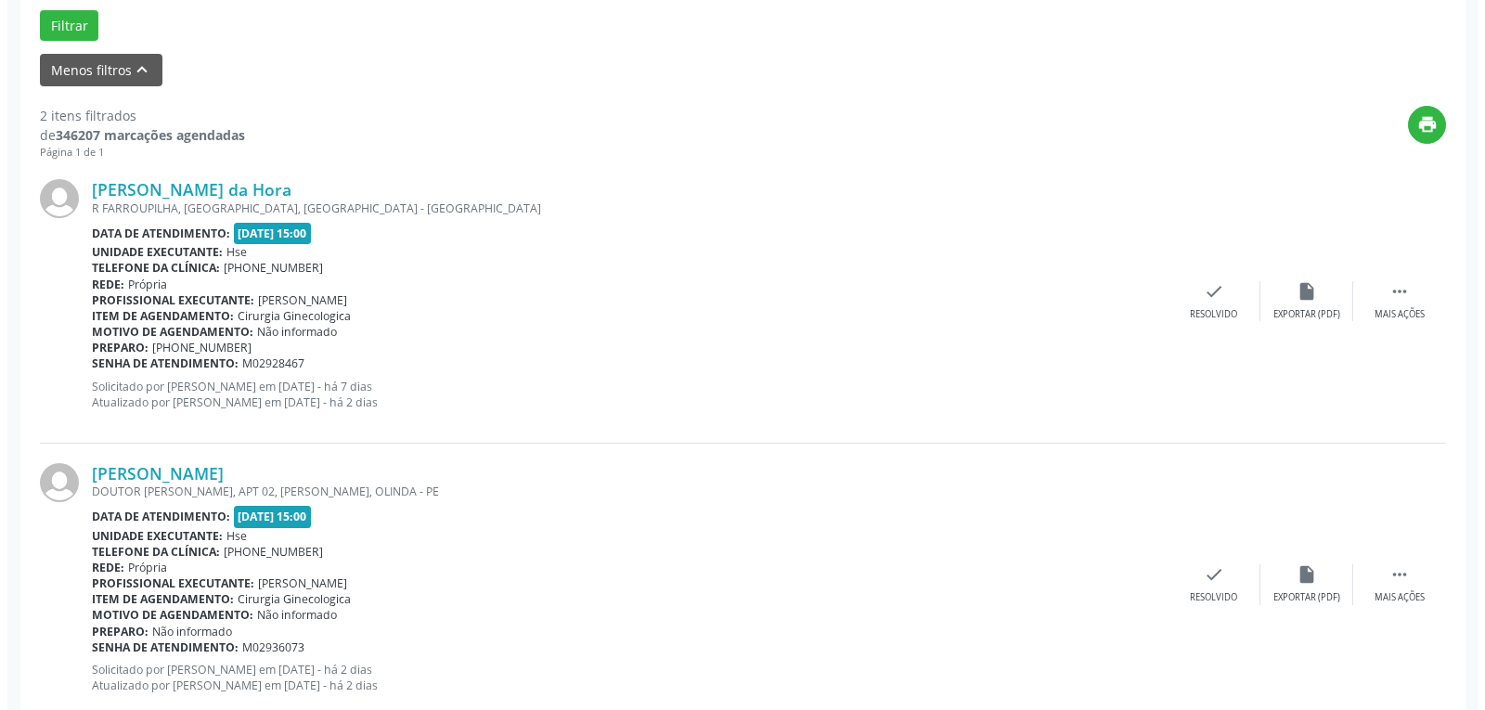
scroll to position [598, 0]
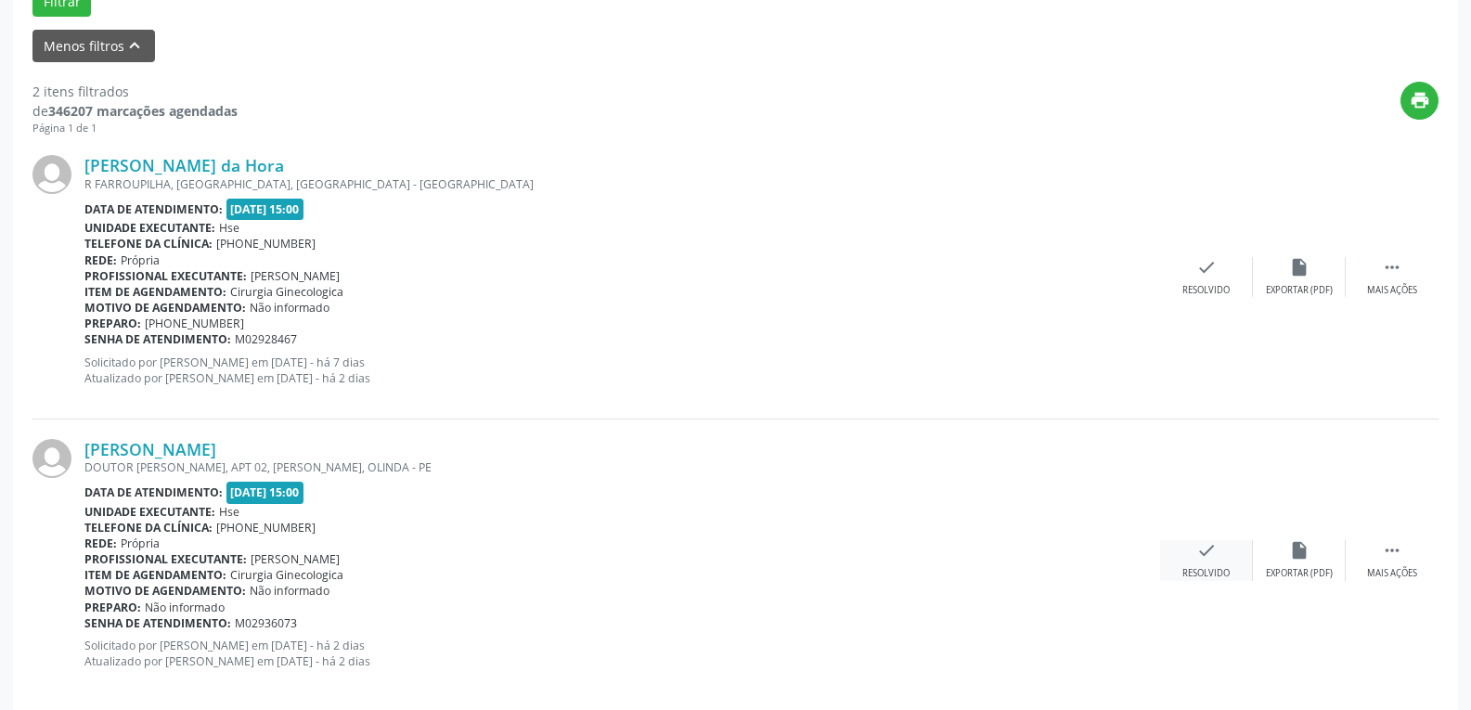
click at [1220, 540] on div "check Resolvido" at bounding box center [1206, 560] width 93 height 40
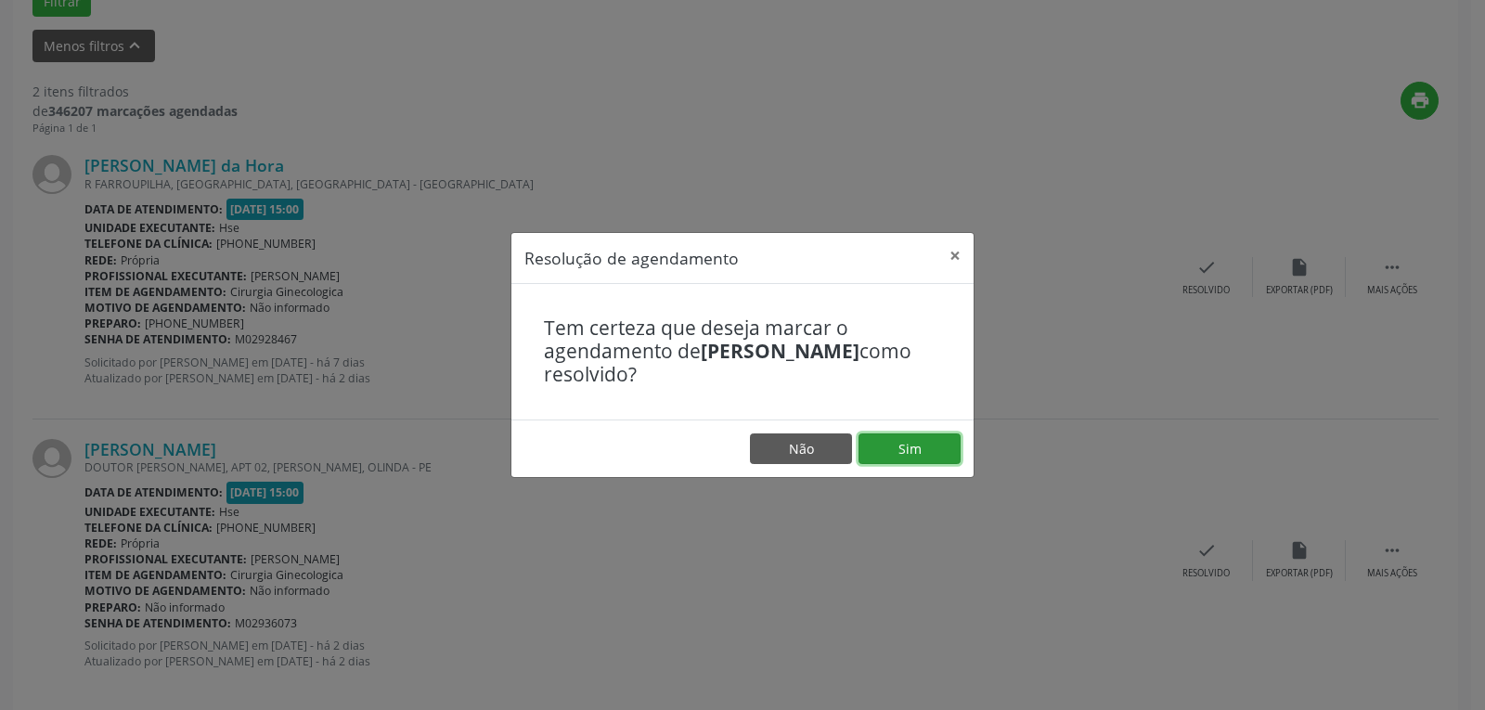
click at [920, 450] on button "Sim" at bounding box center [910, 449] width 102 height 32
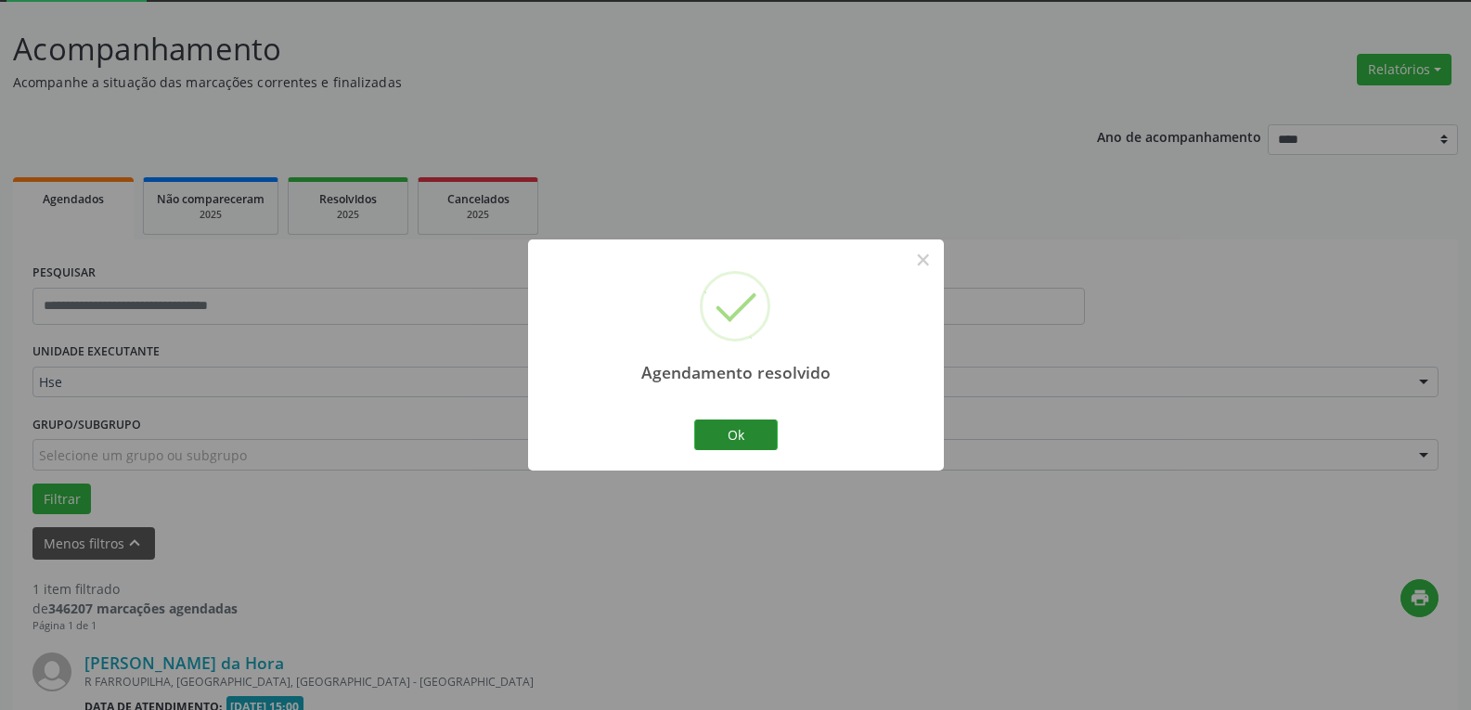
scroll to position [339, 0]
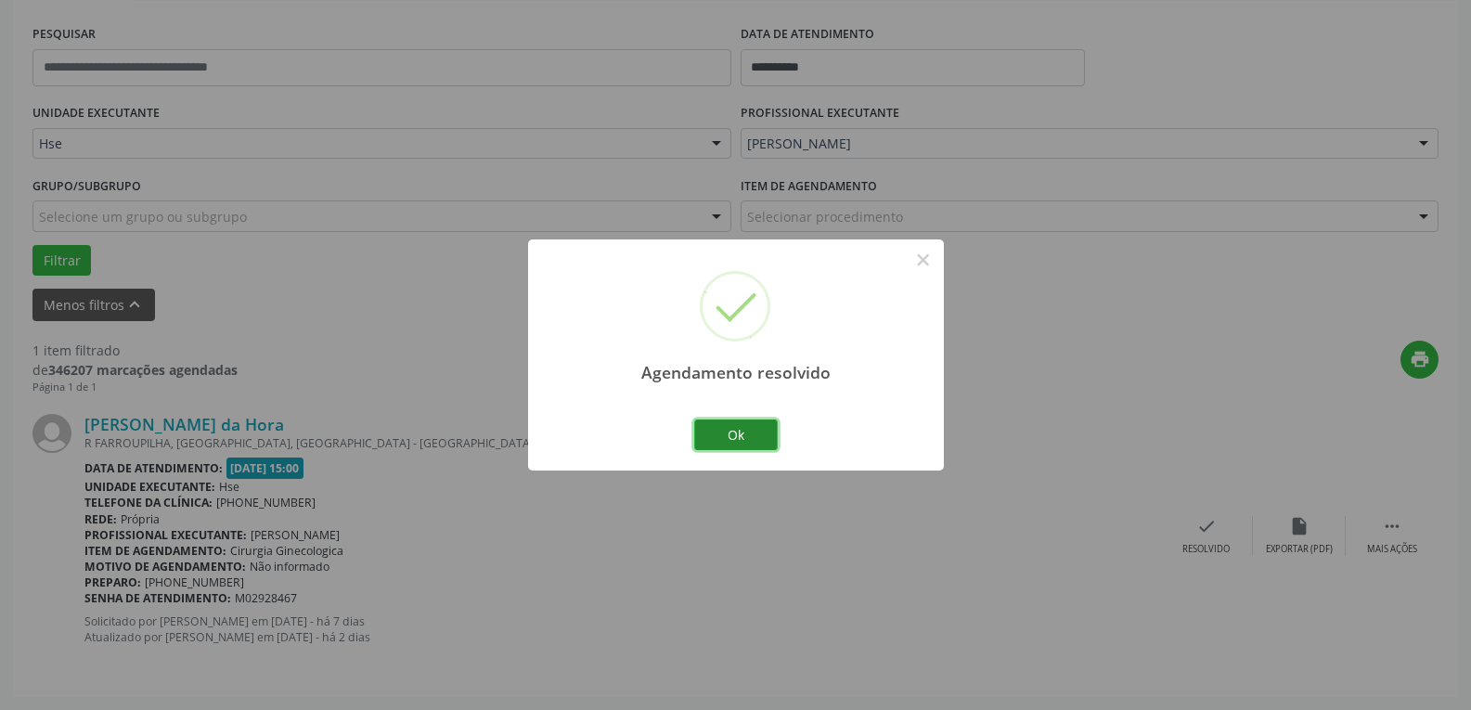
click at [710, 438] on button "Ok" at bounding box center [736, 436] width 84 height 32
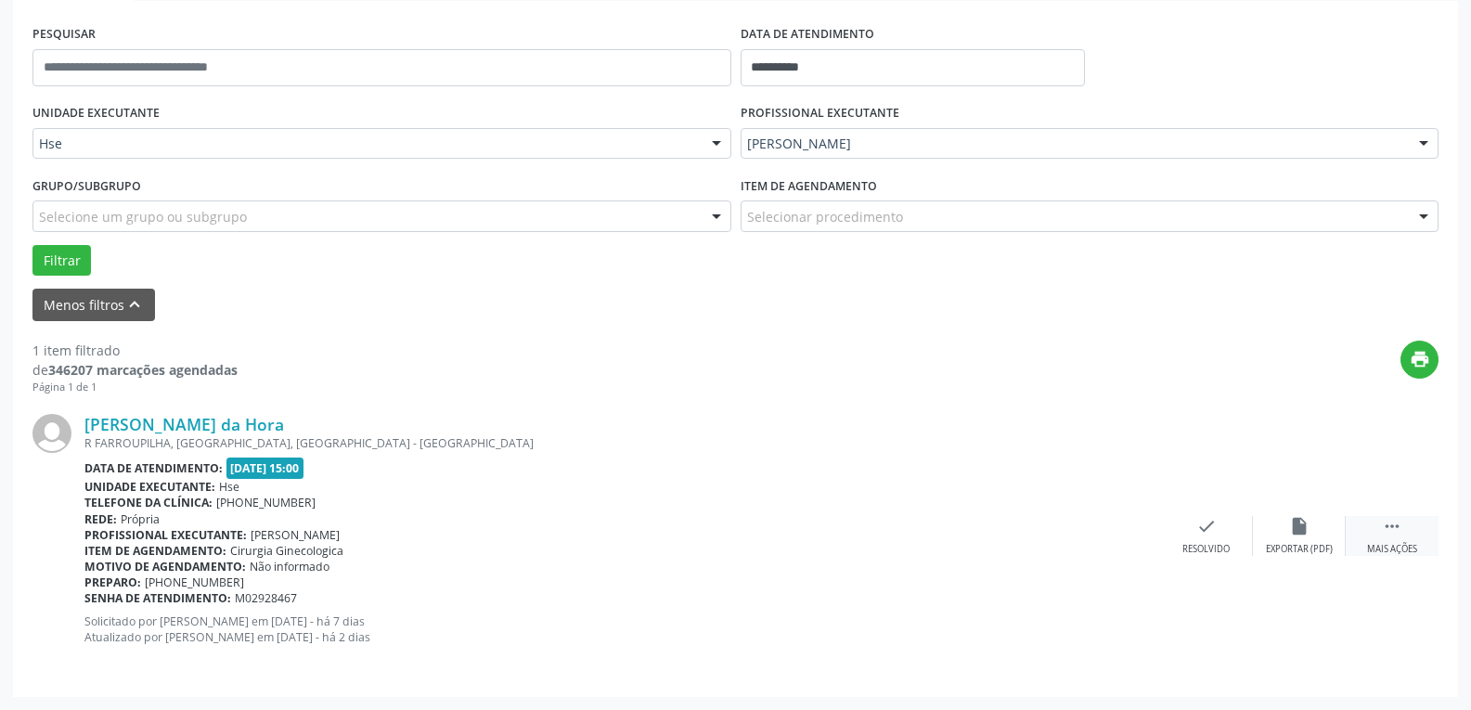
click at [1399, 524] on icon "" at bounding box center [1392, 526] width 20 height 20
click at [1300, 534] on icon "alarm_off" at bounding box center [1299, 526] width 20 height 20
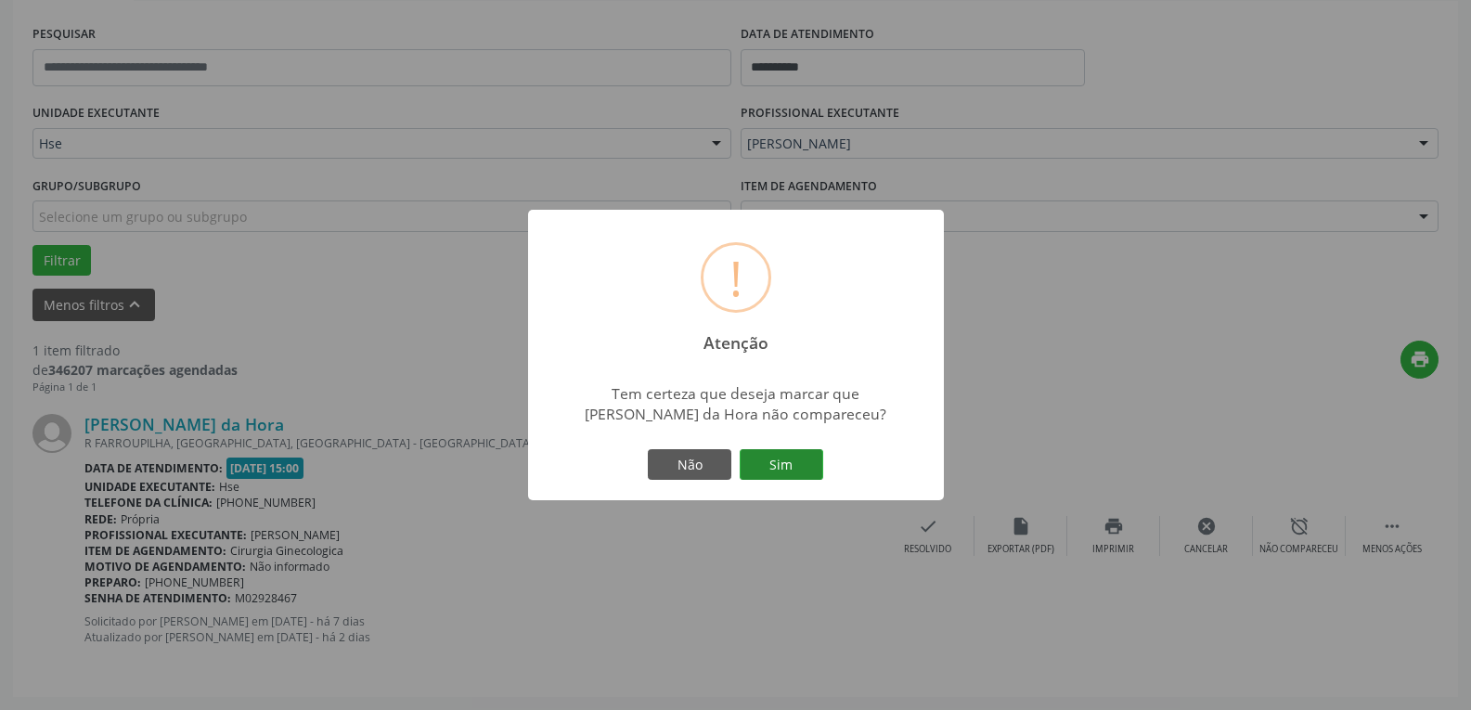
click at [800, 464] on button "Sim" at bounding box center [782, 465] width 84 height 32
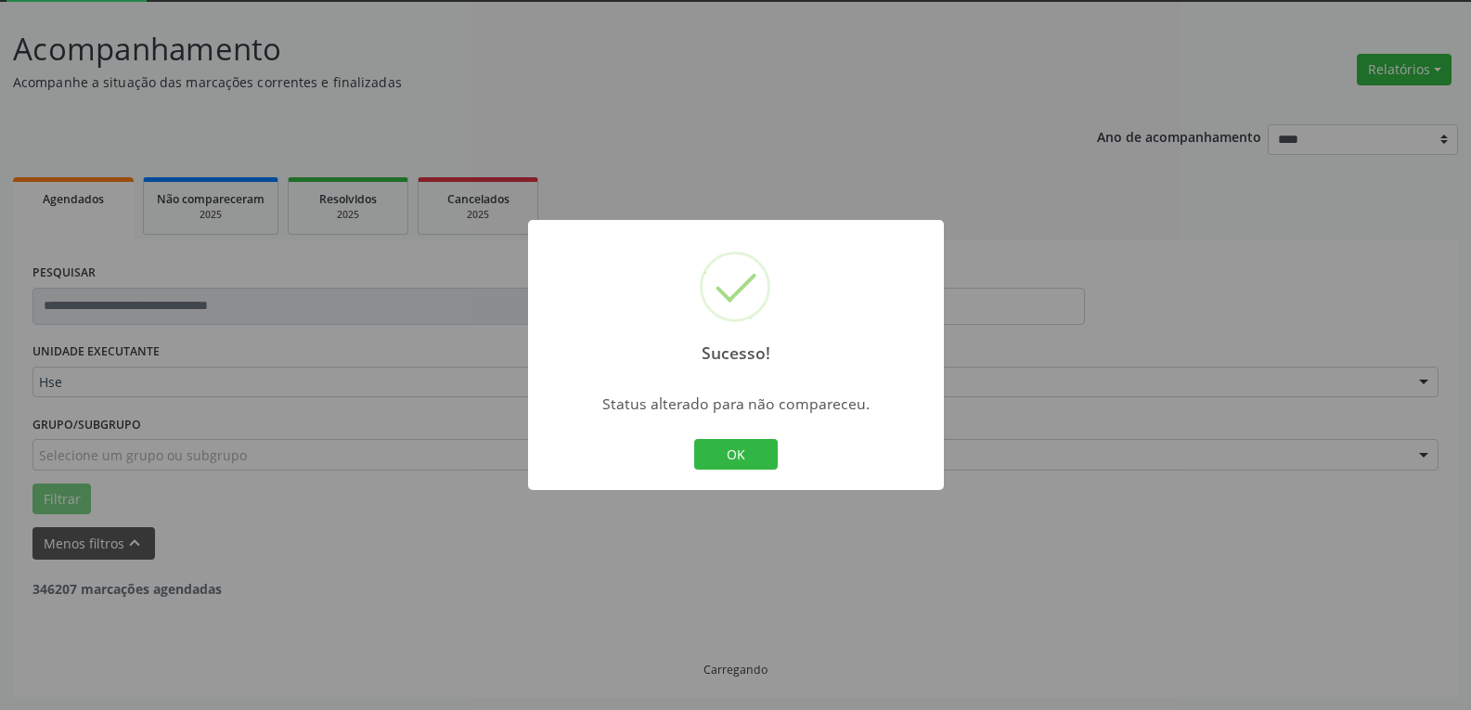
scroll to position [41, 0]
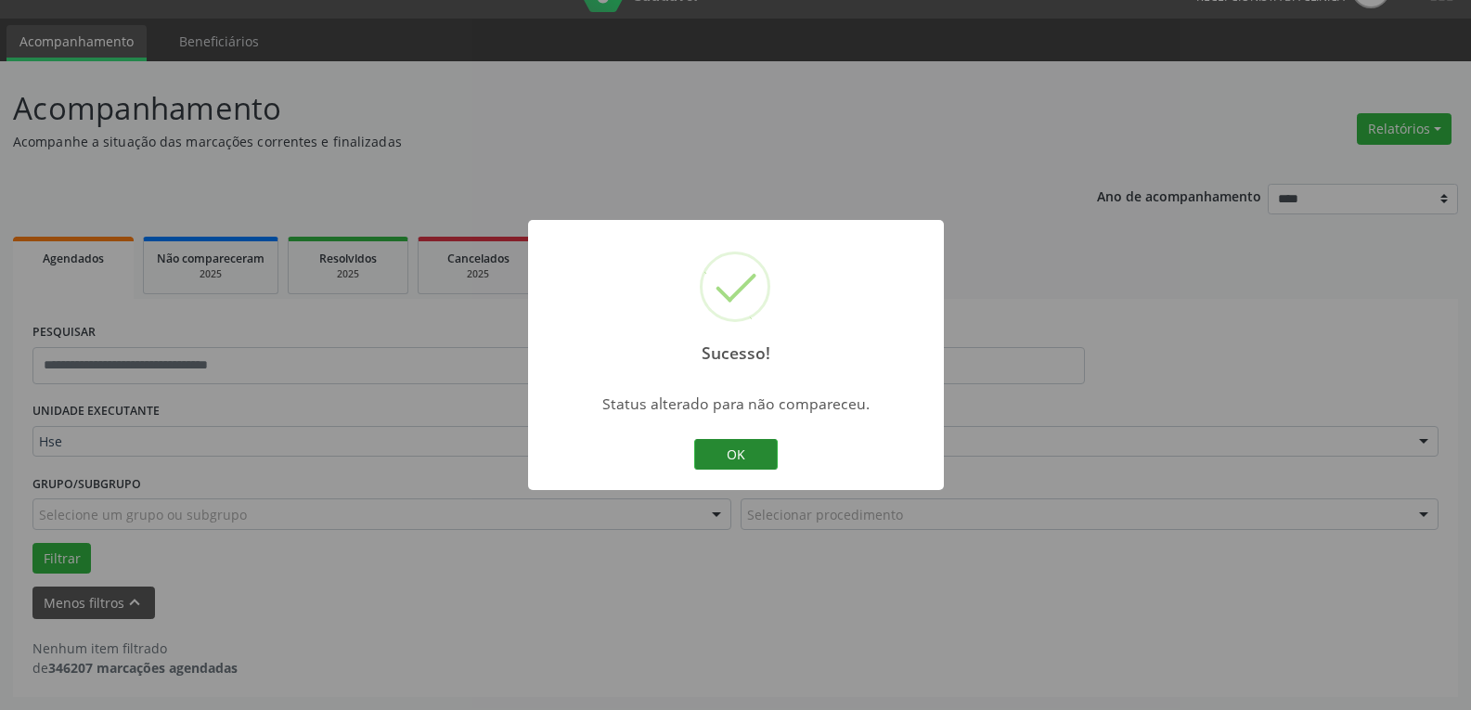
click at [716, 461] on button "OK" at bounding box center [736, 455] width 84 height 32
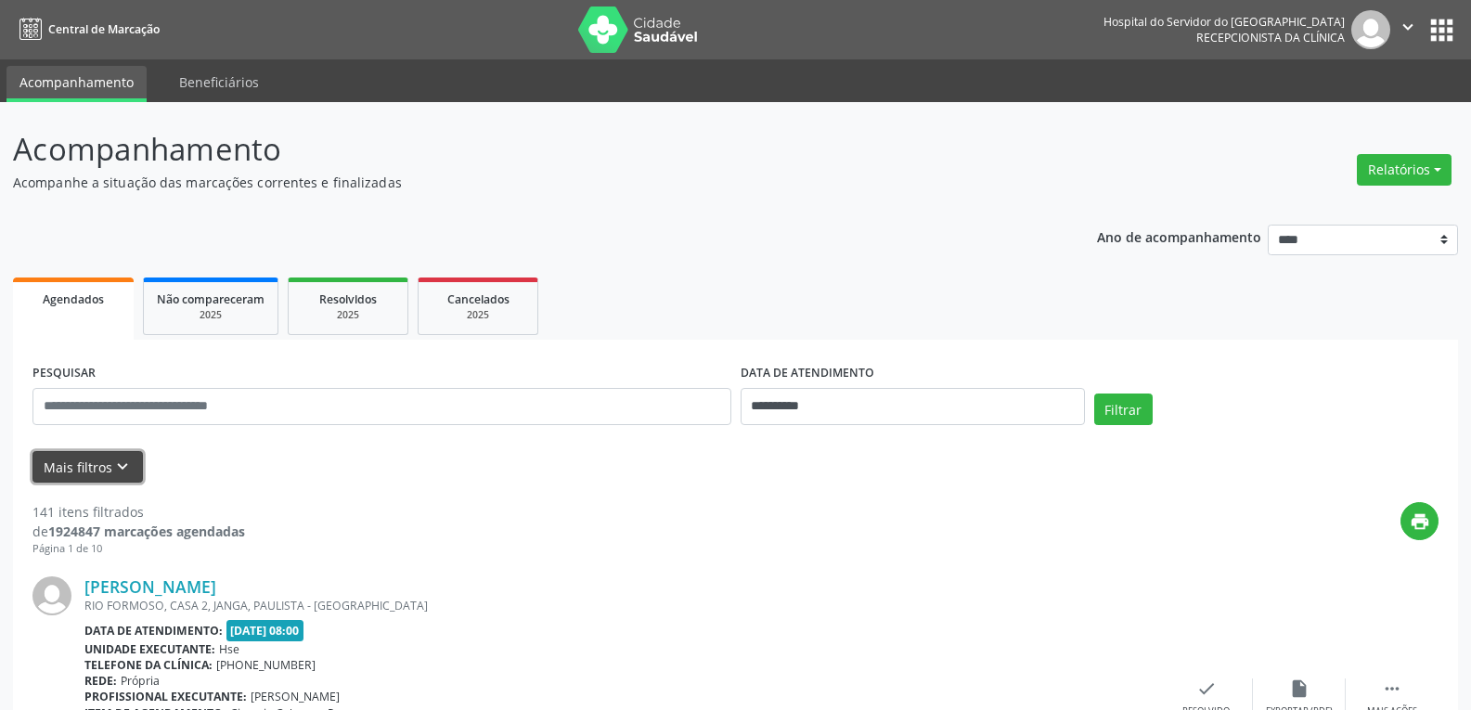
click at [76, 451] on button "Mais filtros keyboard_arrow_down" at bounding box center [87, 467] width 110 height 32
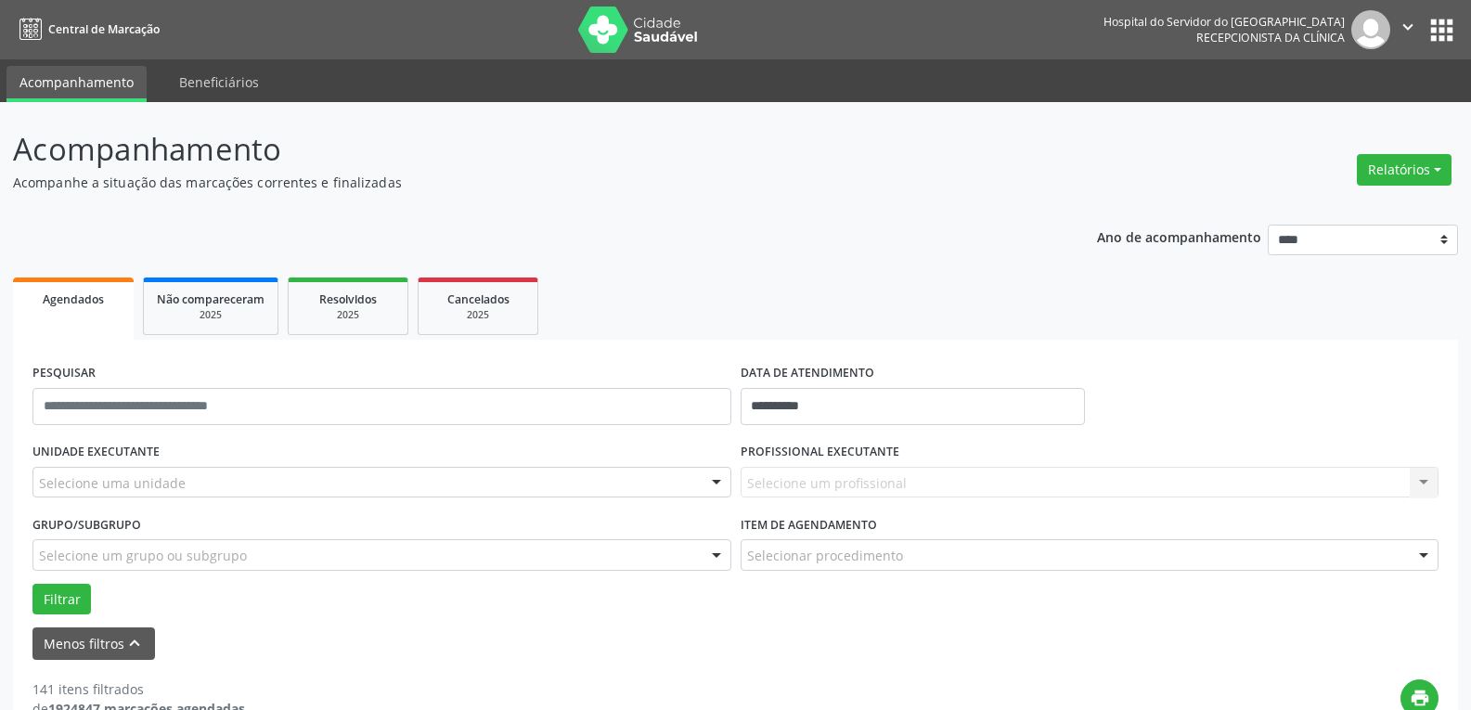
click at [255, 477] on div "Selecione uma unidade" at bounding box center [381, 483] width 699 height 32
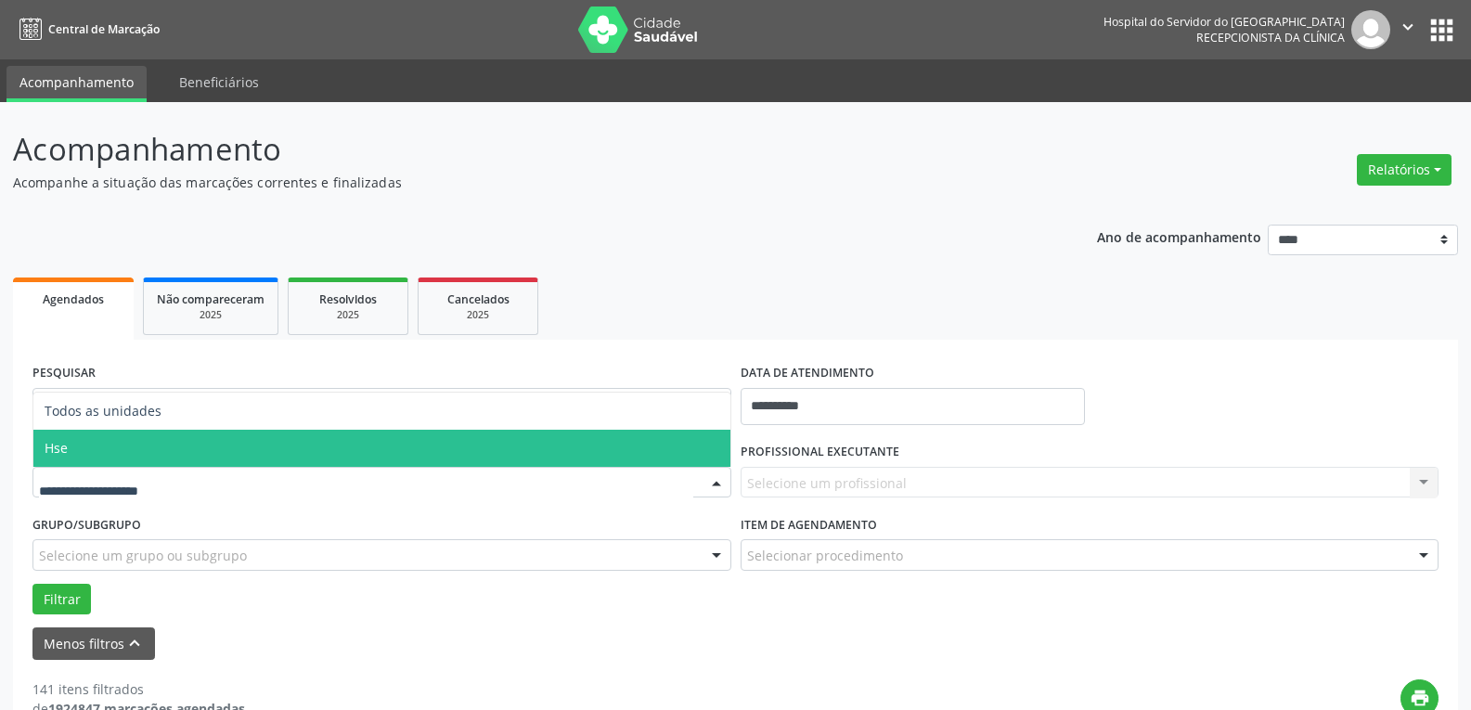
click at [165, 439] on span "Hse" at bounding box center [381, 448] width 697 height 37
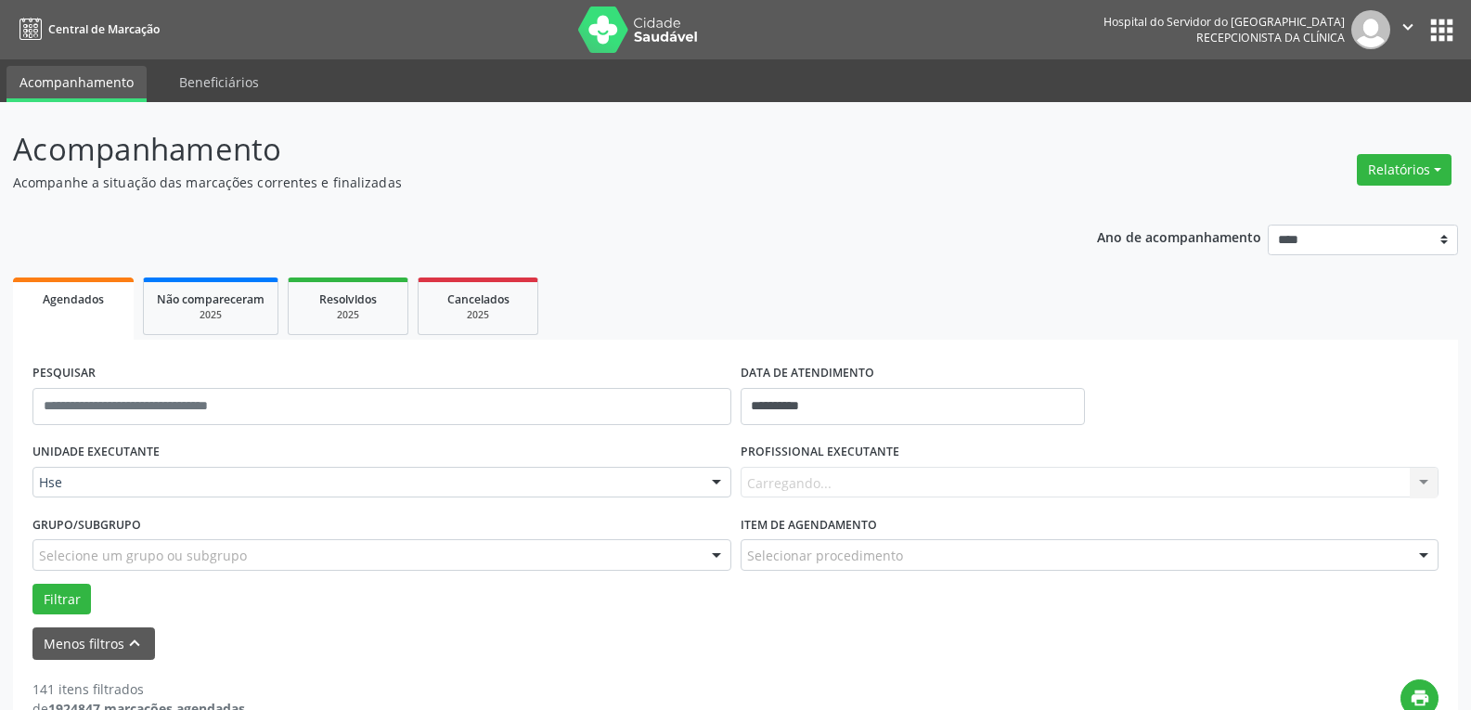
click at [808, 484] on div "Carregando... Nenhum resultado encontrado para: " " Não há nenhuma opção para s…" at bounding box center [1090, 483] width 699 height 32
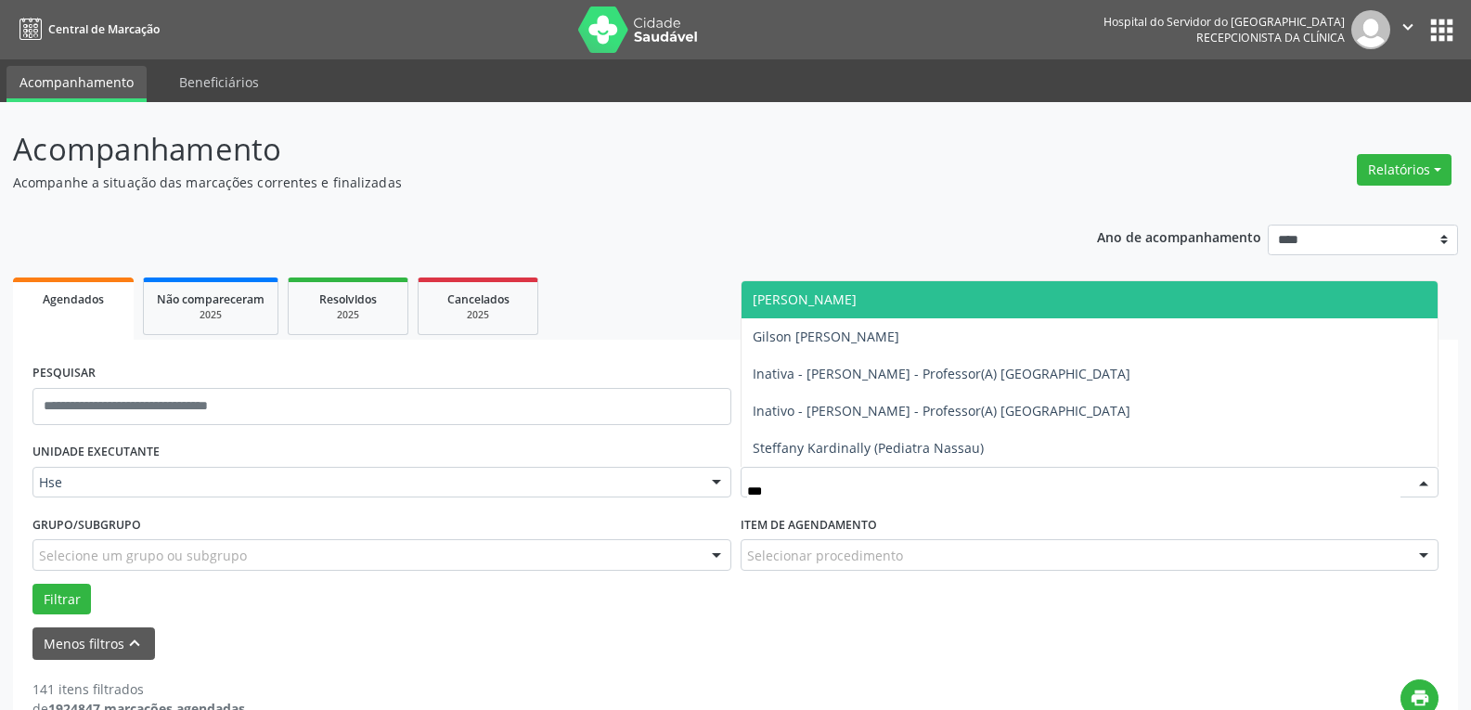
type input "****"
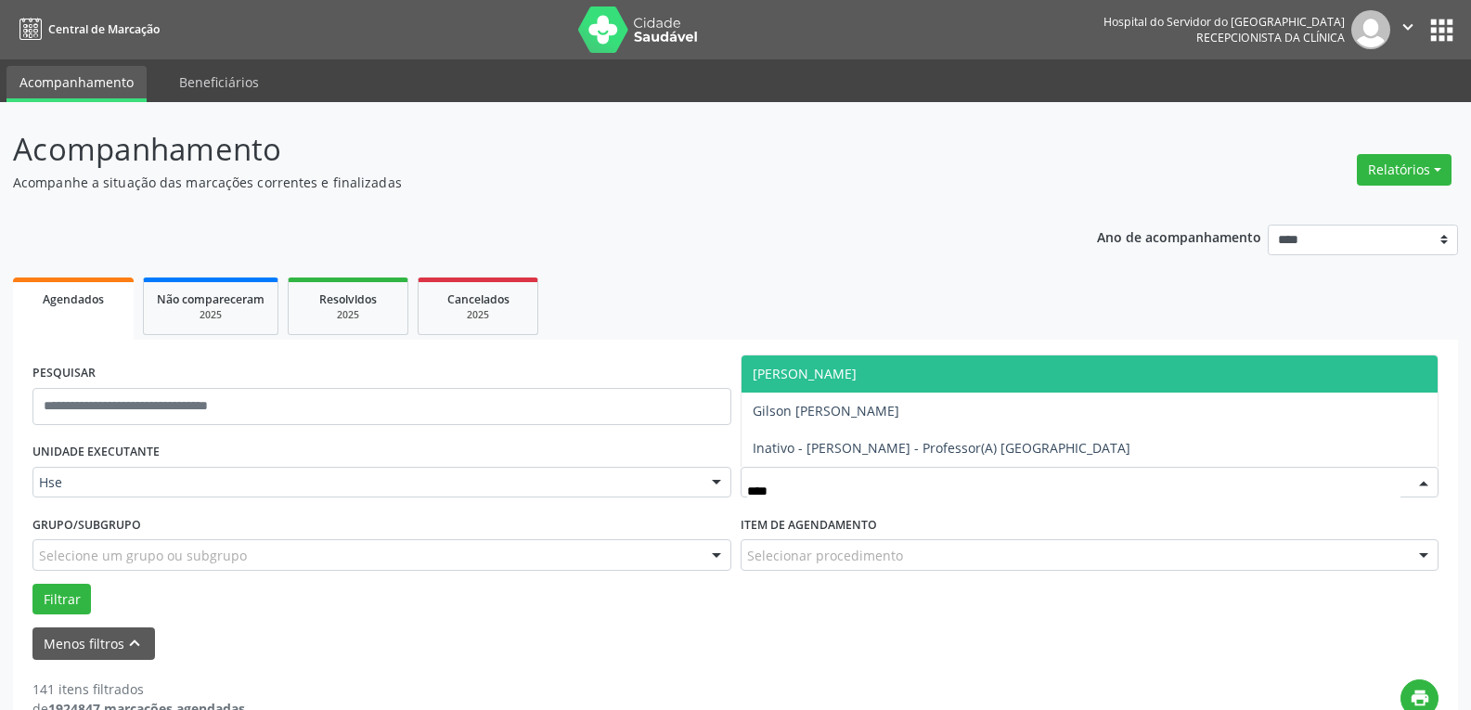
click at [844, 379] on span "[PERSON_NAME]" at bounding box center [805, 374] width 104 height 18
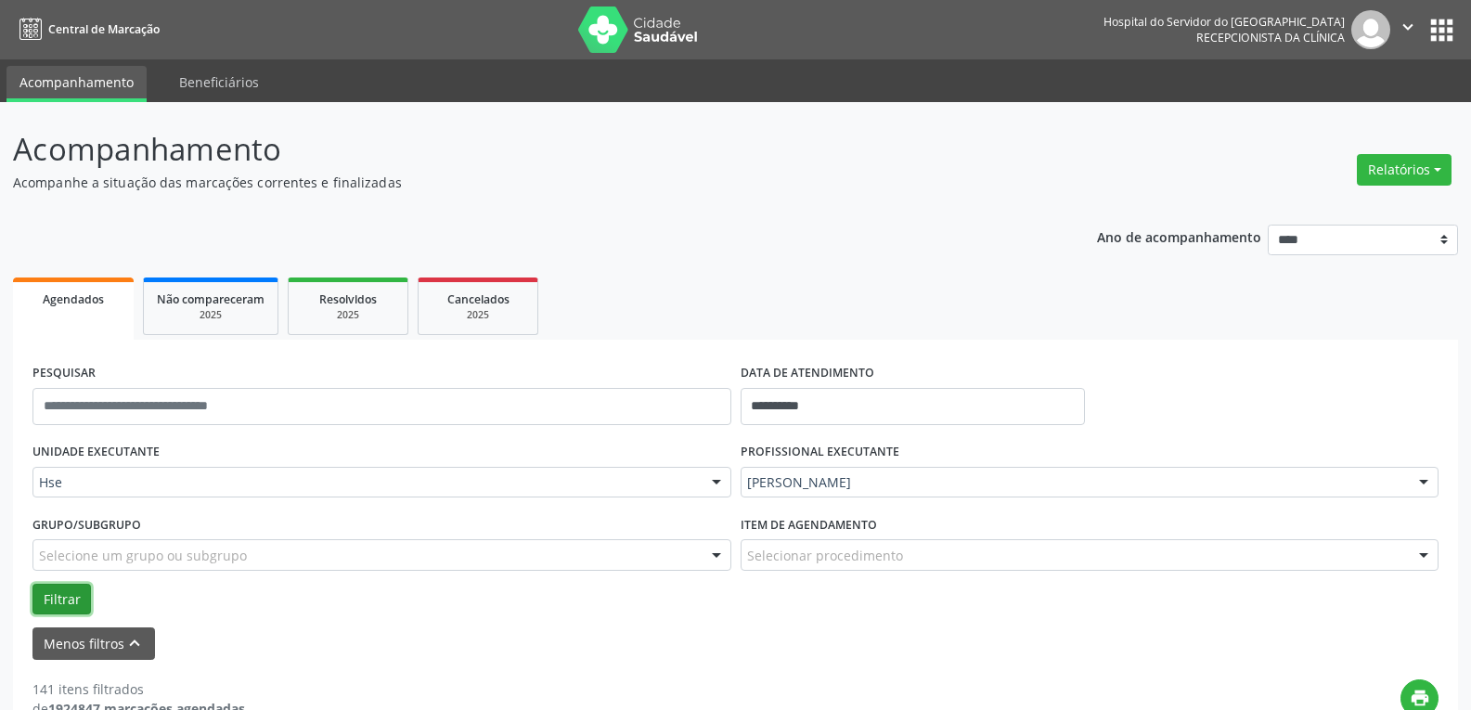
click at [35, 595] on button "Filtrar" at bounding box center [61, 600] width 58 height 32
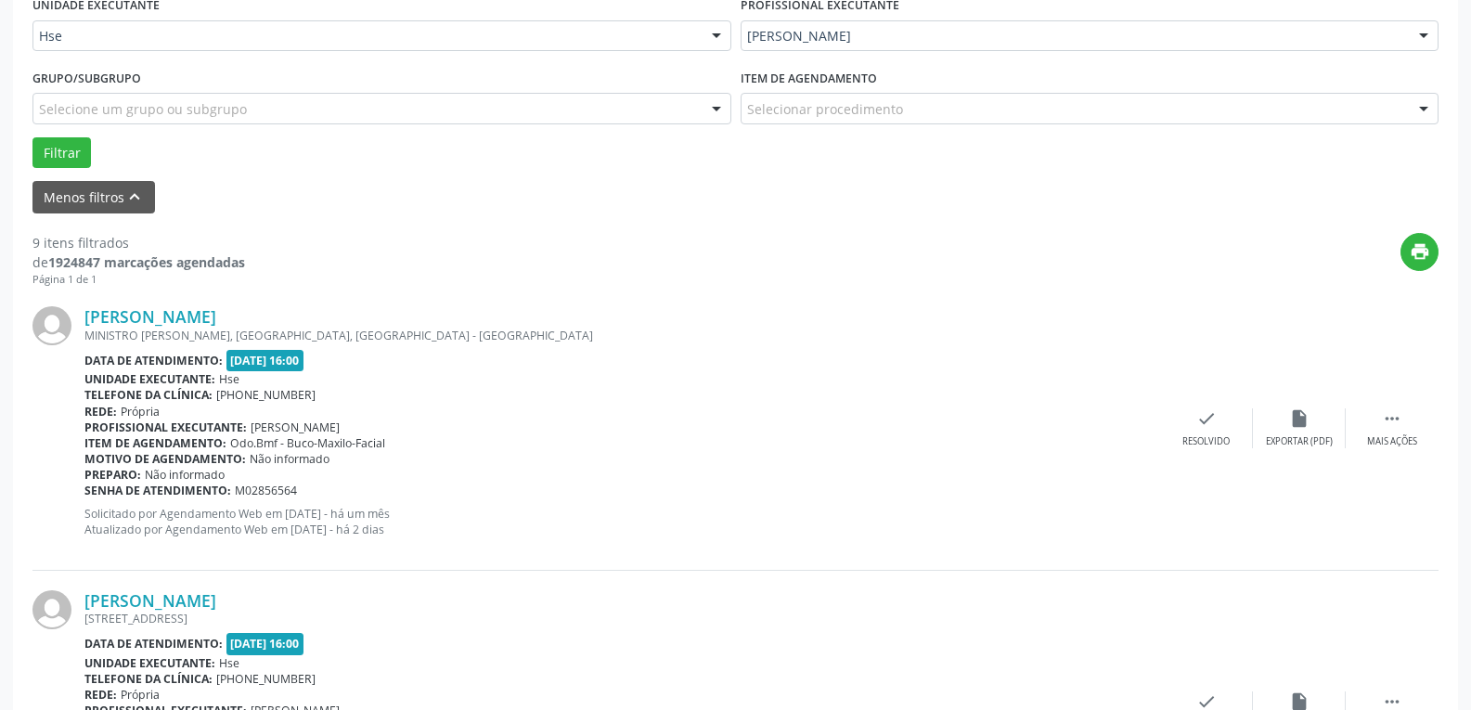
scroll to position [464, 0]
